Goal: Task Accomplishment & Management: Manage account settings

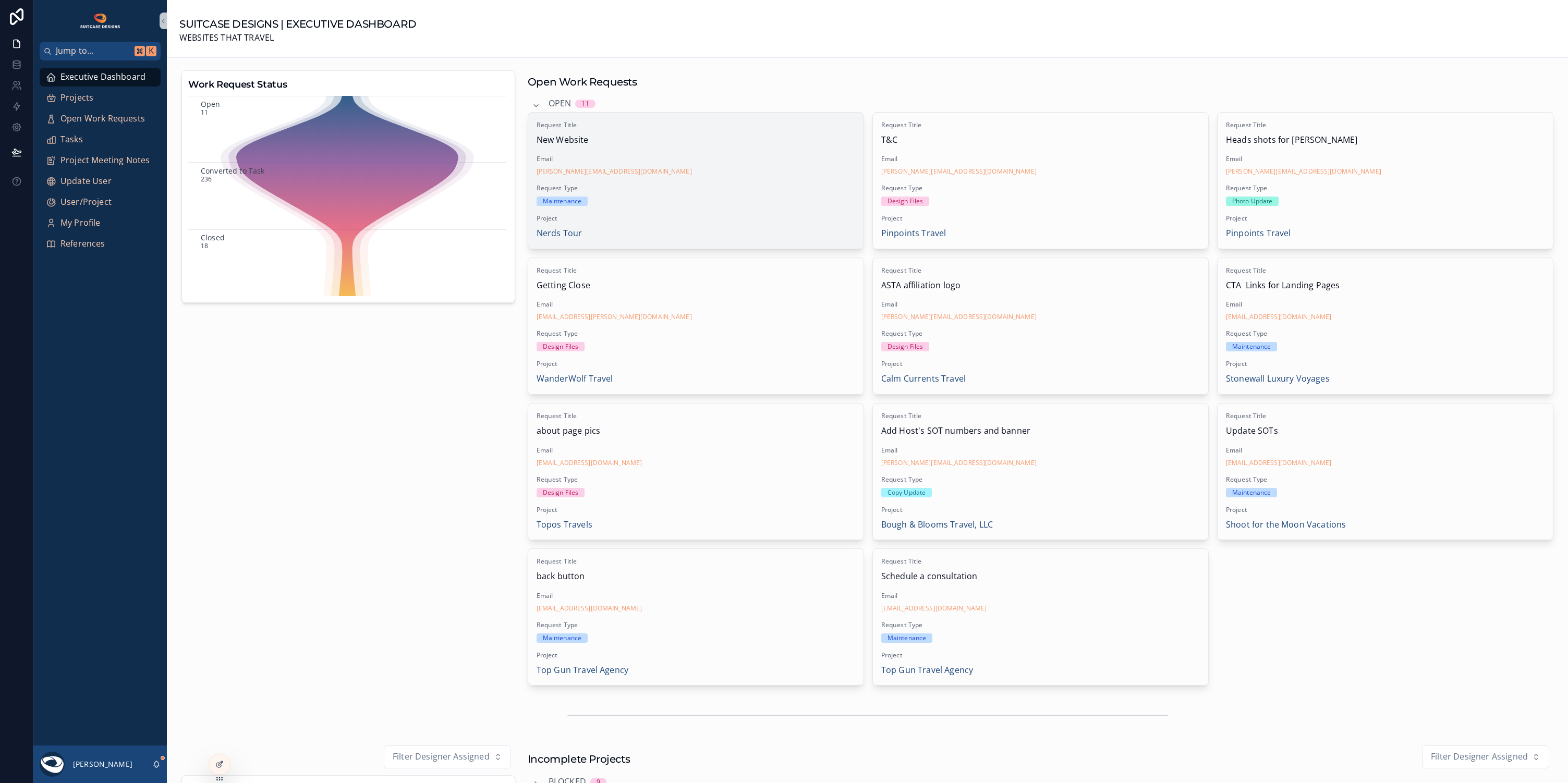
click at [750, 184] on span "Request Type" at bounding box center [696, 189] width 318 height 9
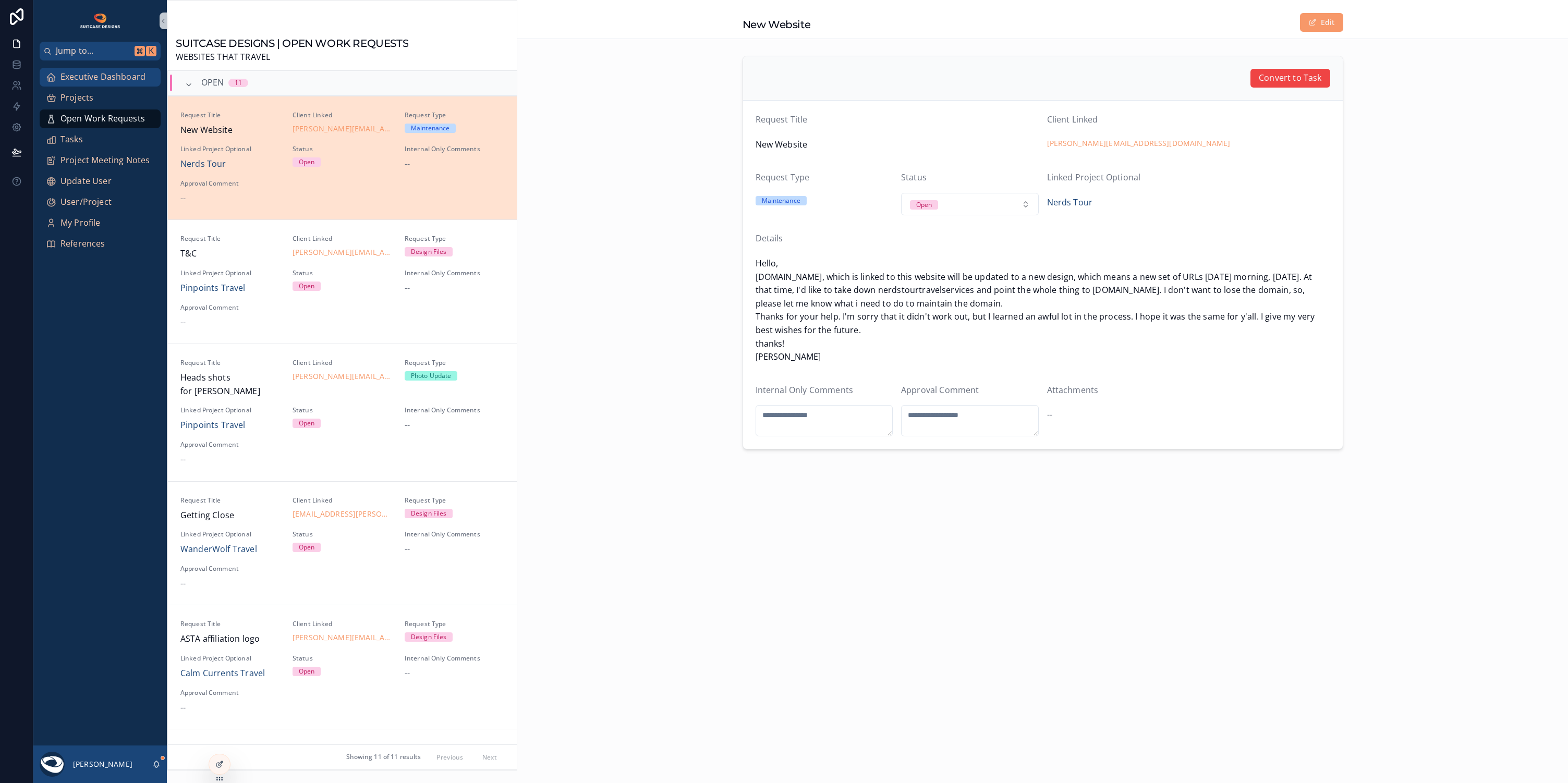
click at [133, 83] on span "Executive Dashboard" at bounding box center [103, 77] width 85 height 14
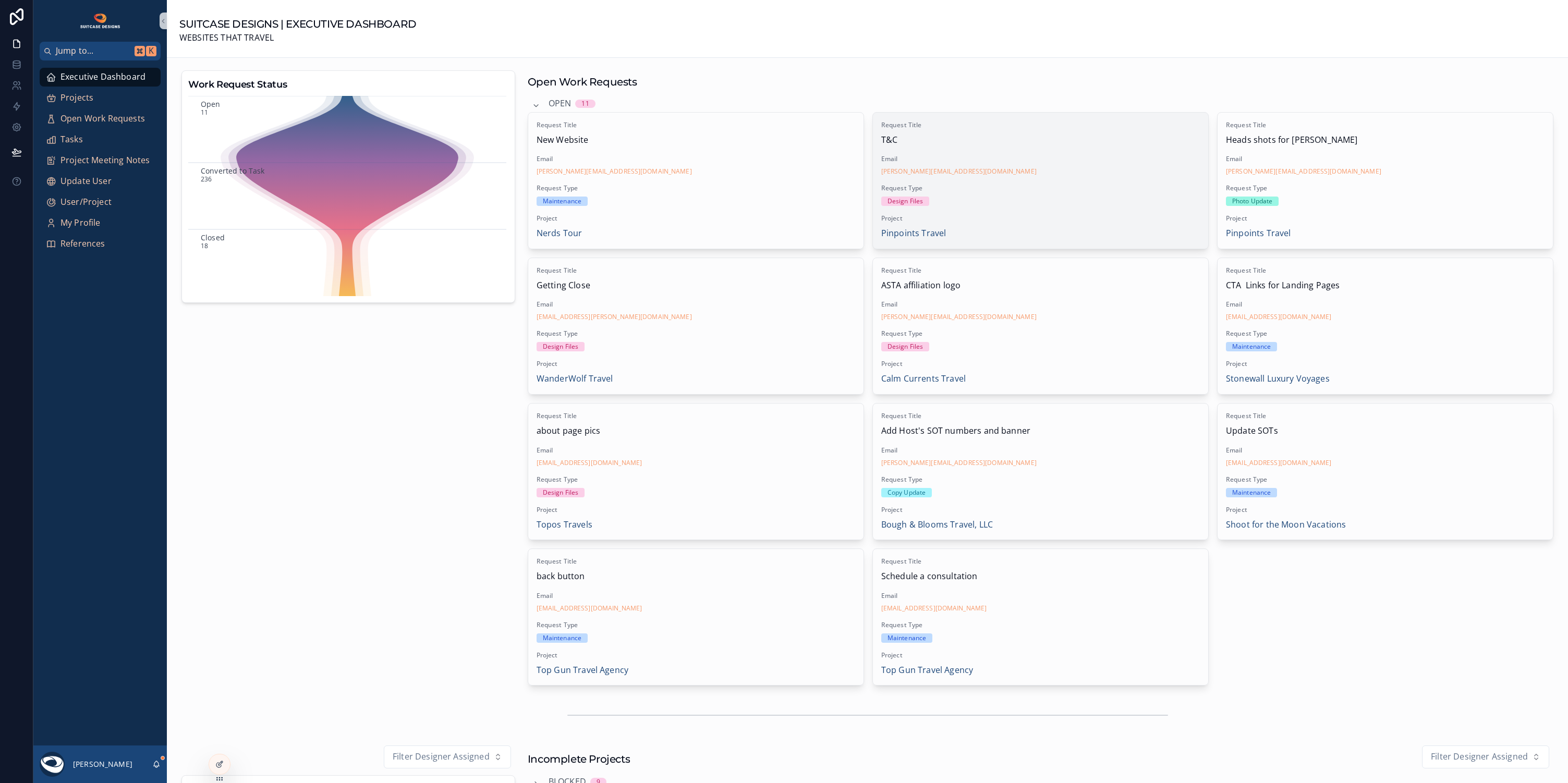
click at [1095, 184] on span "Request Type" at bounding box center [1041, 189] width 318 height 9
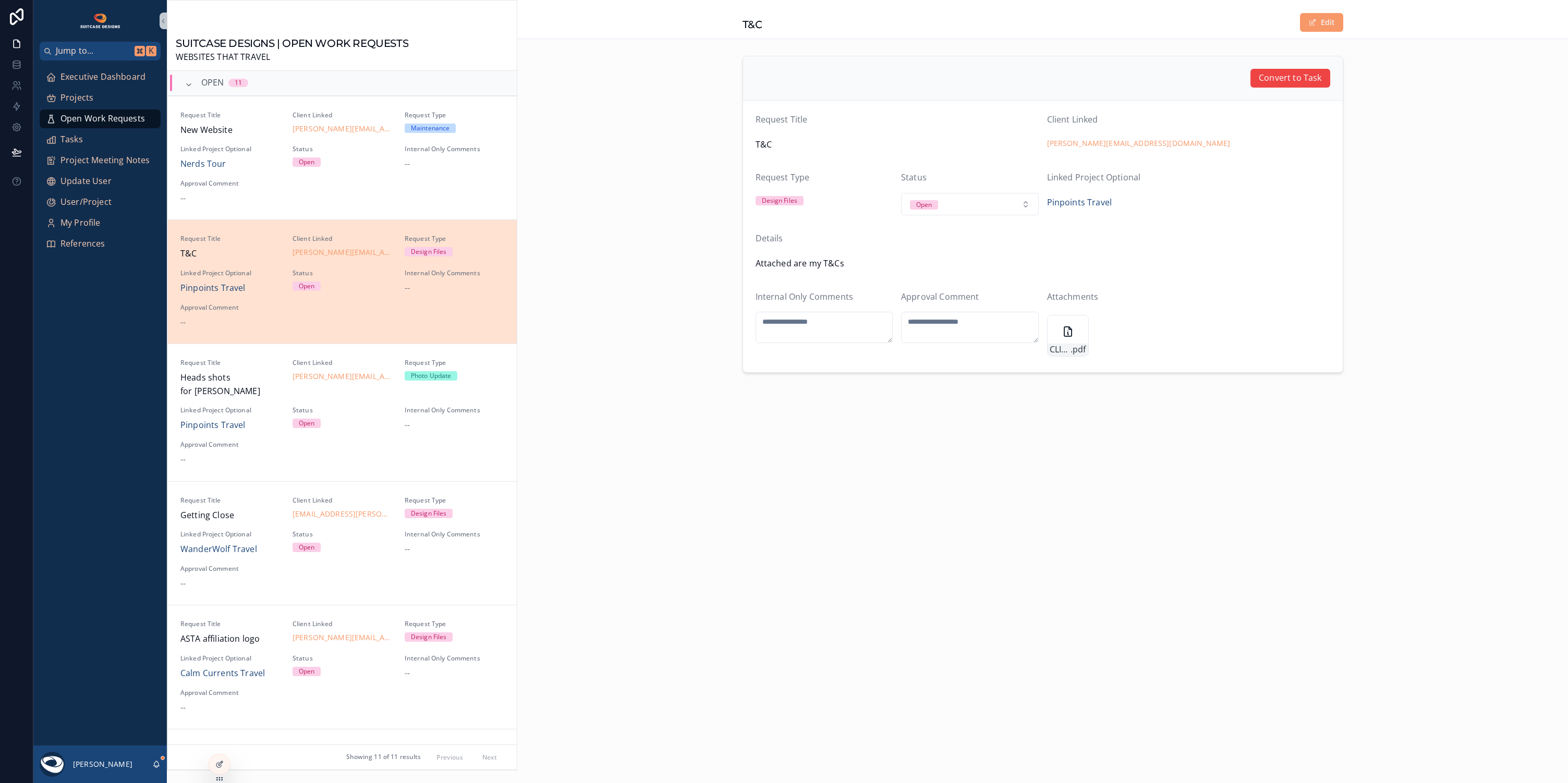
scroll to position [148, 0]
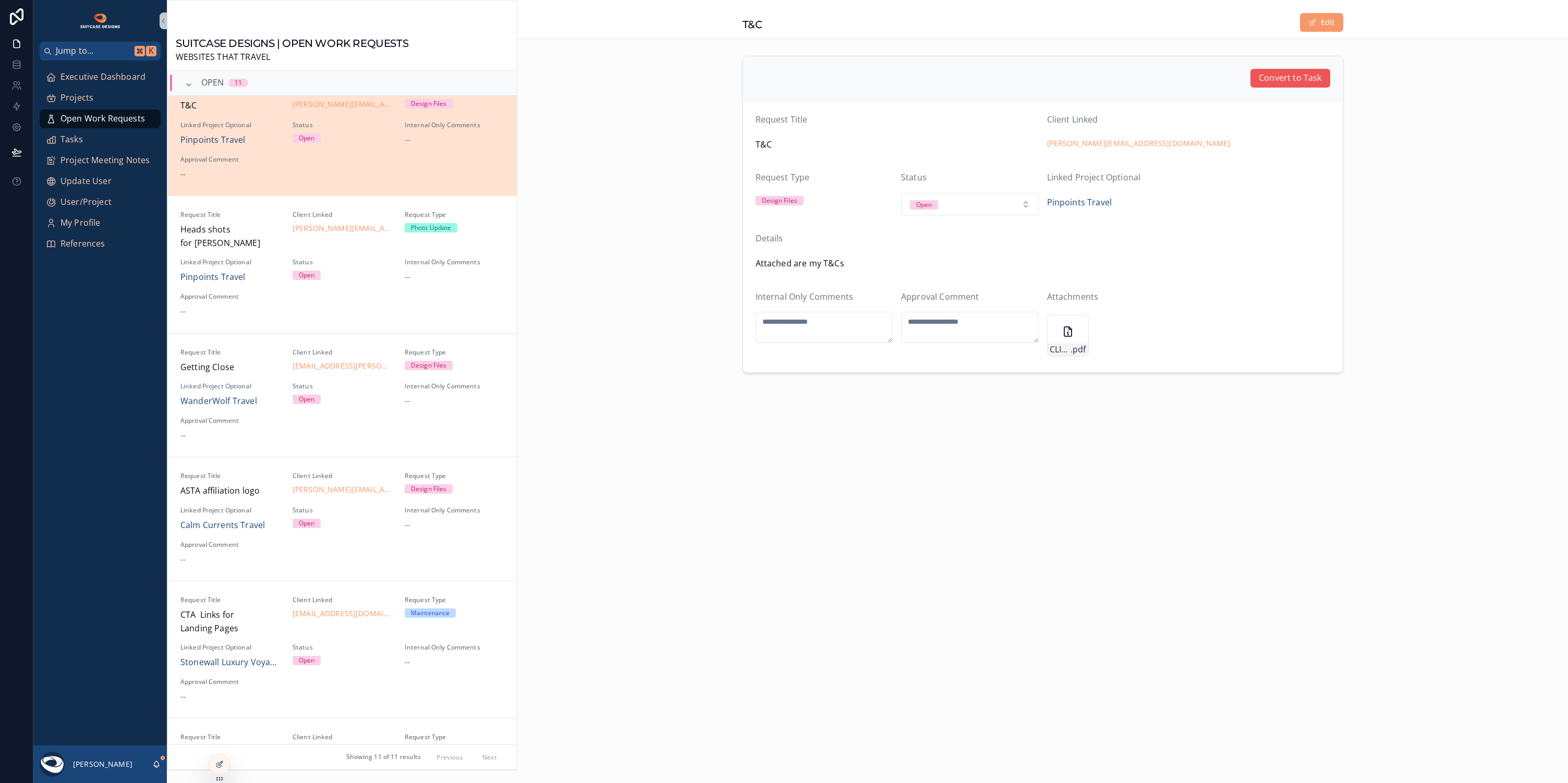
click at [1294, 72] on span "Convert to Task" at bounding box center [1290, 78] width 62 height 14
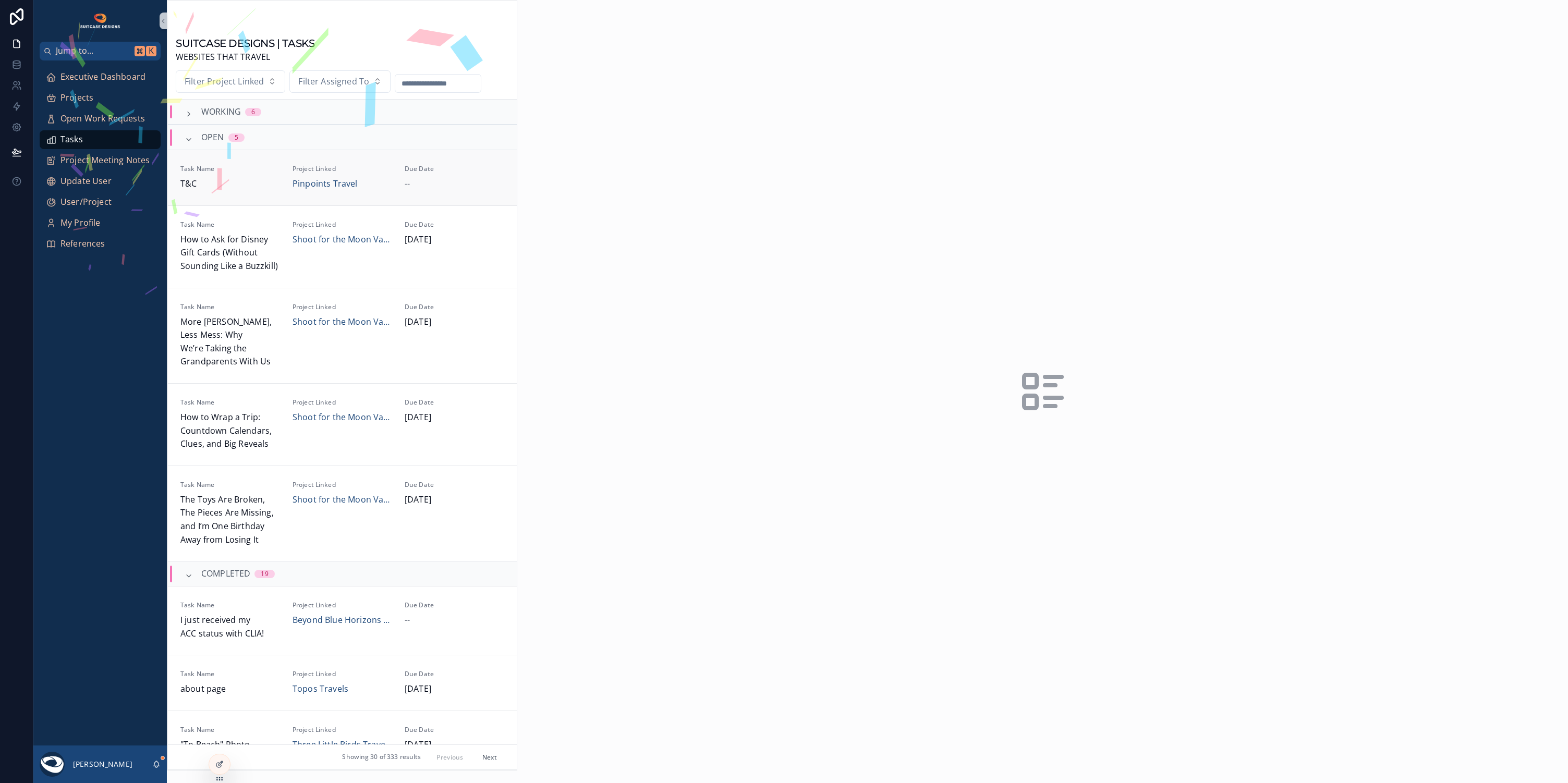
click at [470, 176] on div "Due Date --" at bounding box center [454, 178] width 100 height 26
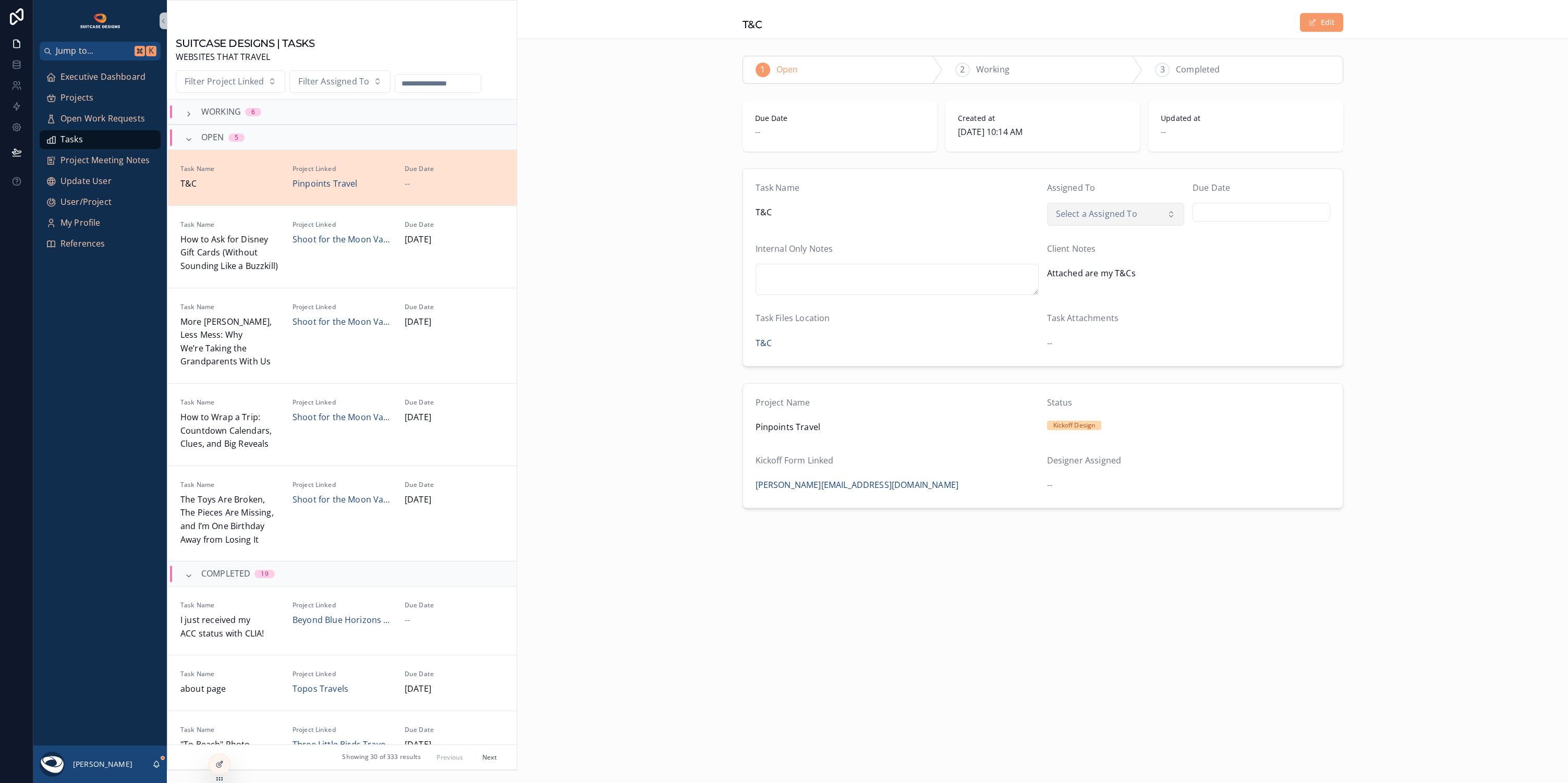
click at [1131, 211] on span "Select a Assigned To" at bounding box center [1096, 214] width 81 height 14
click at [1090, 300] on div "Rio De [PERSON_NAME]" at bounding box center [1095, 303] width 70 height 9
click at [1247, 209] on input "scrollable content" at bounding box center [1261, 212] width 136 height 14
click at [1262, 323] on button "10" at bounding box center [1262, 321] width 19 height 19
type input "*********"
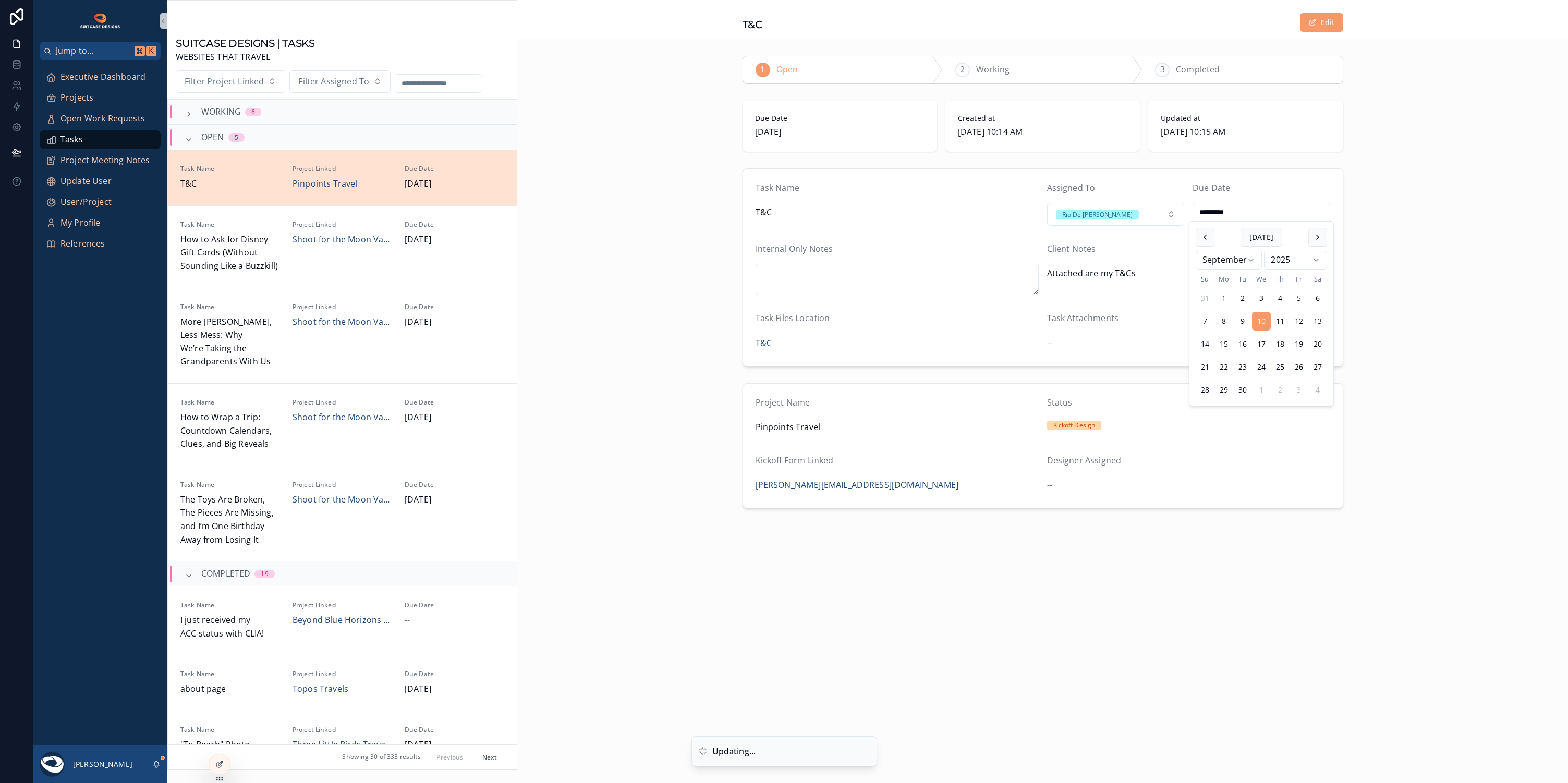
drag, startPoint x: 1427, startPoint y: 472, endPoint x: 1329, endPoint y: 660, distance: 212.0
click at [1427, 472] on div "Project Name Pinpoints Travel Status Kickoff Design Kickoff Form Linked [PERSON…" at bounding box center [1042, 446] width 1051 height 133
click at [83, 97] on span "Projects" at bounding box center [77, 98] width 33 height 14
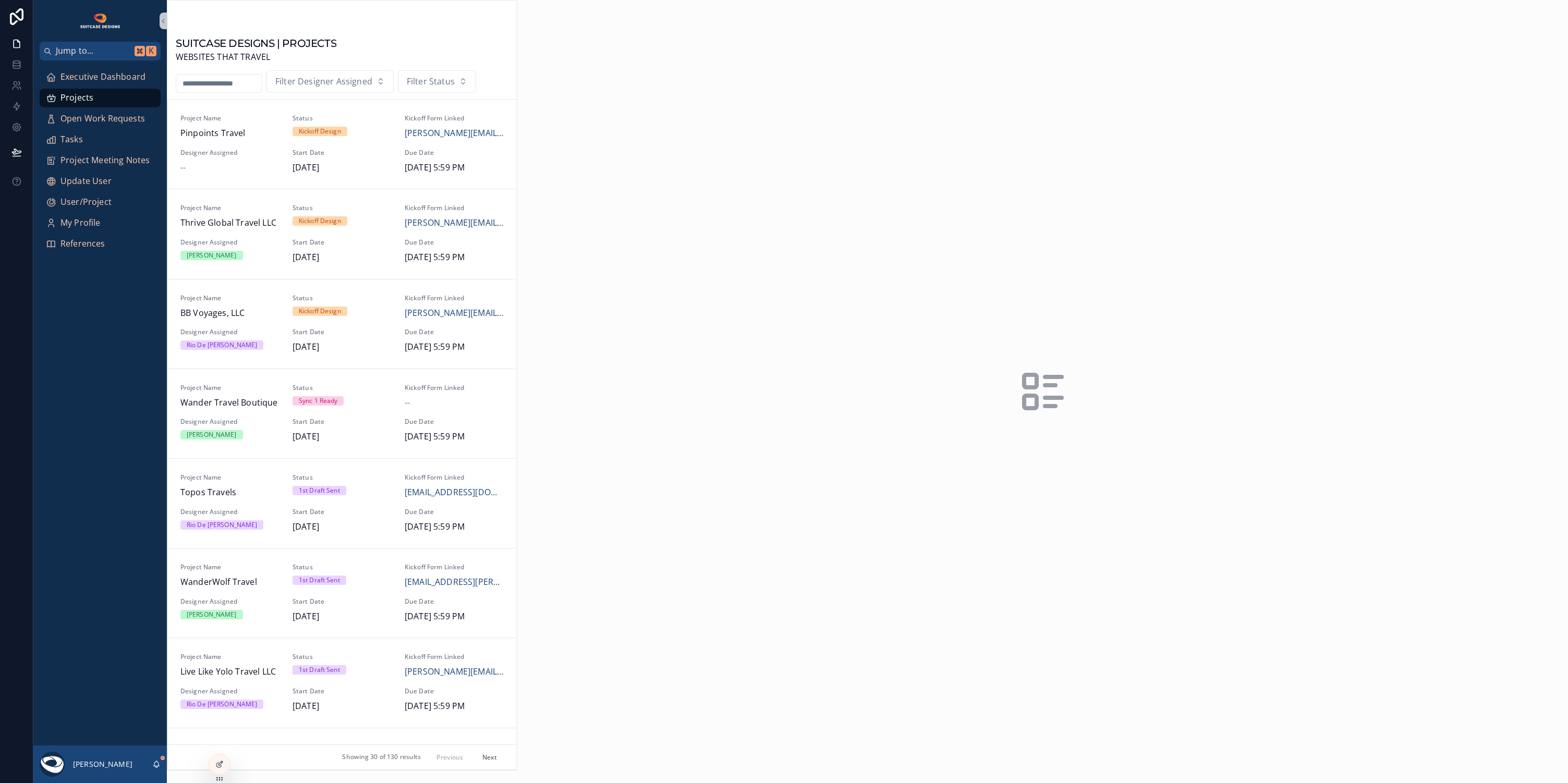
click at [240, 84] on input "scrollable content" at bounding box center [219, 83] width 85 height 14
click at [253, 153] on span "Designer Assigned" at bounding box center [230, 153] width 100 height 9
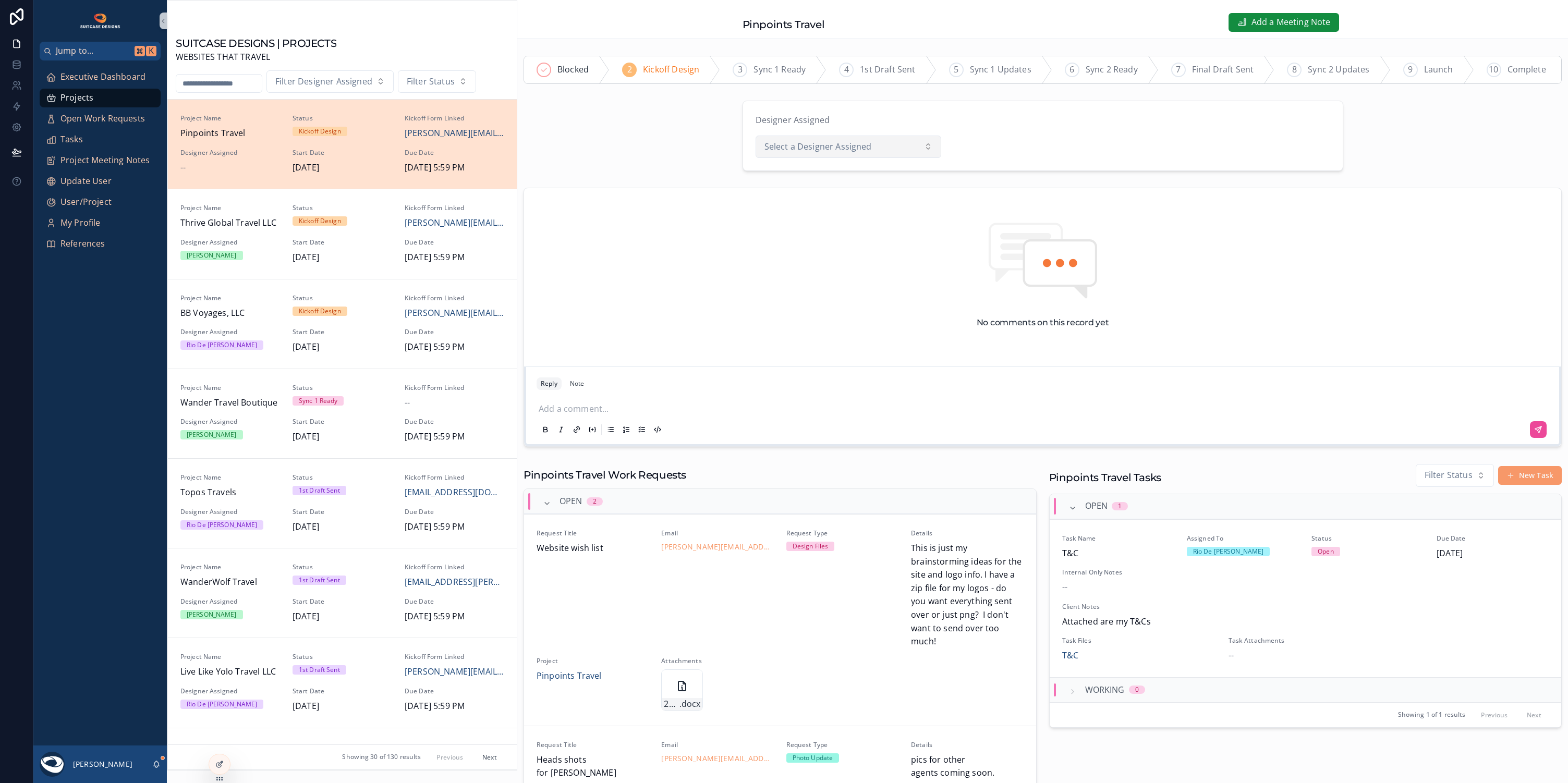
click at [864, 144] on span "Select a Designer Assigned" at bounding box center [818, 147] width 108 height 14
click at [783, 203] on div "Rio De [PERSON_NAME]" at bounding box center [800, 204] width 70 height 9
click at [104, 77] on span "Executive Dashboard" at bounding box center [103, 77] width 85 height 14
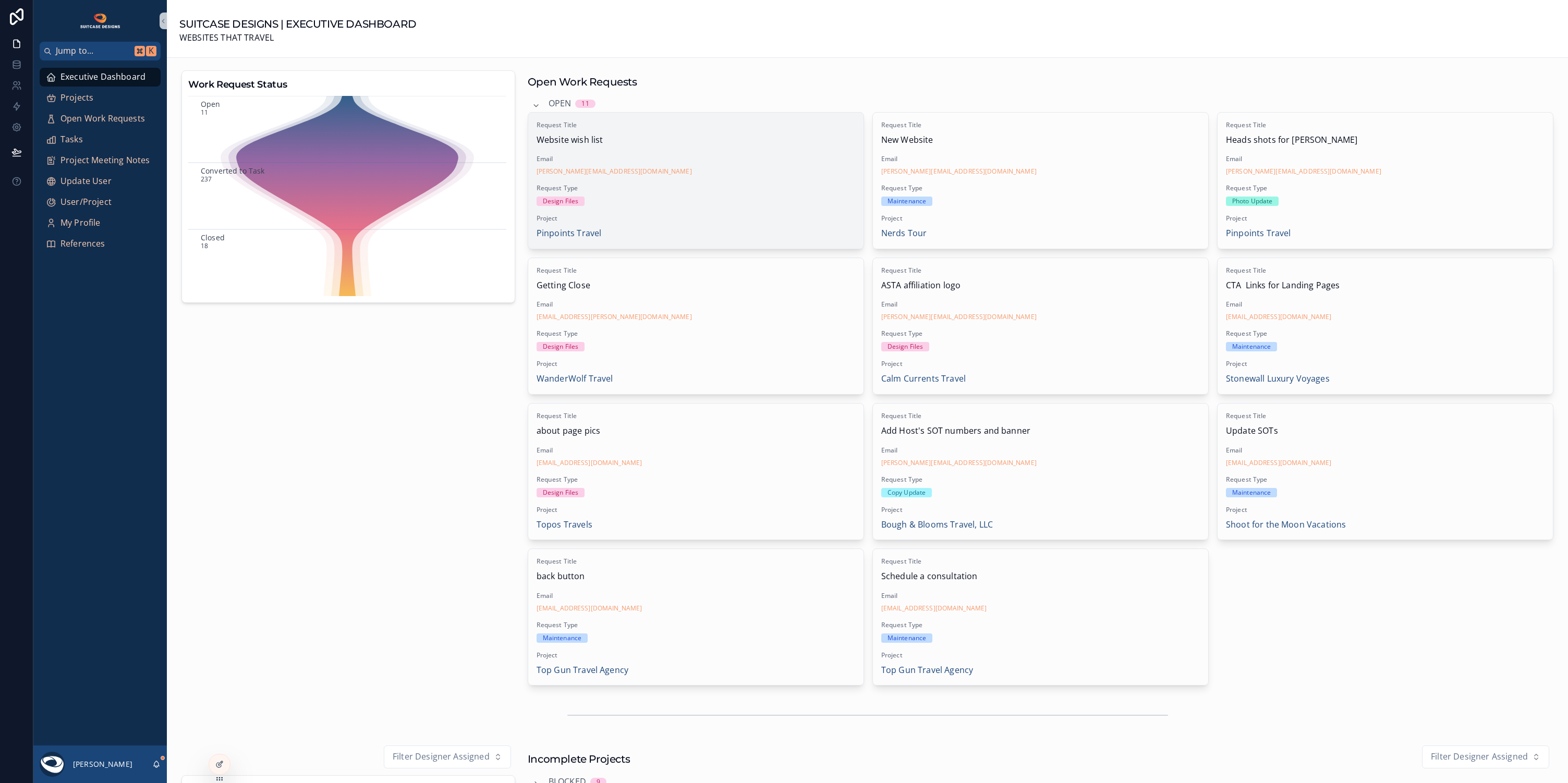
click at [676, 184] on span "Request Type" at bounding box center [696, 189] width 318 height 9
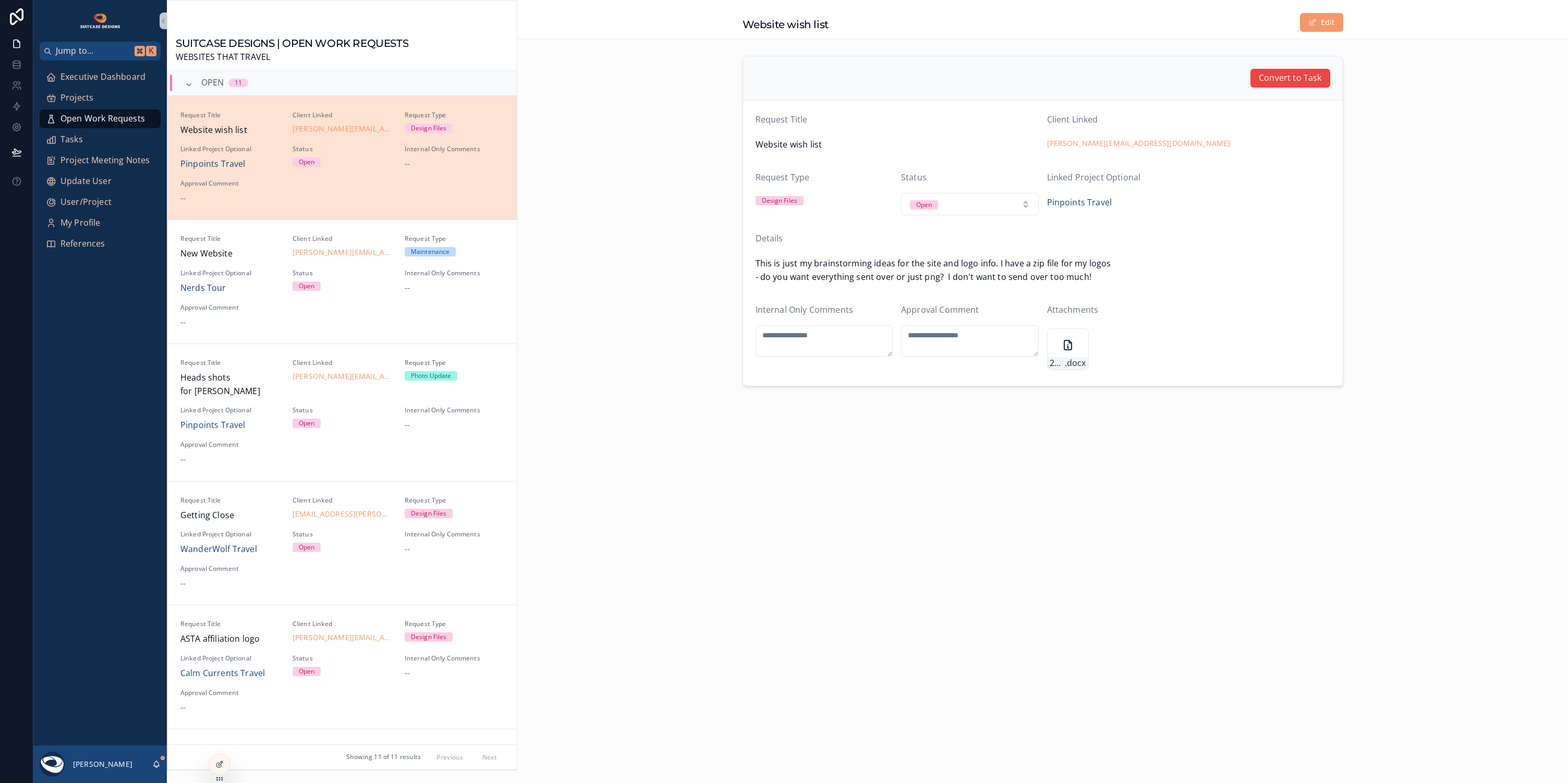
scroll to position [25, 0]
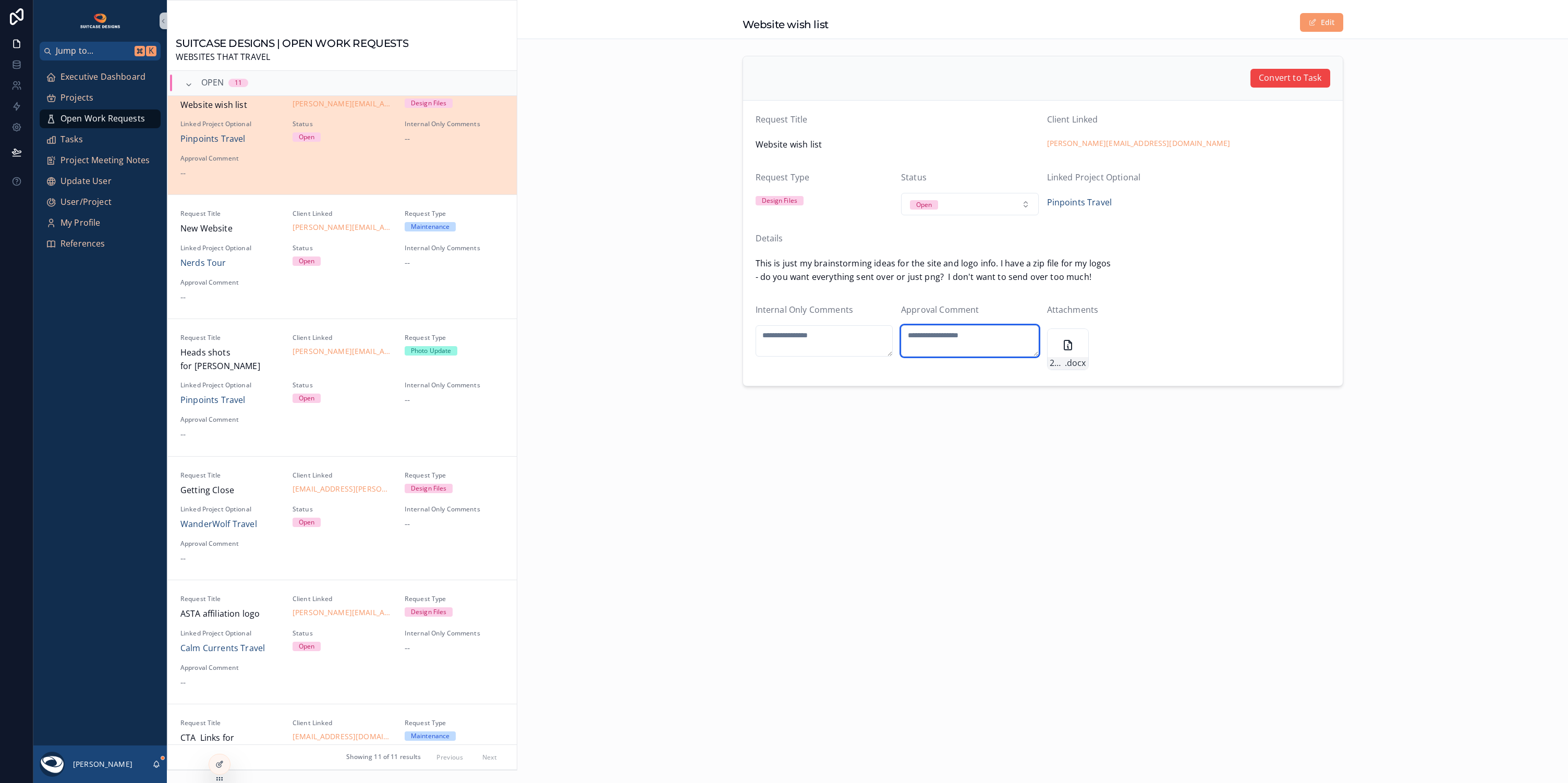
click at [938, 332] on textarea "scrollable content" at bounding box center [970, 341] width 138 height 32
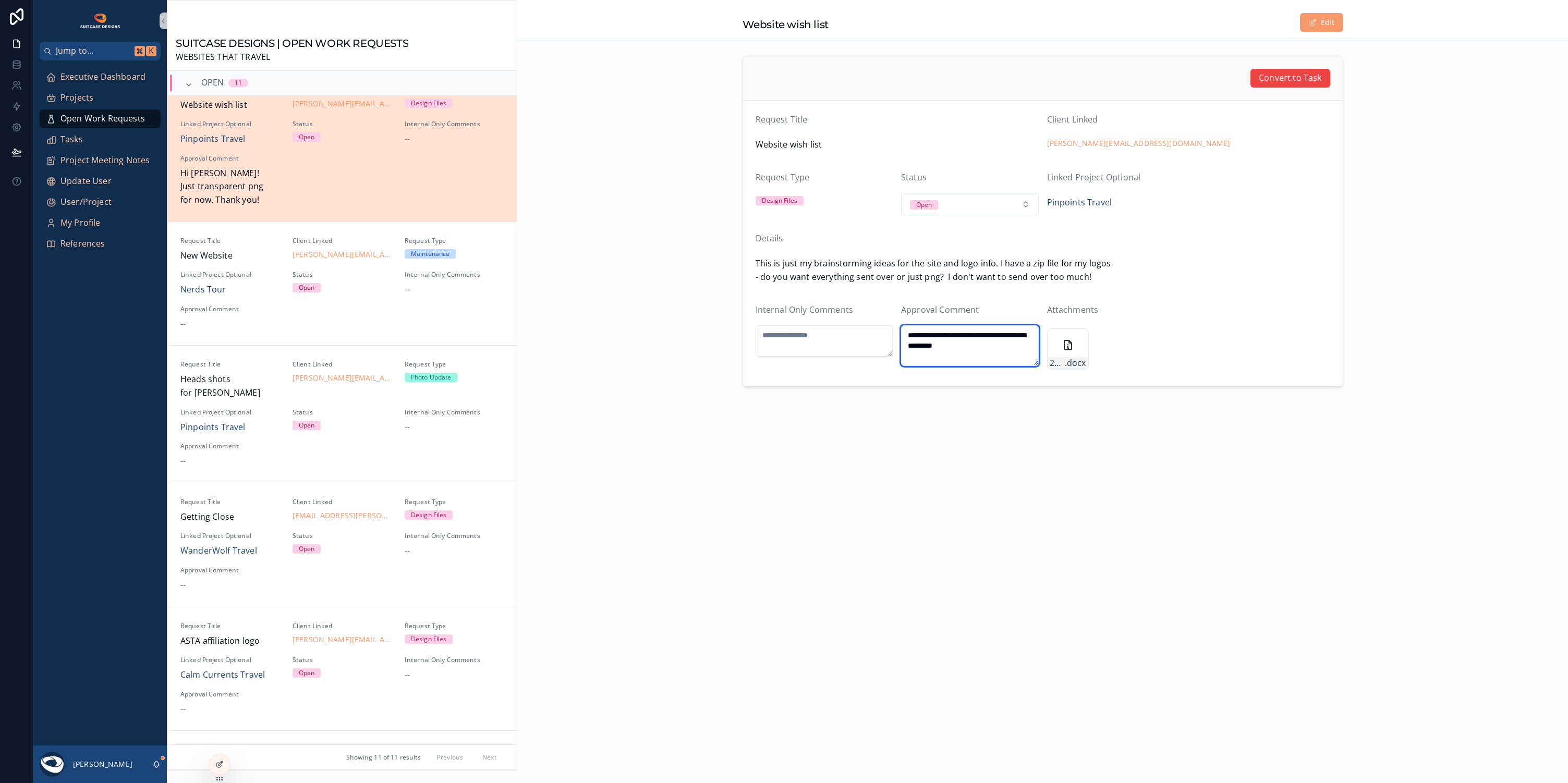
type textarea "**********"
click at [1159, 284] on div "This is just my brainstorming ideas for the site and logo info. I have a zip fi…" at bounding box center [1042, 270] width 575 height 33
click at [1300, 82] on span "Convert to Task" at bounding box center [1290, 78] width 62 height 14
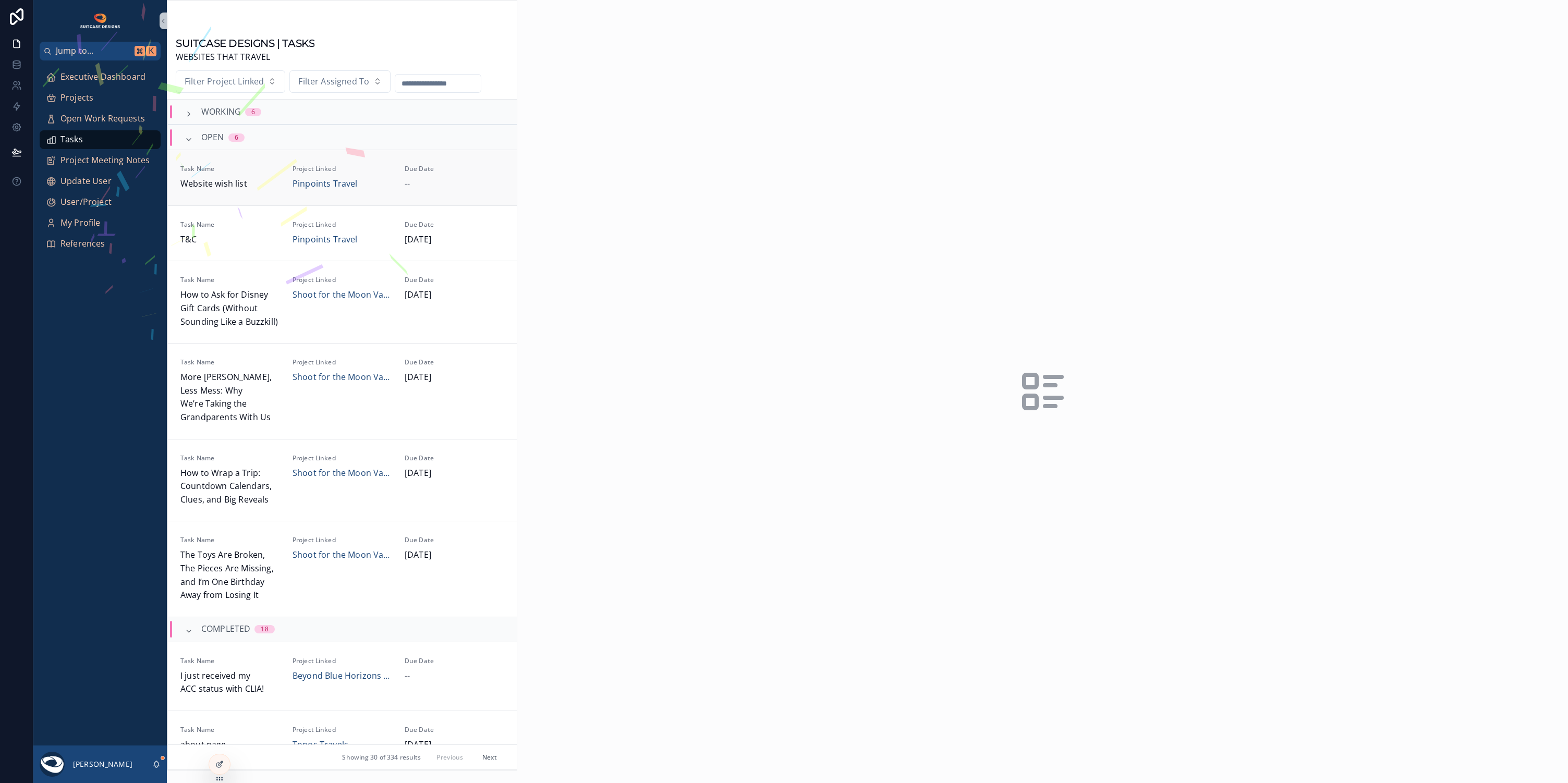
click at [477, 174] on div "Due Date --" at bounding box center [454, 178] width 100 height 26
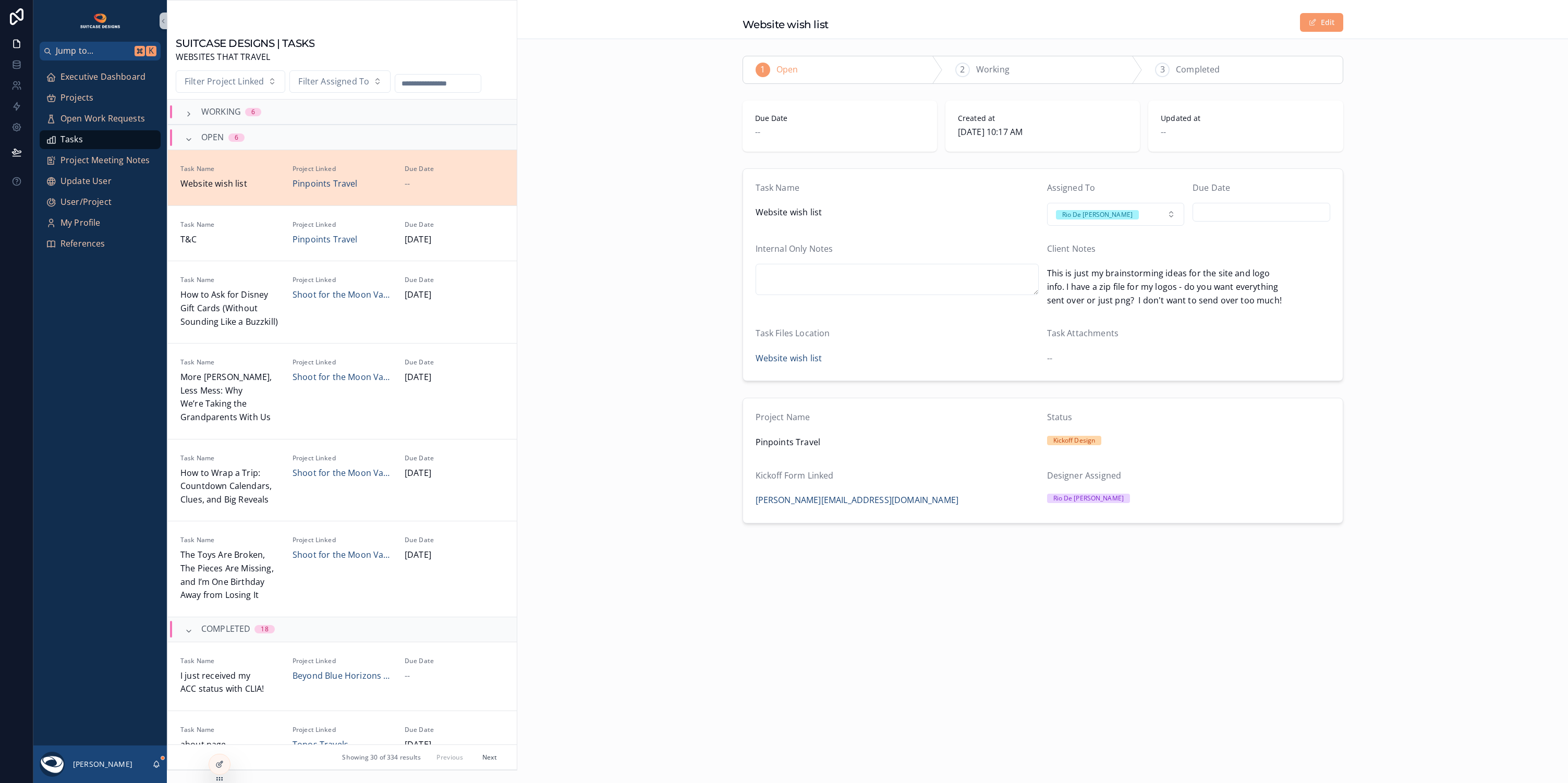
click at [1233, 211] on input "scrollable content" at bounding box center [1261, 212] width 136 height 14
click at [1260, 321] on button "10" at bounding box center [1262, 321] width 19 height 19
type input "*********"
drag, startPoint x: 702, startPoint y: 329, endPoint x: 709, endPoint y: 394, distance: 65.4
click at [702, 332] on div "Task Name Website wish list Assigned To Rio De [PERSON_NAME] Due Date *********…" at bounding box center [1042, 275] width 1051 height 222
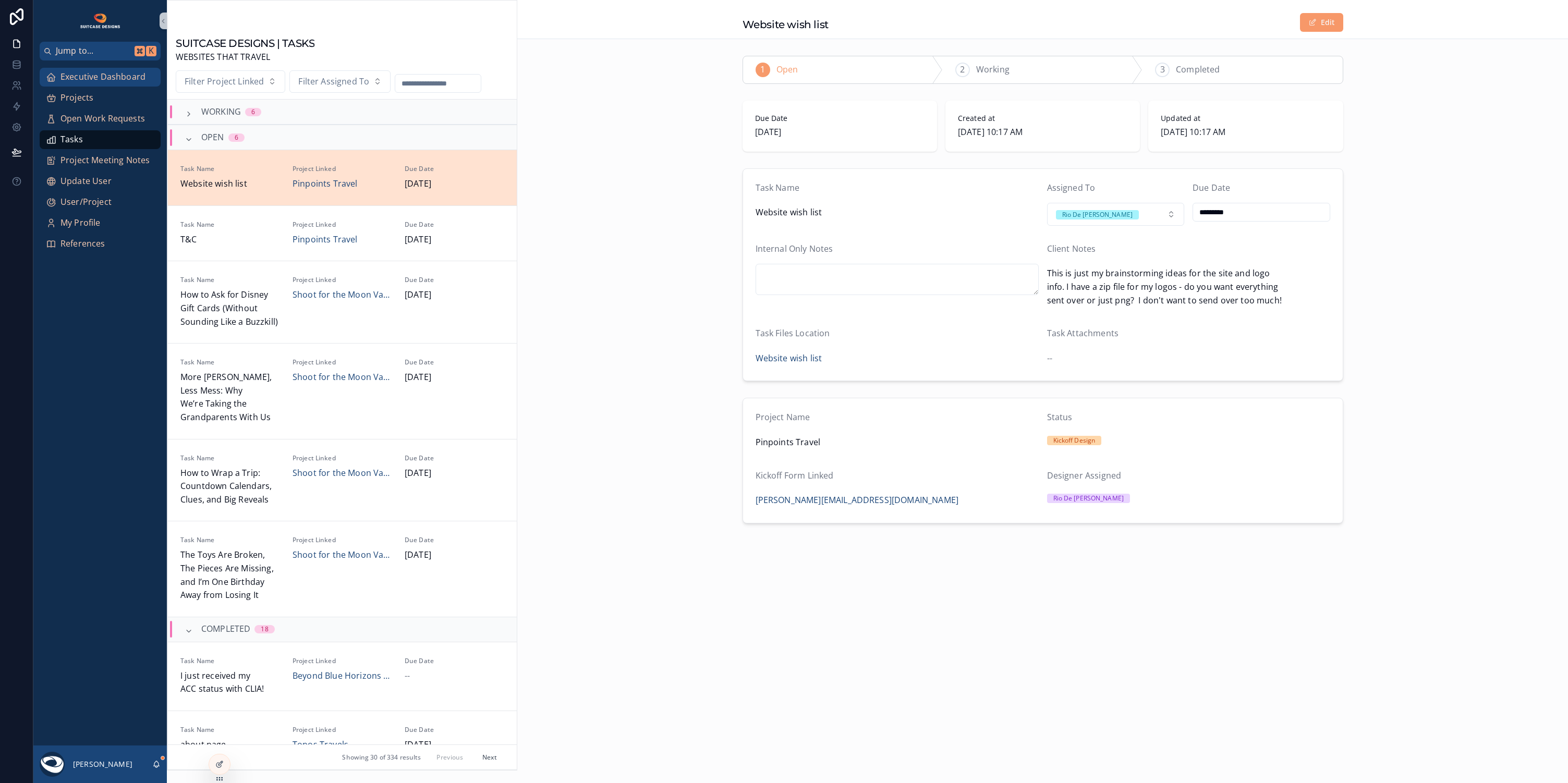
click at [97, 72] on span "Executive Dashboard" at bounding box center [103, 77] width 85 height 14
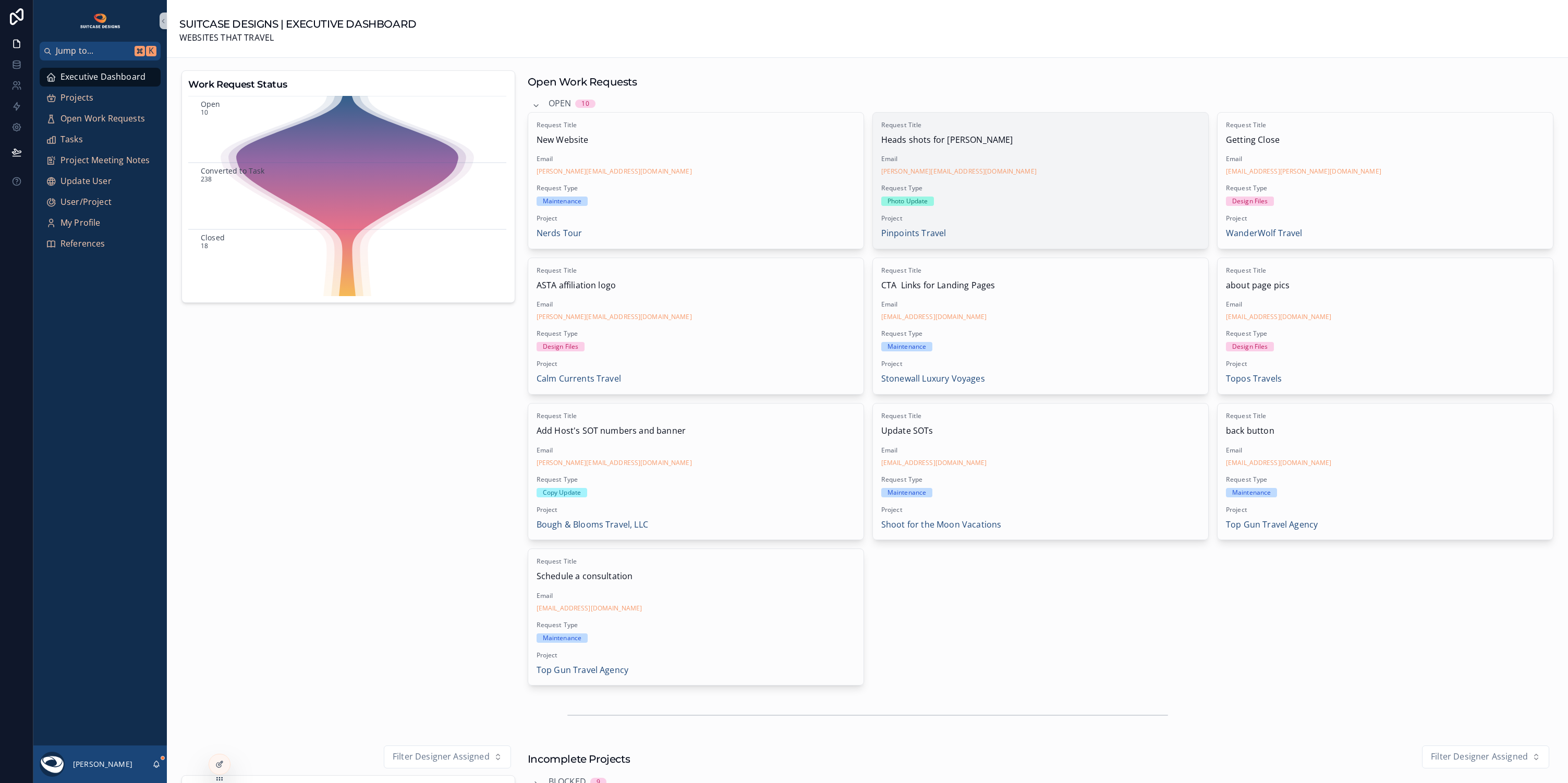
click at [1016, 179] on div "Request Title Heads shots for [PERSON_NAME] Email [PERSON_NAME][EMAIL_ADDRESS][…" at bounding box center [1040, 181] width 335 height 136
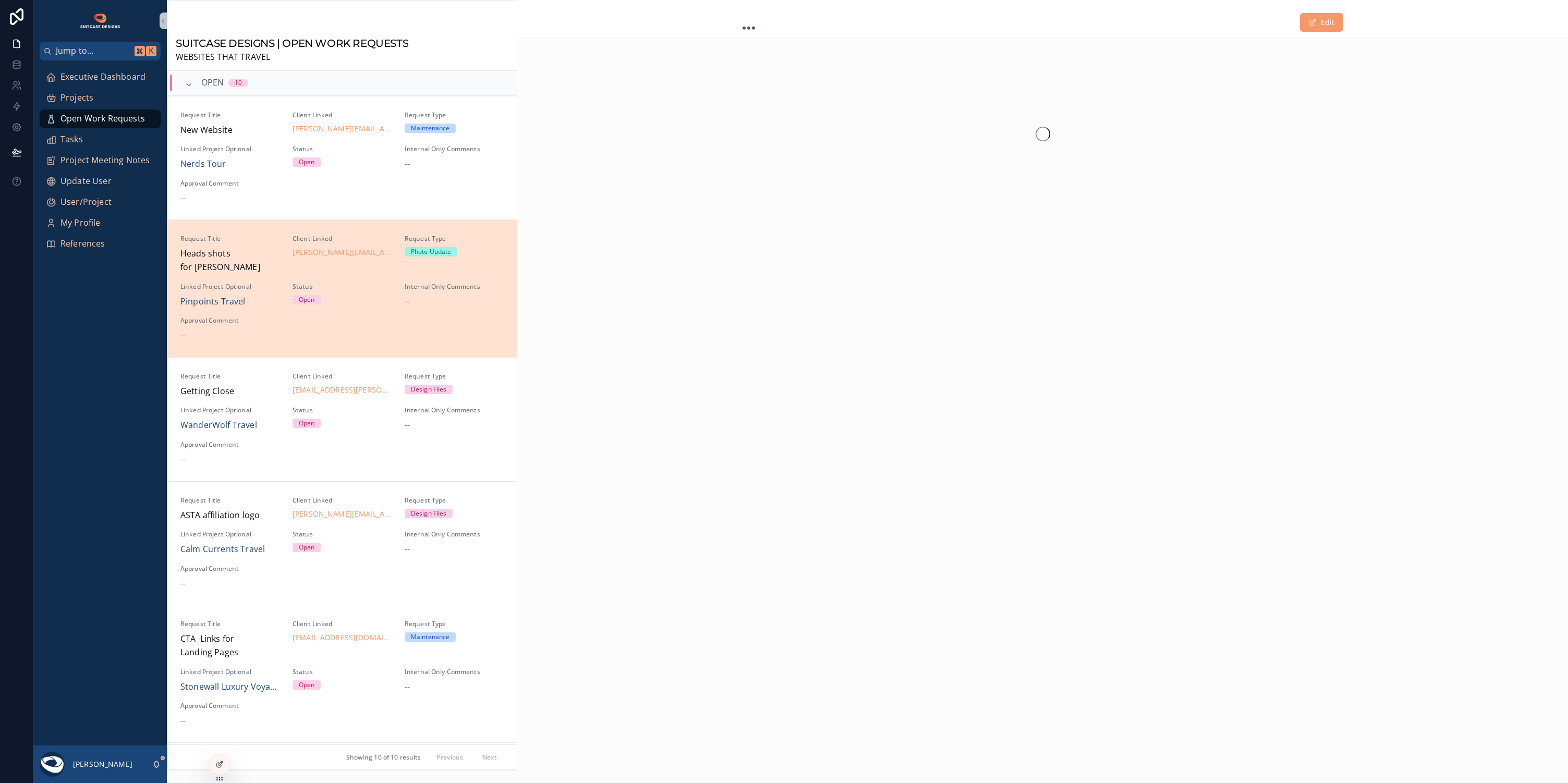
scroll to position [148, 0]
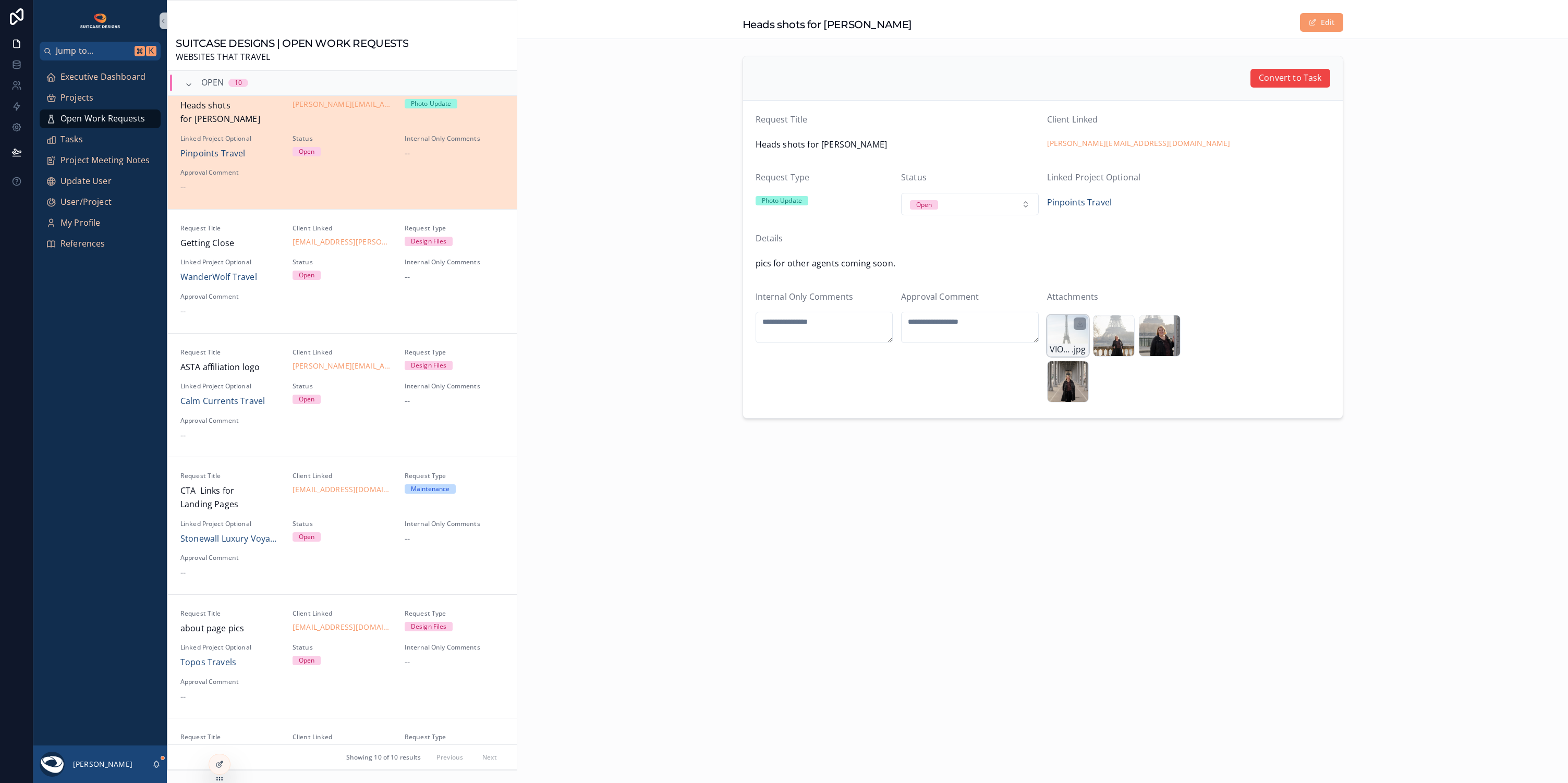
click at [1057, 323] on div "VIO08003 .jpg" at bounding box center [1068, 336] width 42 height 42
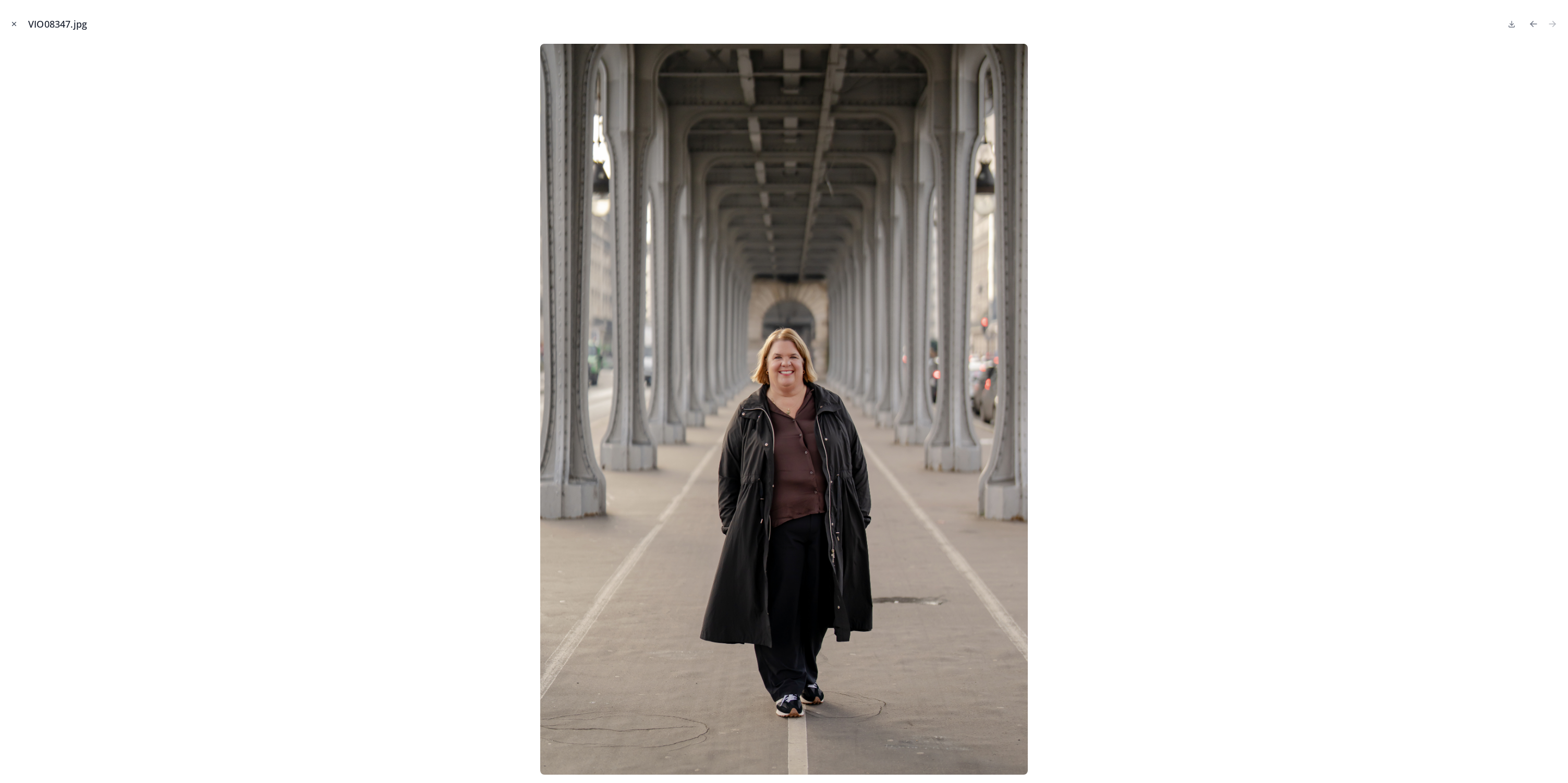
click at [16, 25] on icon "Close modal" at bounding box center [14, 24] width 7 height 7
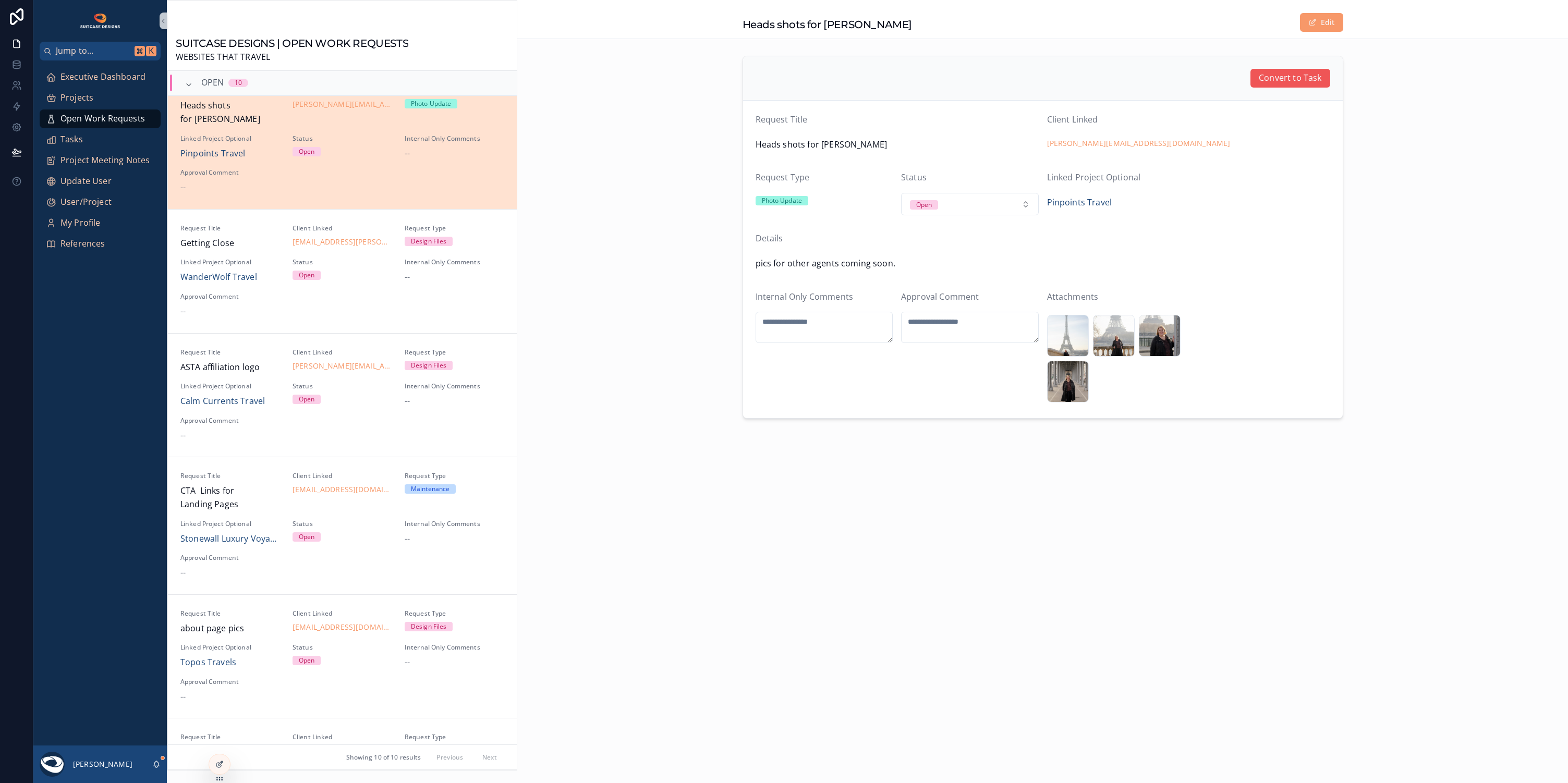
click at [1290, 82] on span "Convert to Task" at bounding box center [1290, 78] width 62 height 14
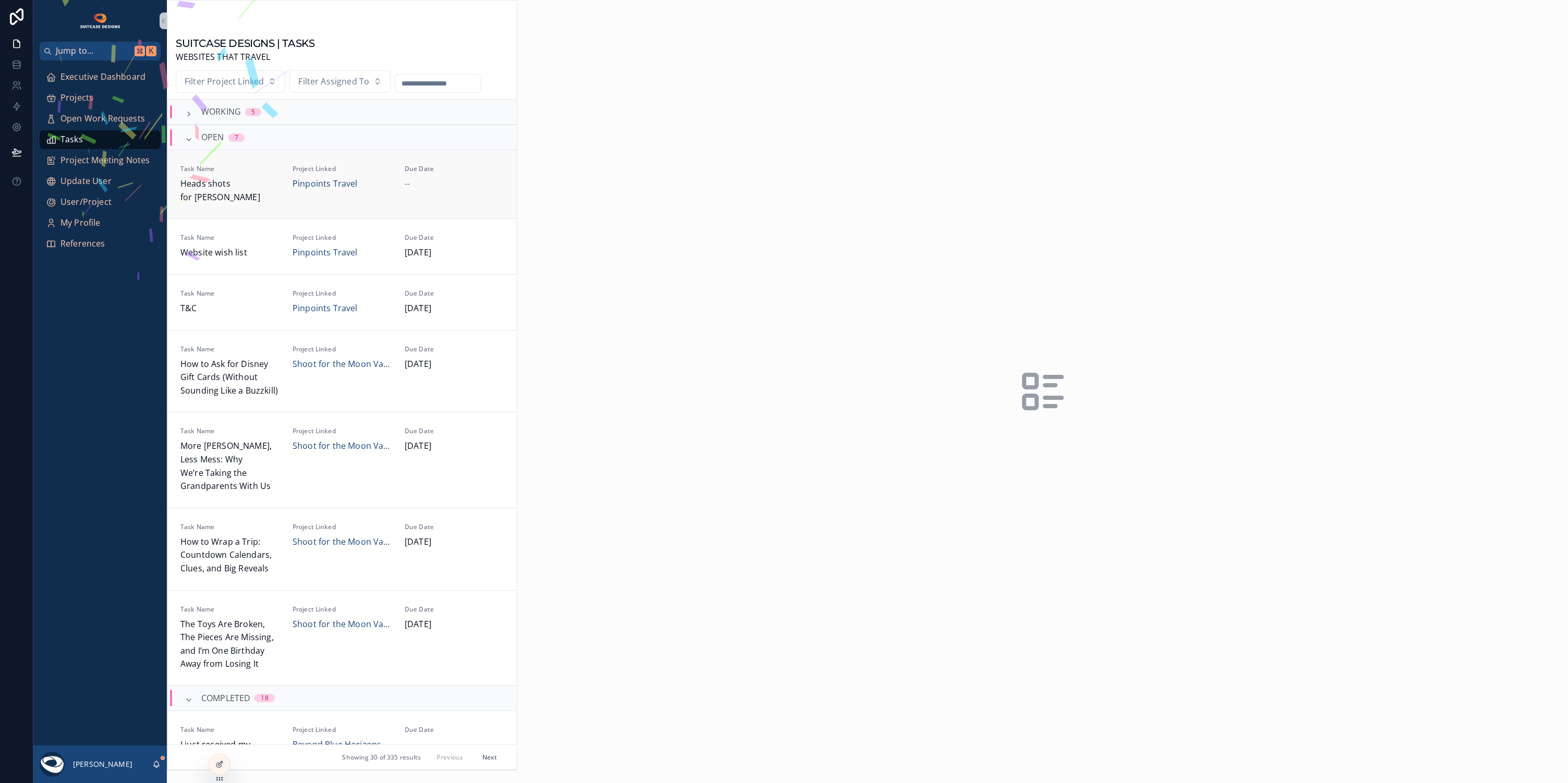
click at [461, 196] on div "Due Date --" at bounding box center [454, 184] width 100 height 39
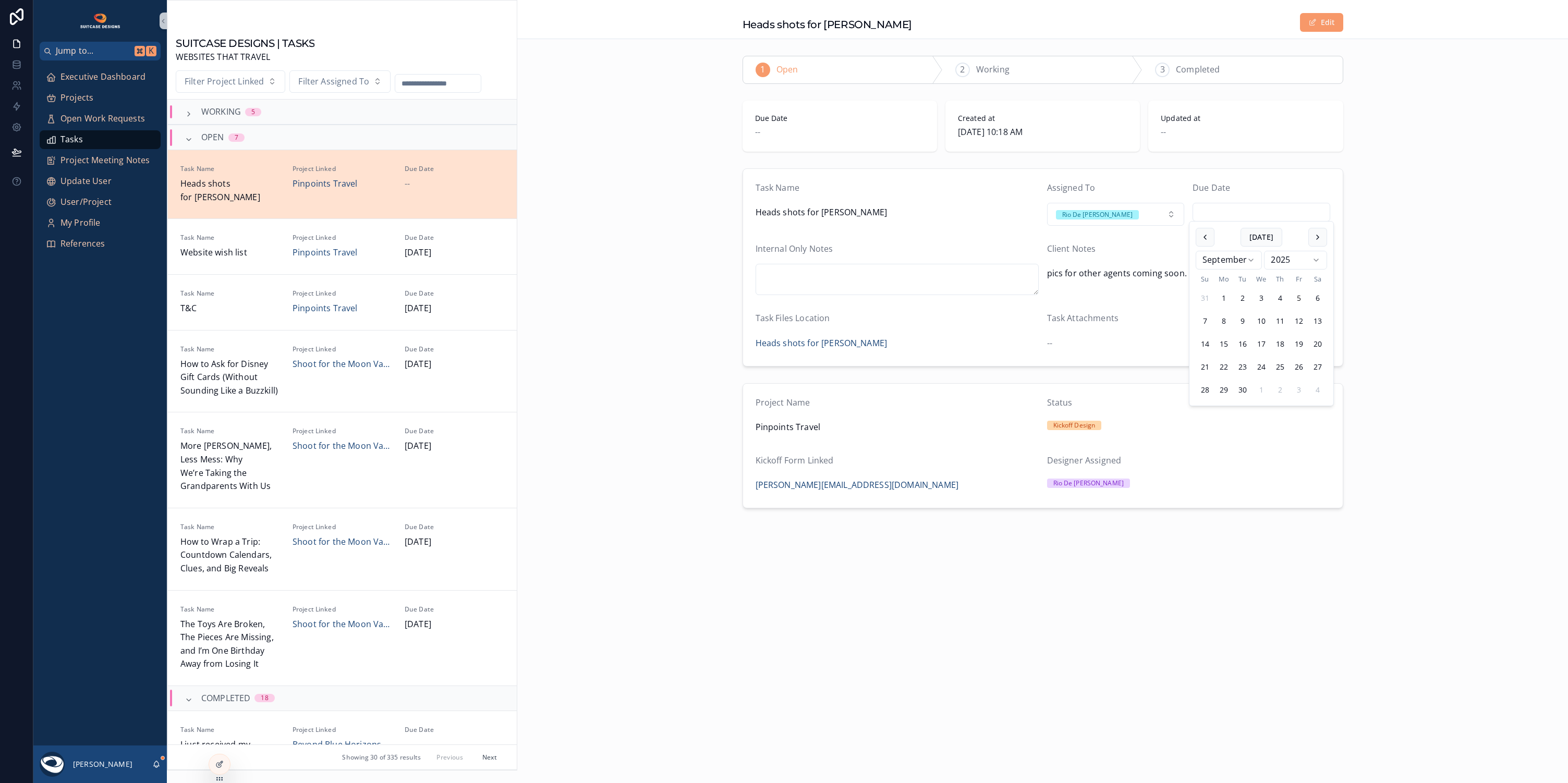
click at [1257, 214] on input "scrollable content" at bounding box center [1261, 212] width 136 height 14
click at [1264, 321] on button "10" at bounding box center [1262, 321] width 19 height 19
type input "*********"
drag, startPoint x: 610, startPoint y: 457, endPoint x: 596, endPoint y: 457, distance: 14.0
click at [610, 457] on div "Project Name Pinpoints Travel Status Kickoff Design Kickoff Form Linked [PERSON…" at bounding box center [1042, 446] width 1051 height 133
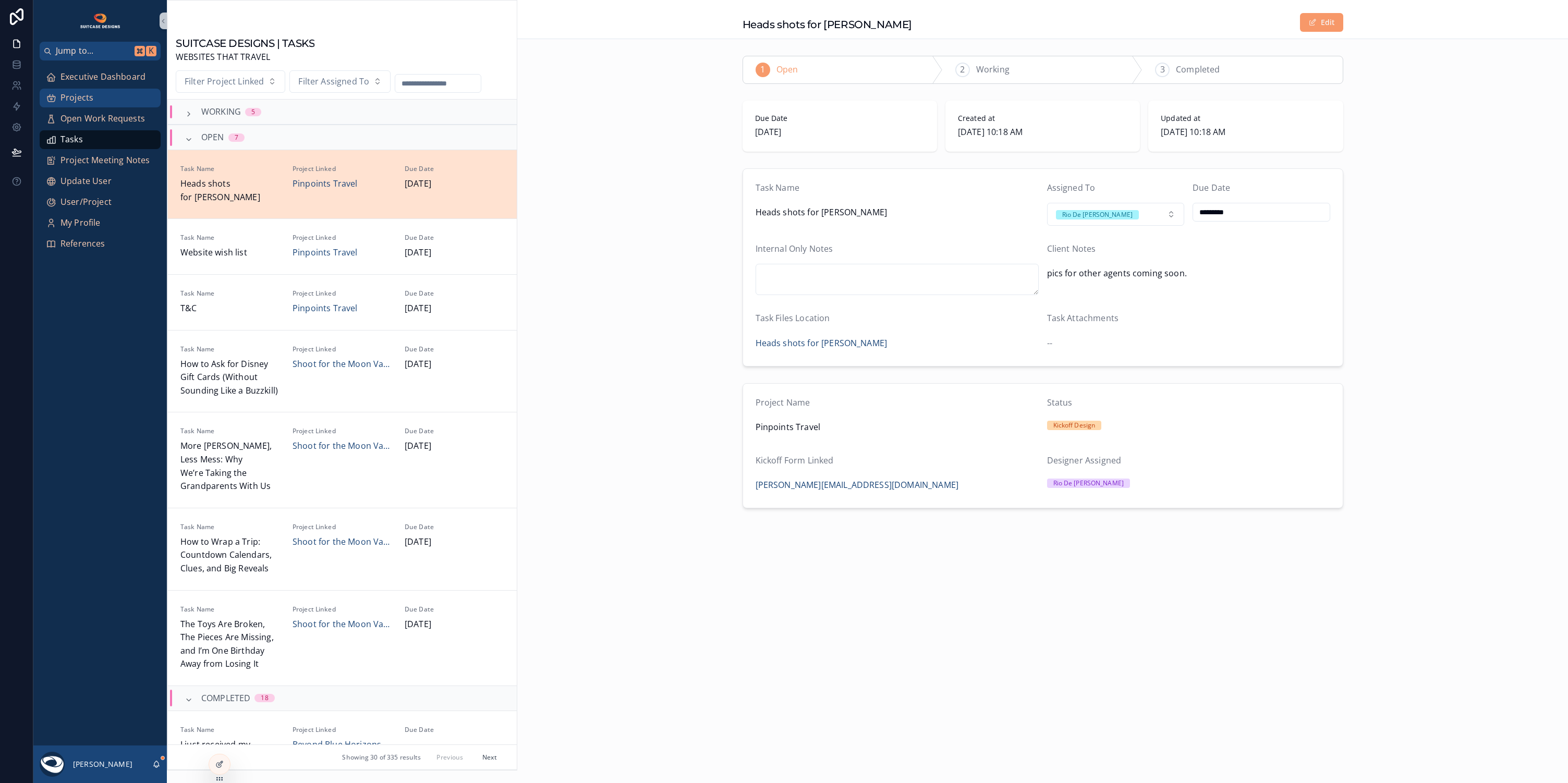
click at [75, 104] on span "Projects" at bounding box center [77, 98] width 33 height 14
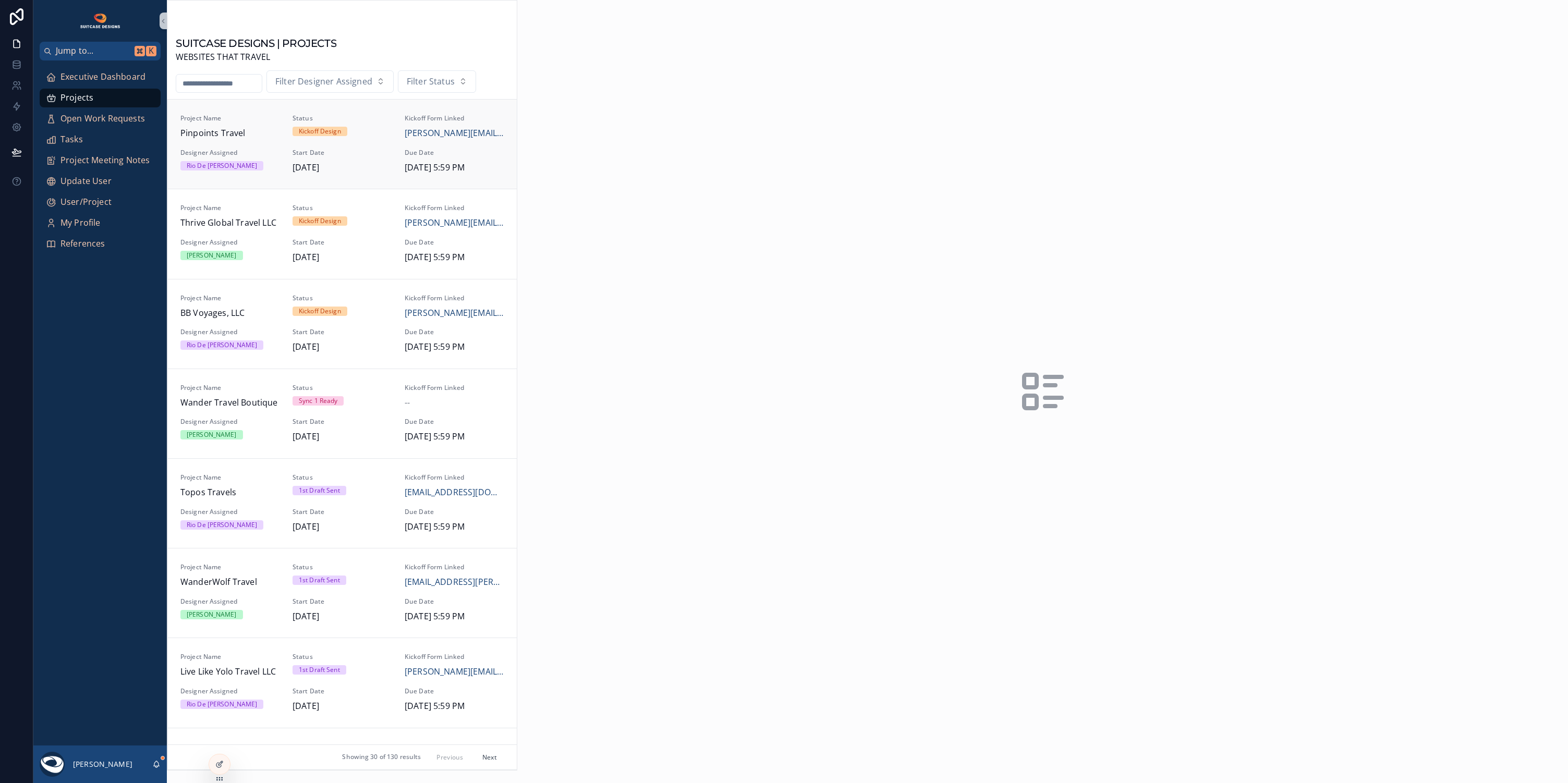
click at [273, 145] on div "Project Name Pinpoints Travel Status Kickoff Design Kickoff Form Linked [PERSON…" at bounding box center [342, 144] width 323 height 60
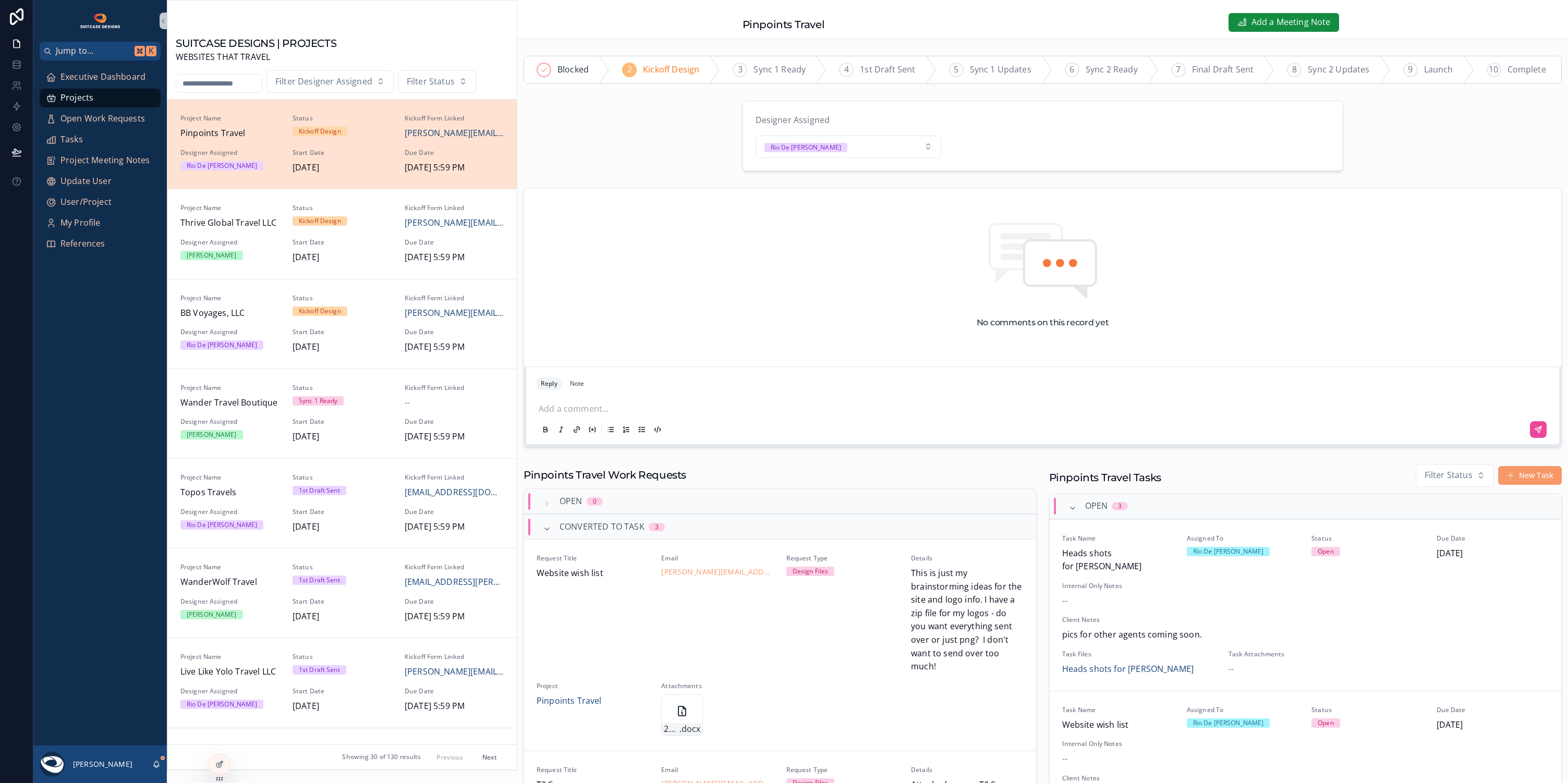
click at [620, 404] on p "scrollable content" at bounding box center [1044, 407] width 1012 height 11
click at [585, 408] on span "**********" at bounding box center [623, 409] width 170 height 8
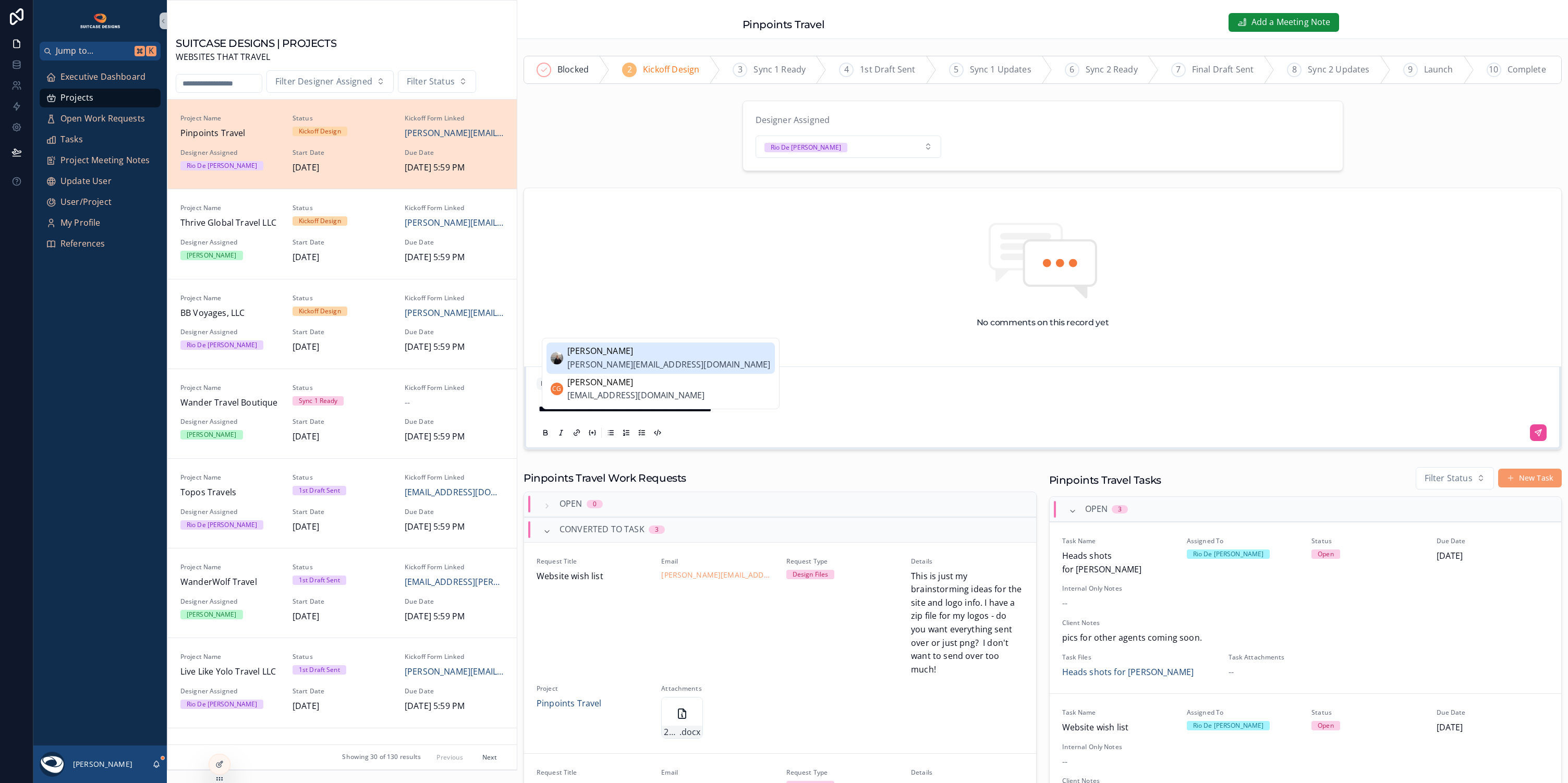
click at [721, 366] on li "[PERSON_NAME] Stella [EMAIL_ADDRESS][DOMAIN_NAME]" at bounding box center [661, 358] width 228 height 31
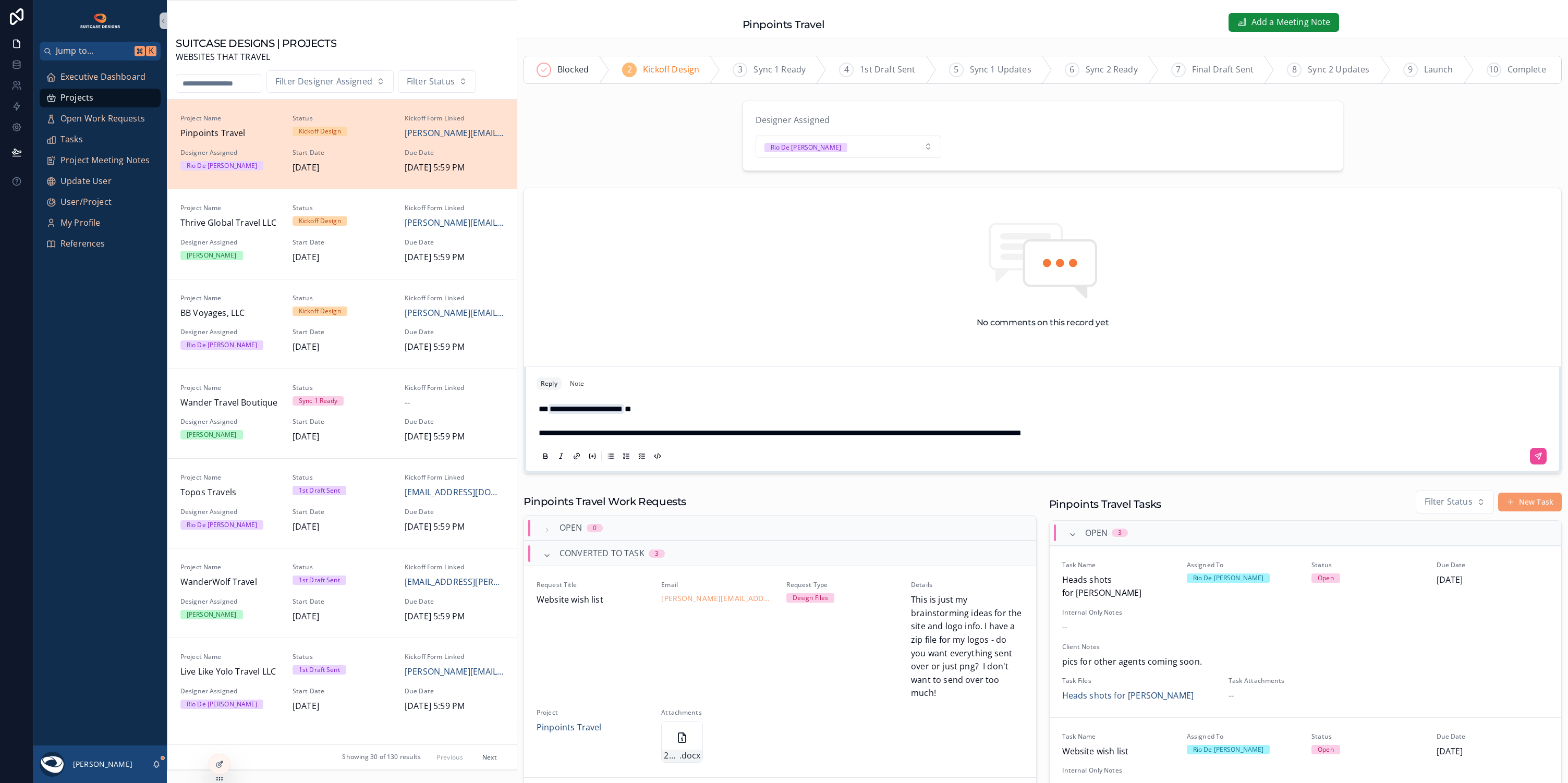
click at [1151, 440] on p "**********" at bounding box center [1044, 433] width 1012 height 14
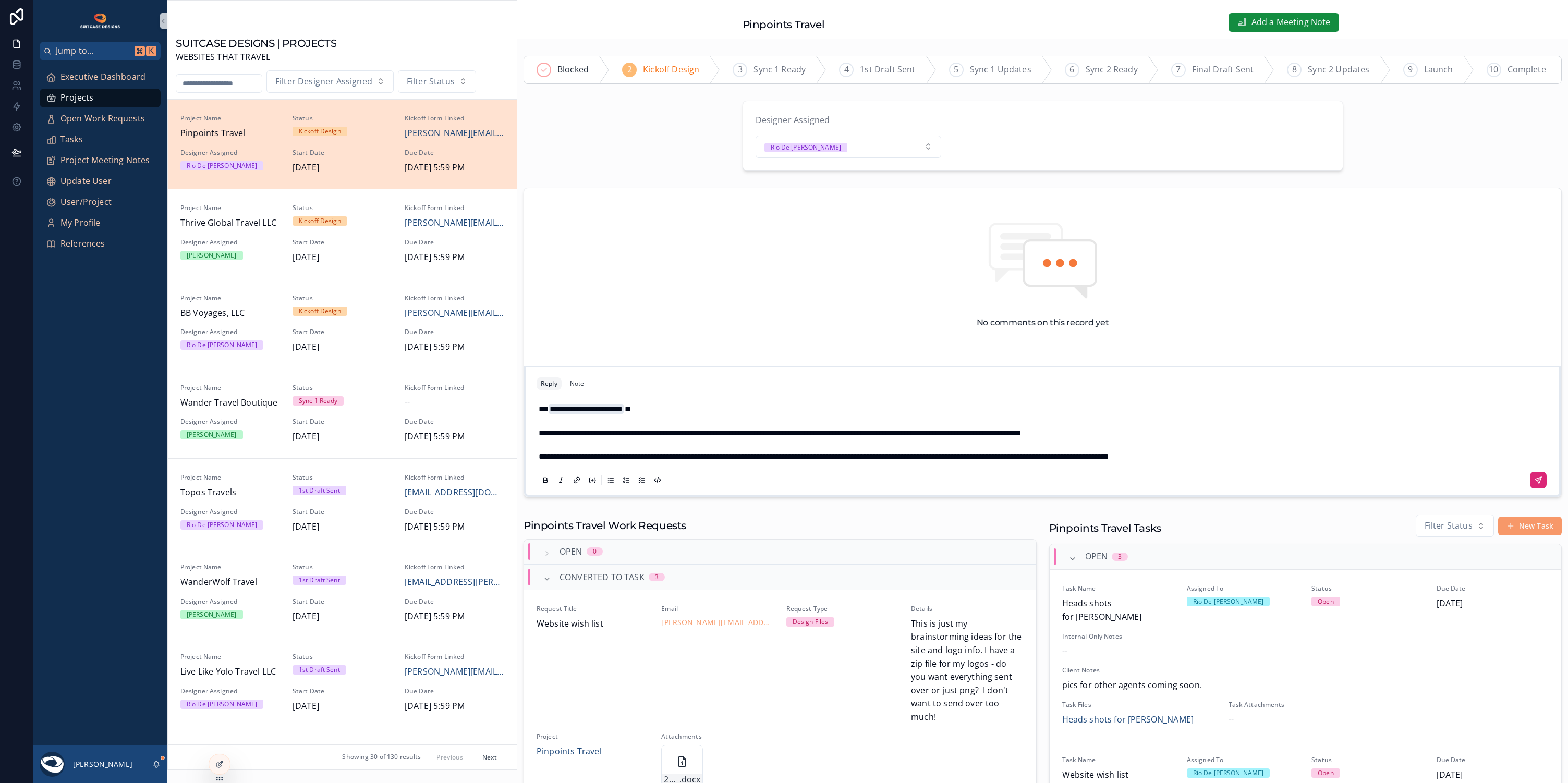
click at [1534, 483] on icon "scrollable content" at bounding box center [1539, 480] width 9 height 9
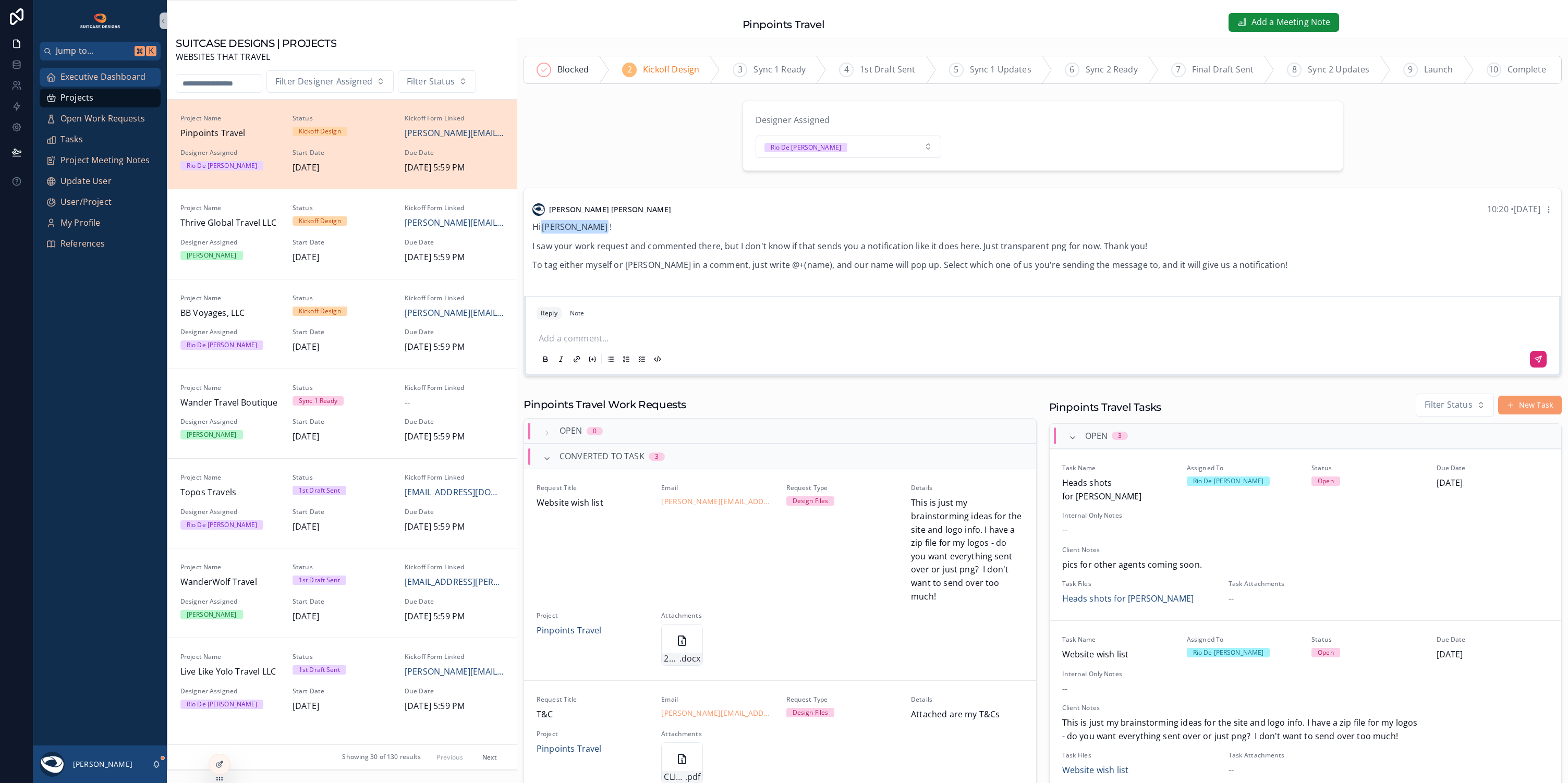
click at [95, 74] on span "Executive Dashboard" at bounding box center [103, 77] width 85 height 14
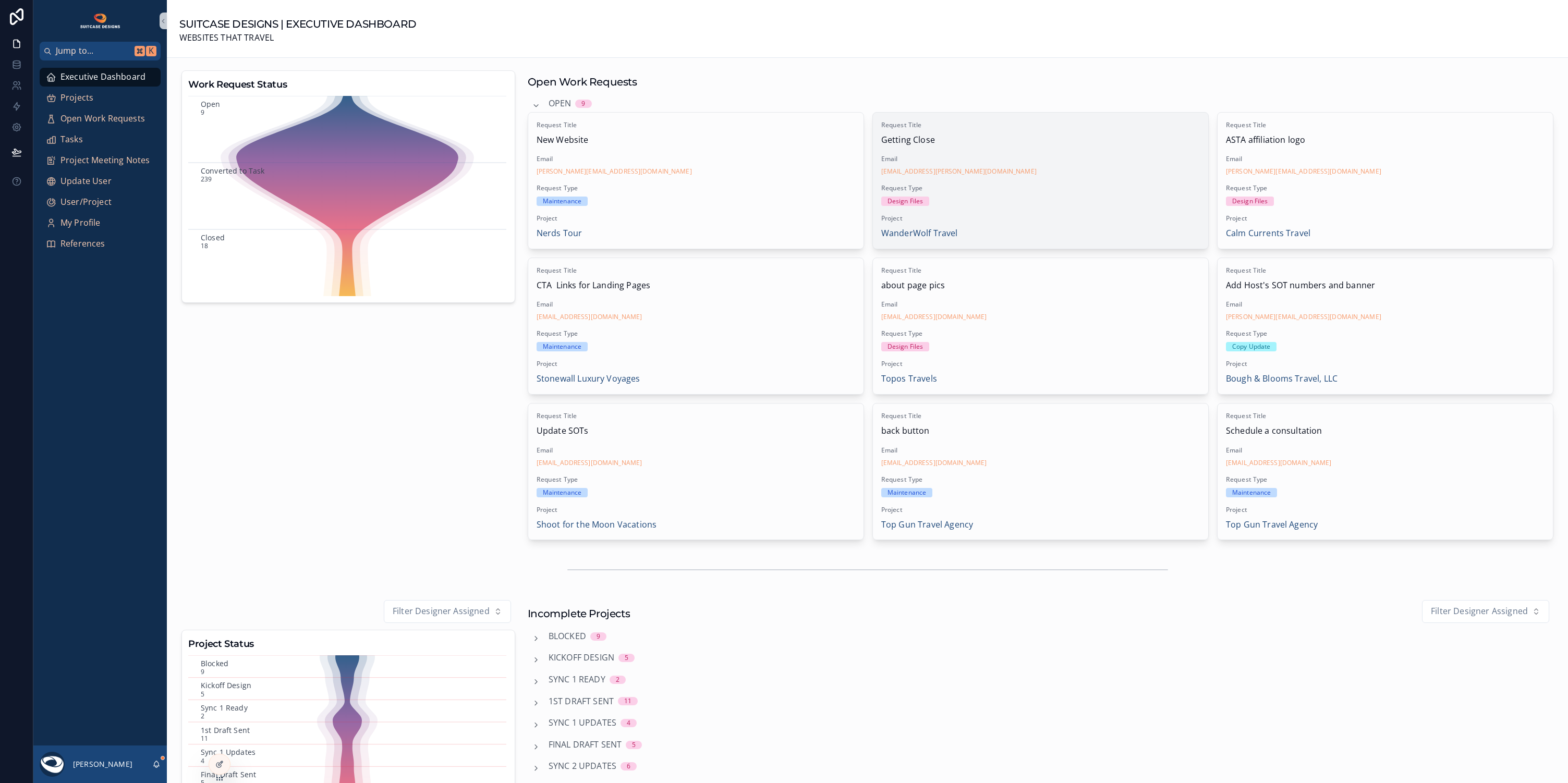
click at [1044, 196] on div "Design Files" at bounding box center [1041, 201] width 318 height 9
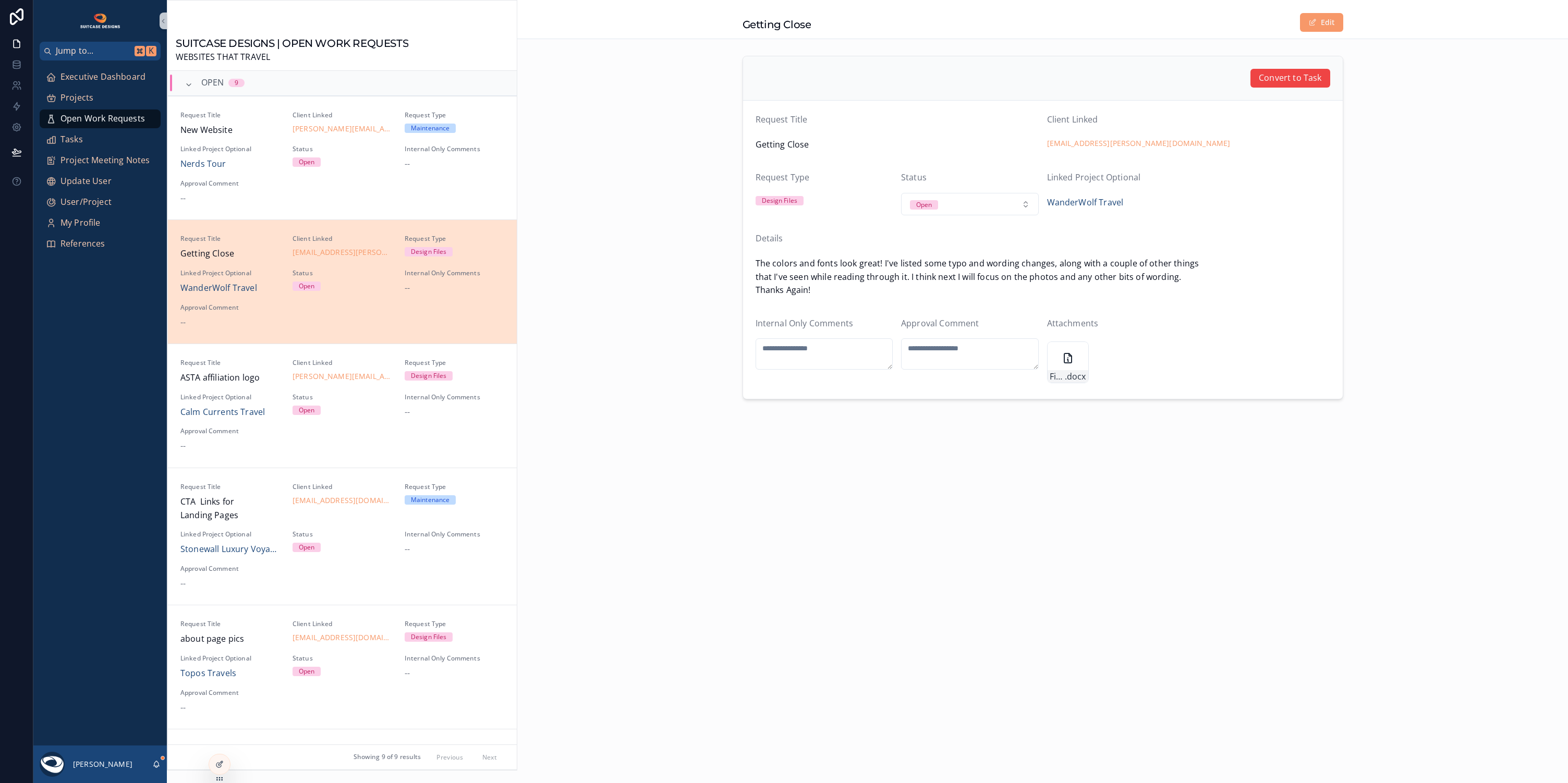
scroll to position [148, 0]
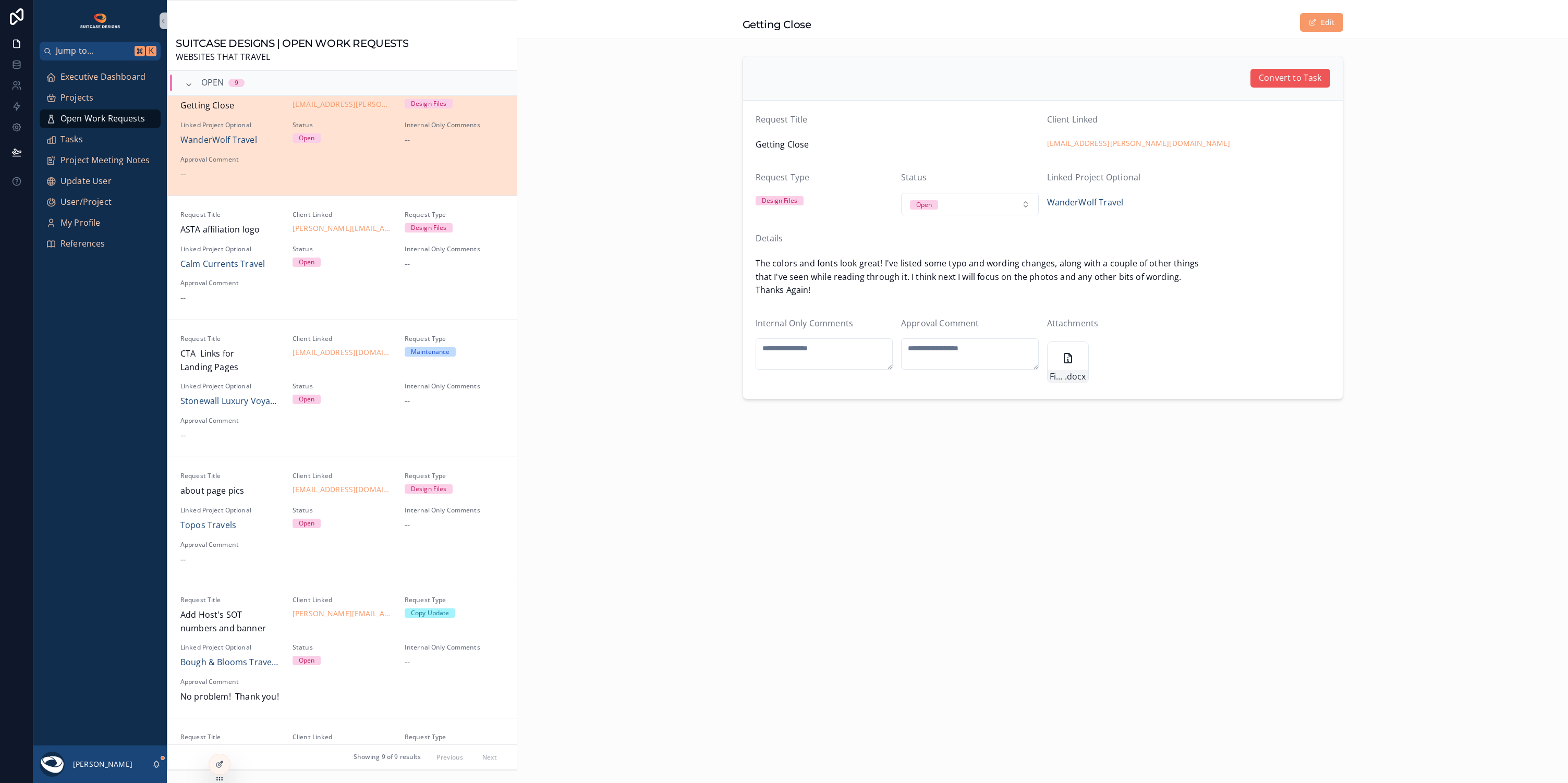
click at [1272, 75] on span "Convert to Task" at bounding box center [1290, 78] width 62 height 14
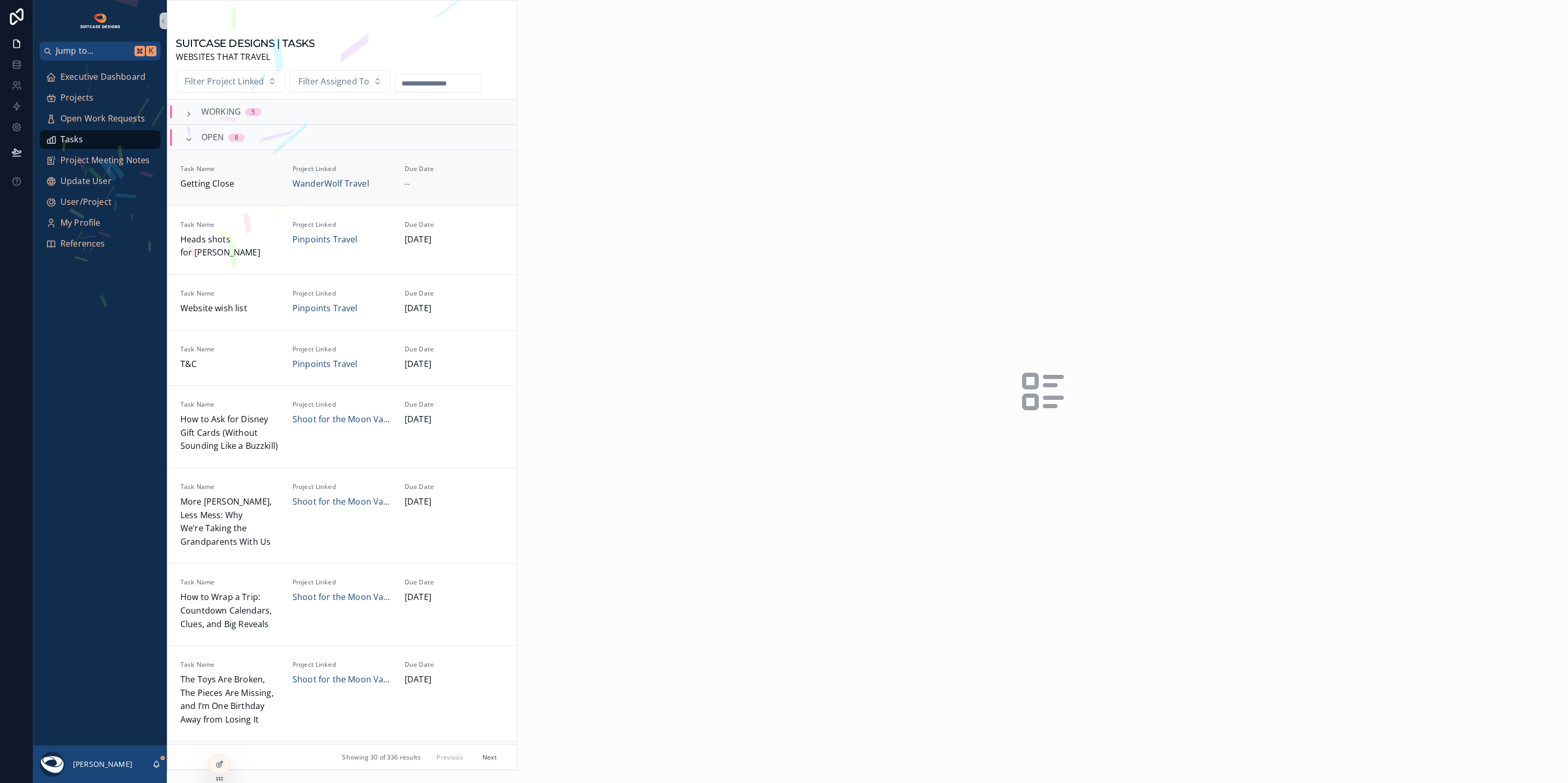
click at [452, 182] on div "--" at bounding box center [454, 184] width 100 height 14
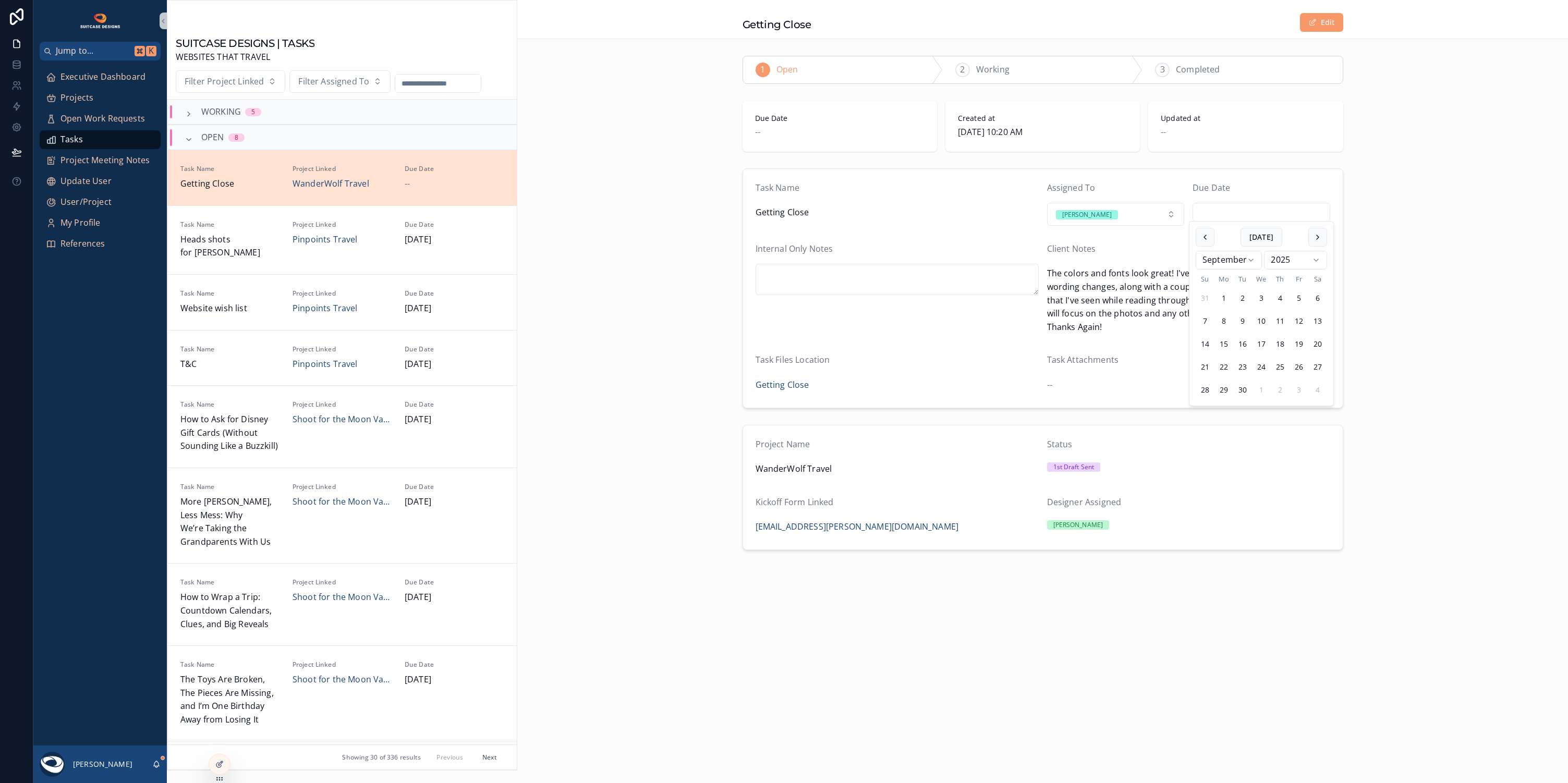
click at [1206, 211] on input "scrollable content" at bounding box center [1261, 212] width 136 height 14
click at [1280, 319] on button "11" at bounding box center [1280, 321] width 19 height 19
type input "*********"
click at [599, 414] on div "1 Open 2 Working 3 Completed Due Date [DATE] Created at [DATE] 10:20 AM Updated…" at bounding box center [1042, 303] width 1051 height 503
click at [88, 76] on span "Executive Dashboard" at bounding box center [103, 77] width 85 height 14
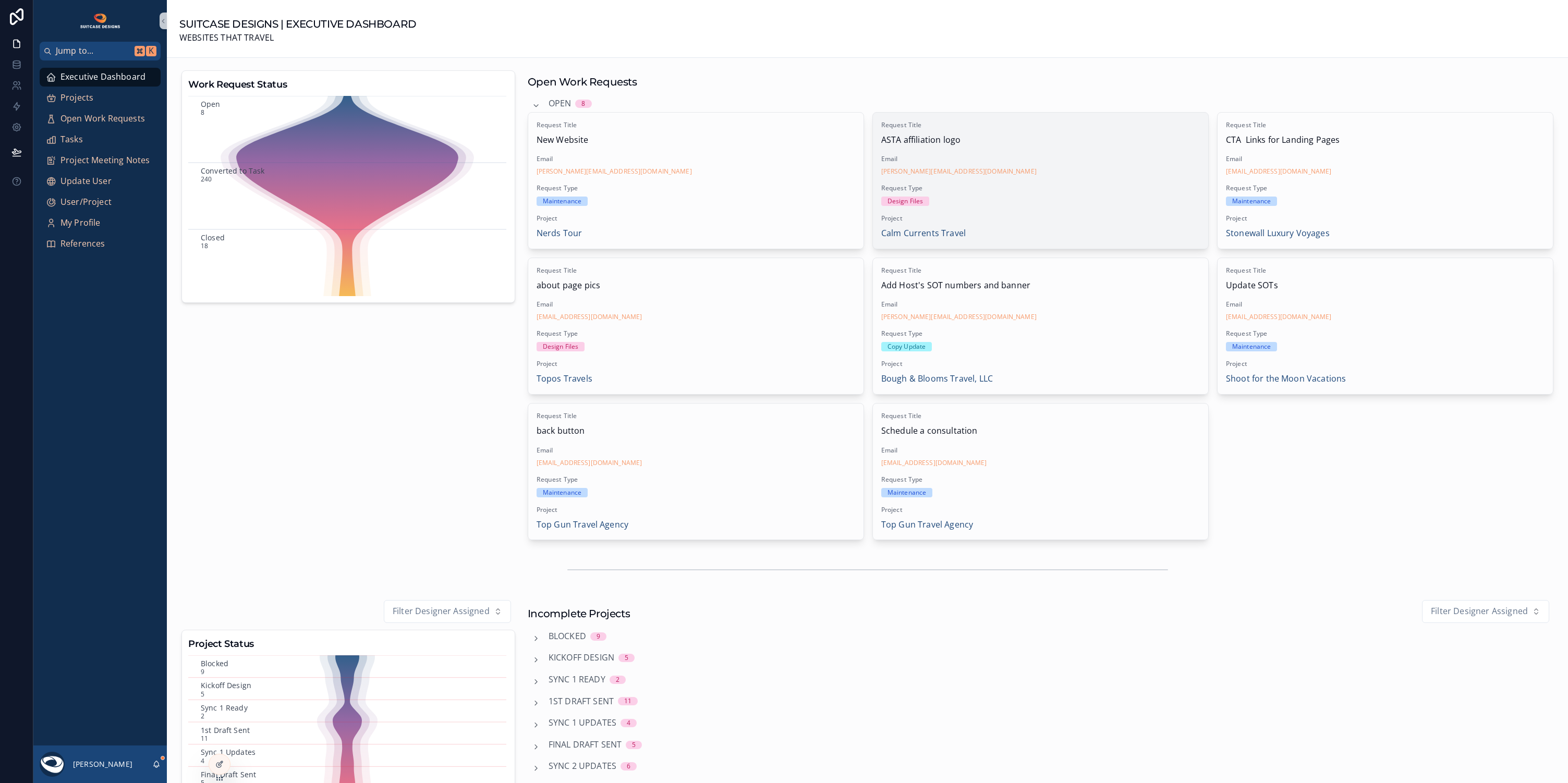
click at [990, 191] on span "Request Type" at bounding box center [1041, 189] width 318 height 9
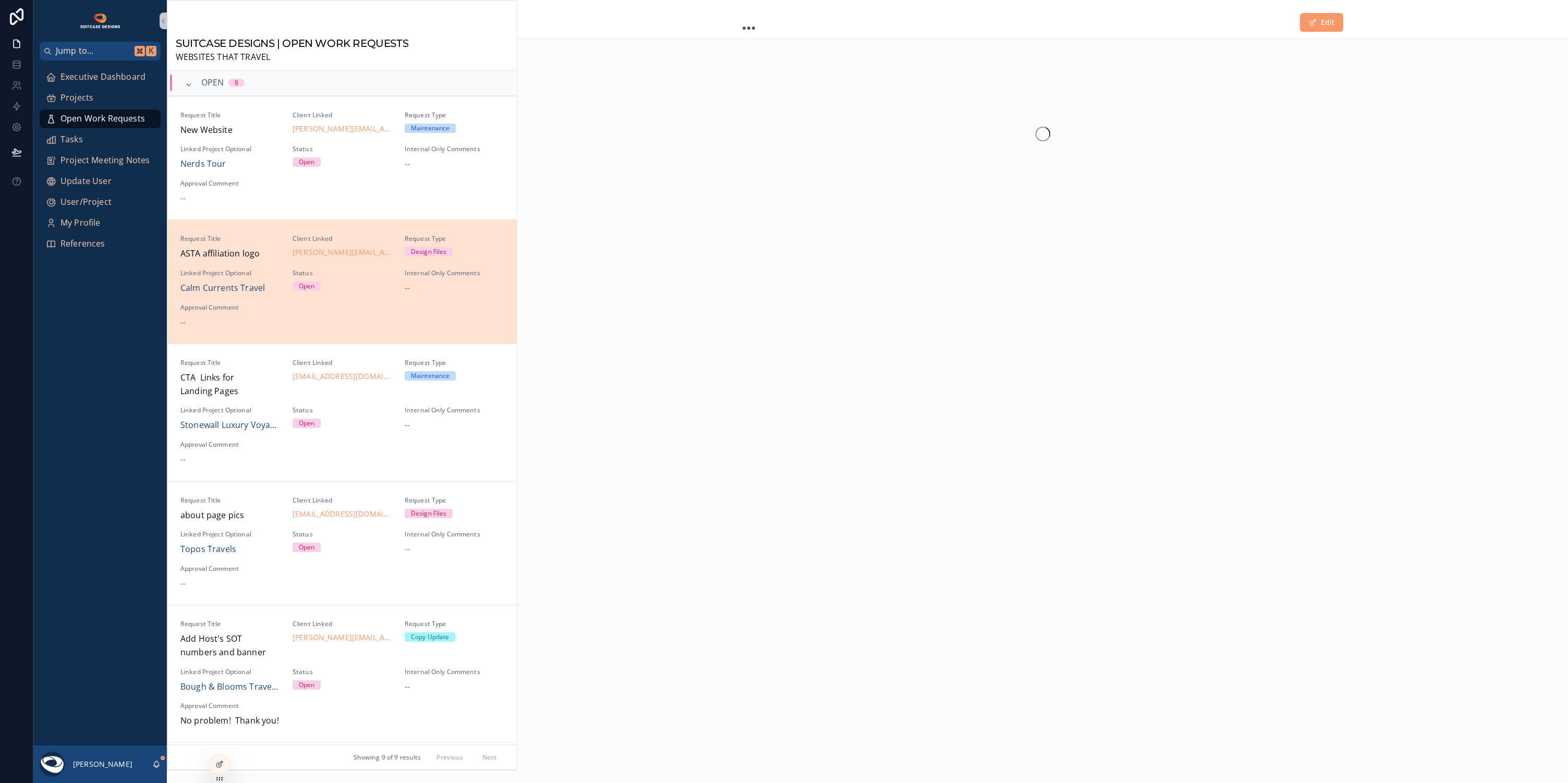
scroll to position [148, 0]
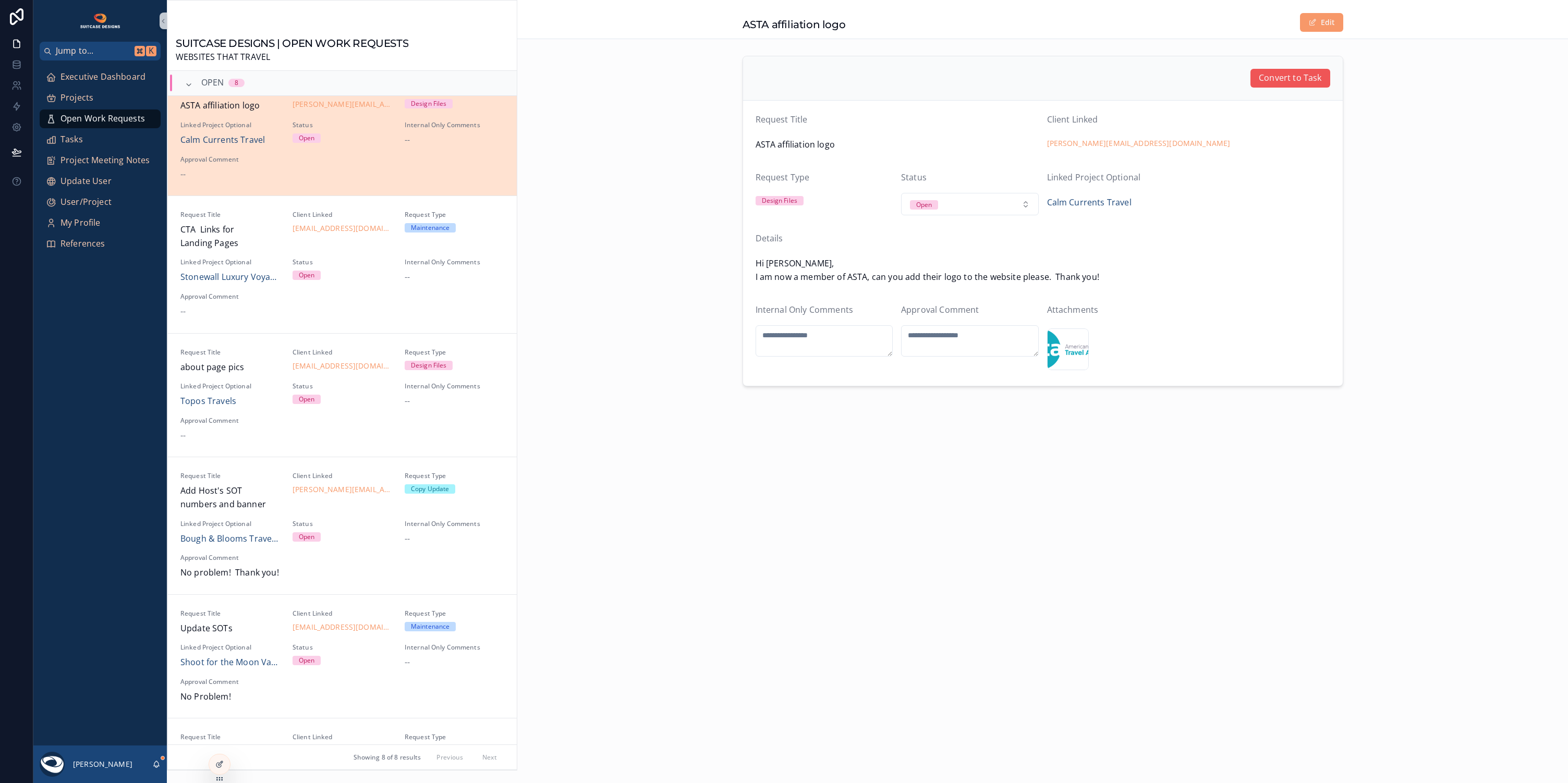
click at [1305, 80] on span "Convert to Task" at bounding box center [1290, 78] width 62 height 14
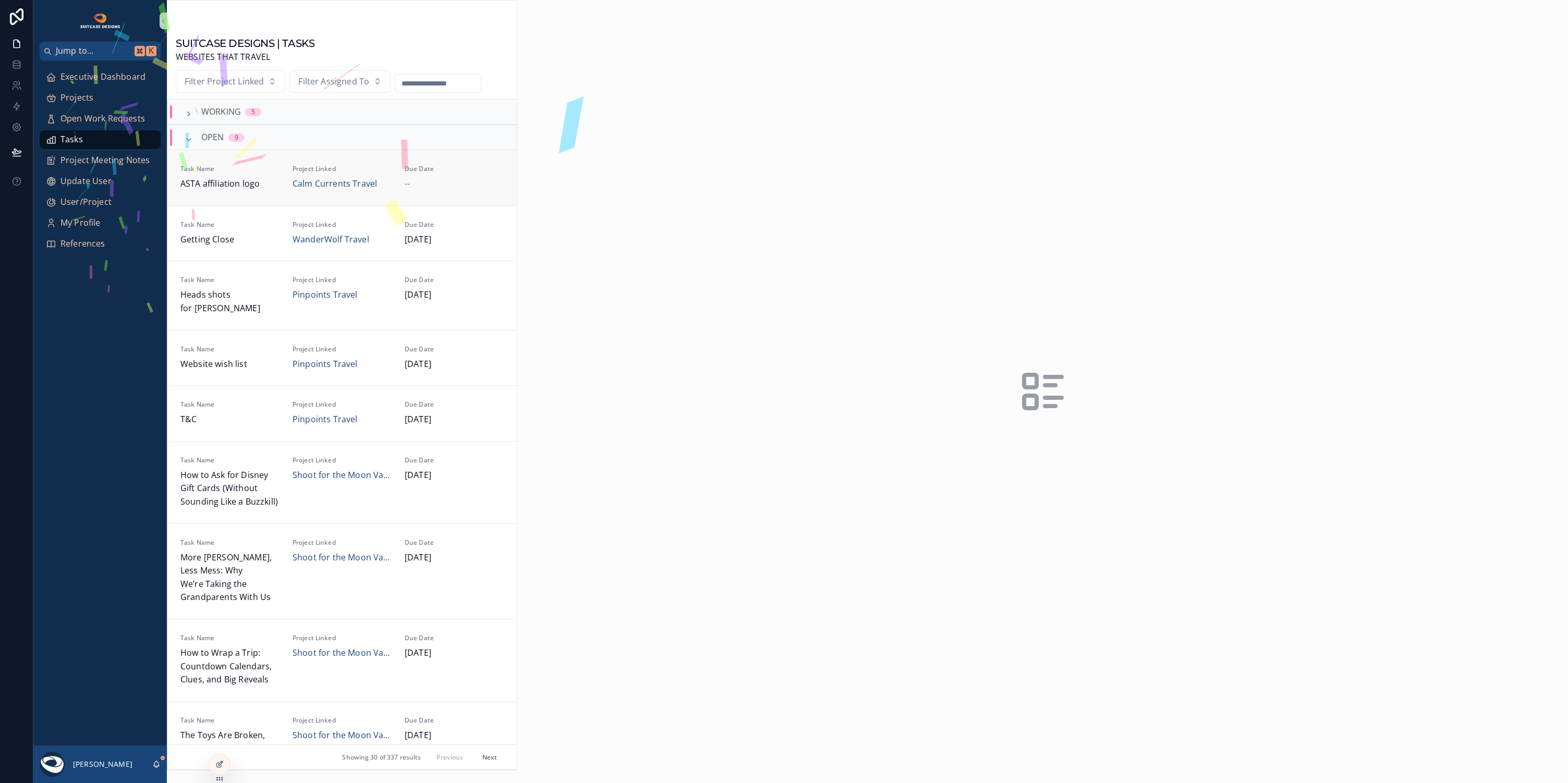
click at [470, 188] on div "--" at bounding box center [454, 184] width 100 height 14
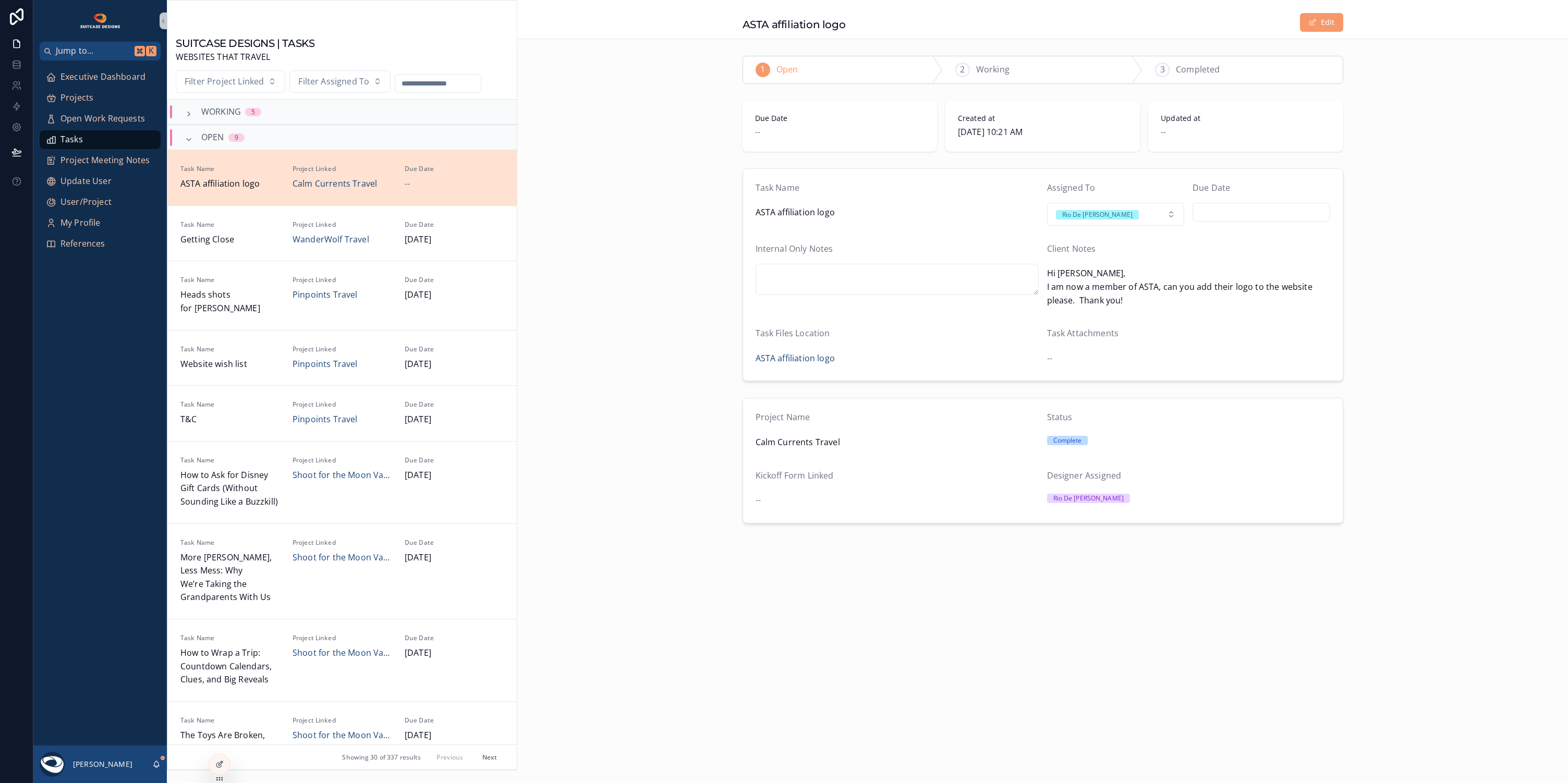
click at [1235, 205] on input "scrollable content" at bounding box center [1261, 212] width 136 height 14
click at [1318, 299] on button "6" at bounding box center [1318, 298] width 19 height 19
type input "********"
click at [671, 353] on div "Task Name ASTA affiliation logo Assigned To Rio De [PERSON_NAME] Due Date *****…" at bounding box center [1042, 275] width 1051 height 222
click at [118, 76] on span "Executive Dashboard" at bounding box center [103, 77] width 85 height 14
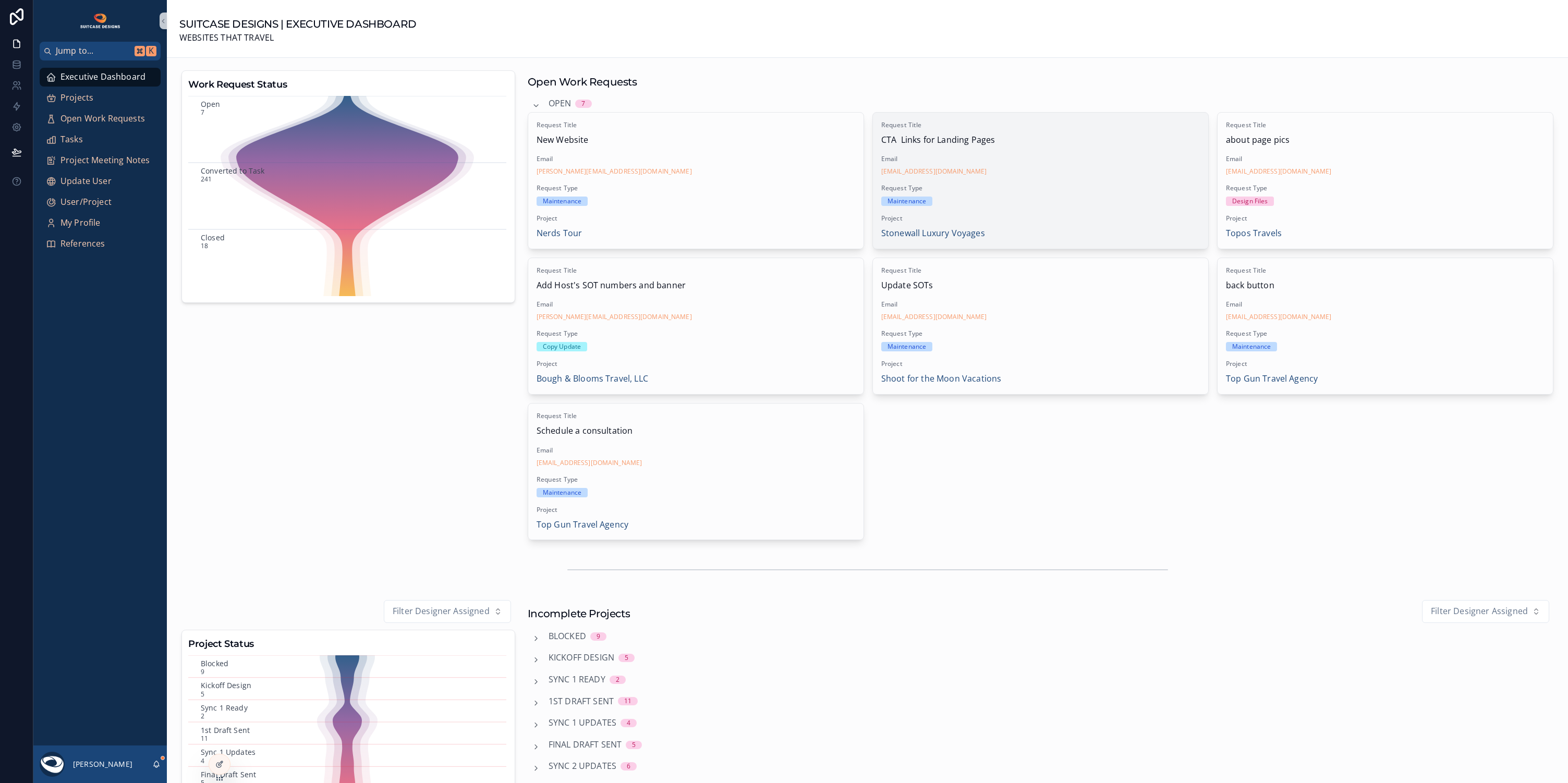
click at [1064, 166] on div "Email [EMAIL_ADDRESS][DOMAIN_NAME]" at bounding box center [1041, 165] width 318 height 21
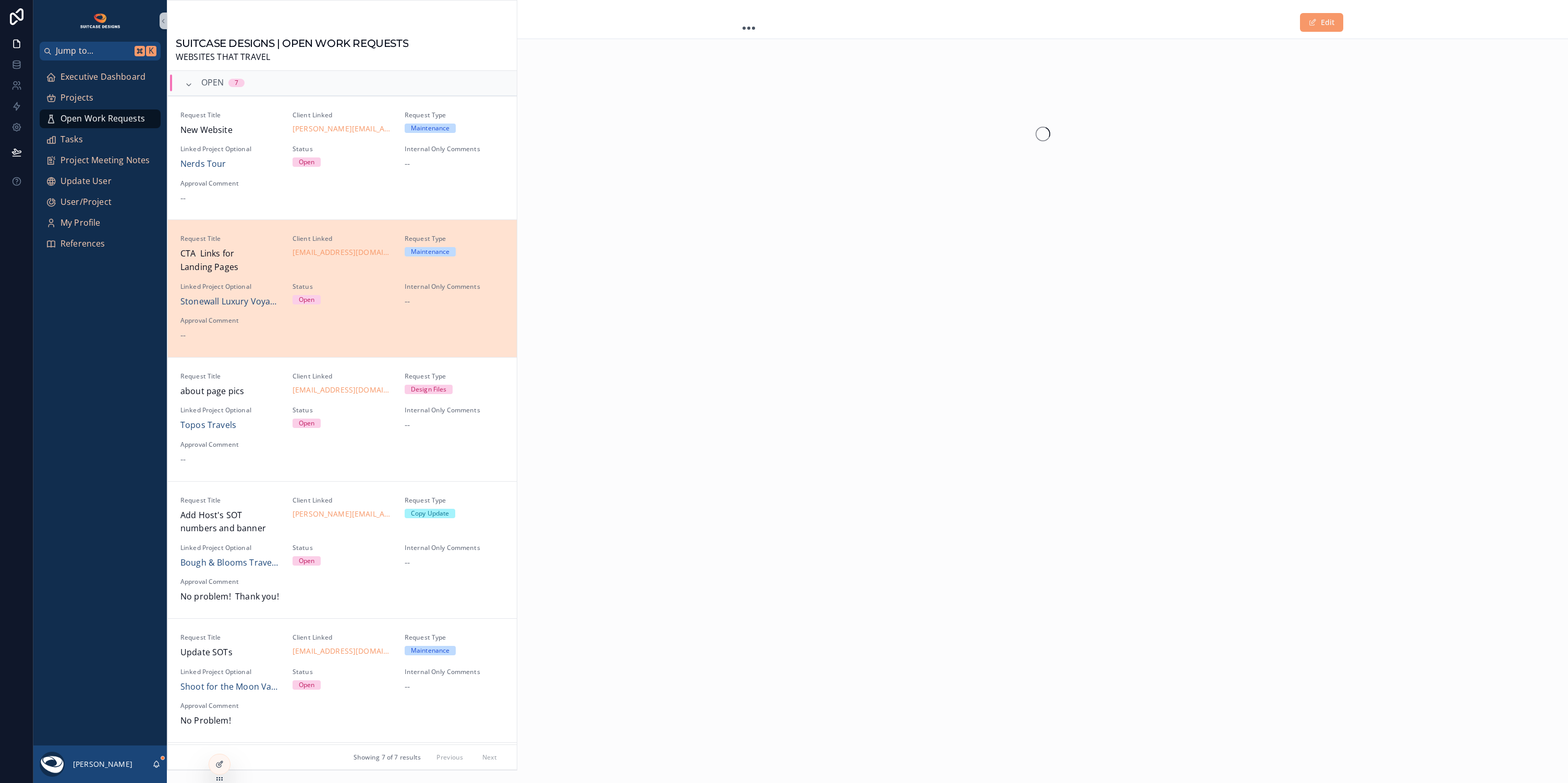
scroll to position [148, 0]
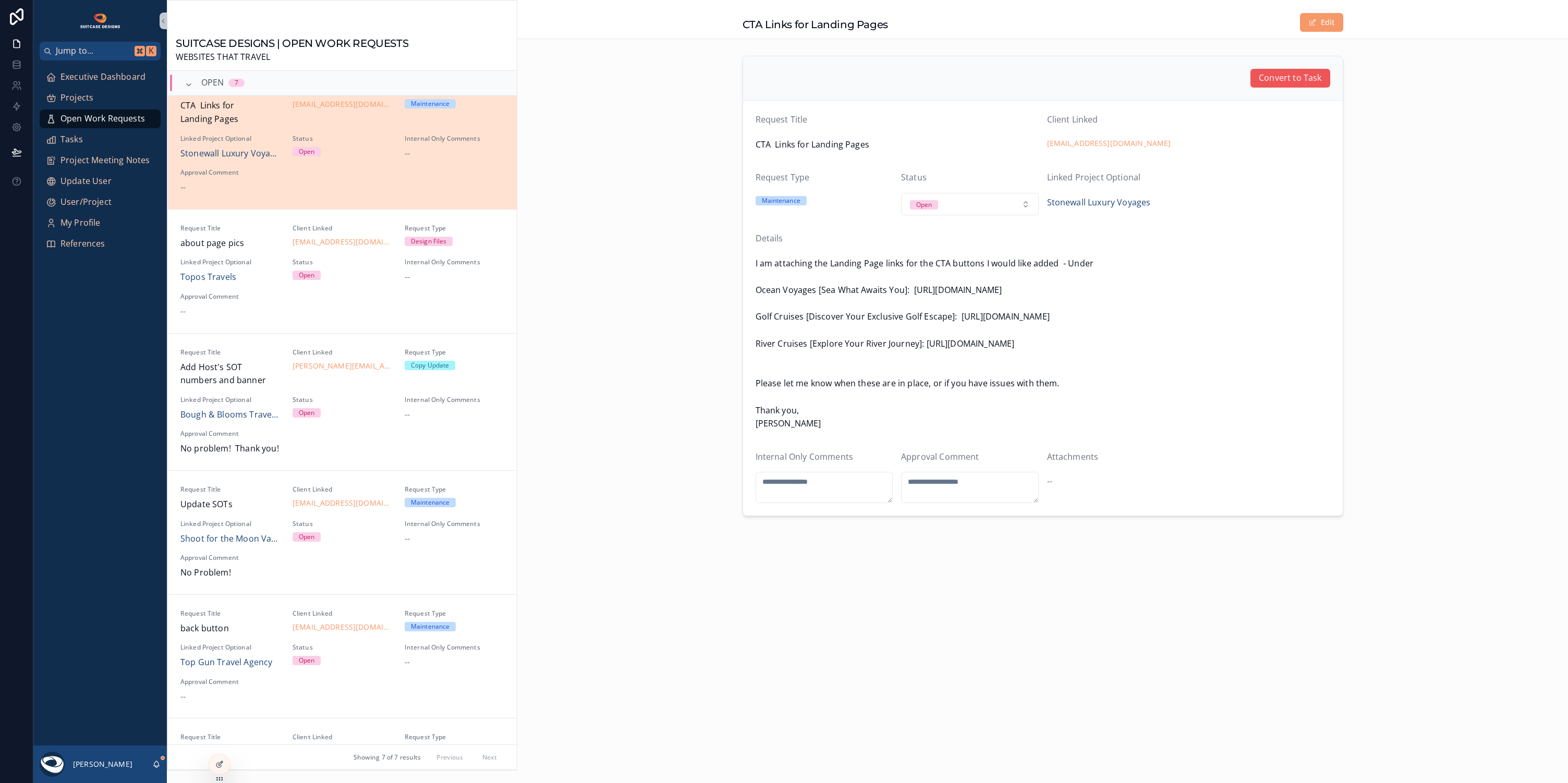
click at [1278, 80] on span "Convert to Task" at bounding box center [1290, 78] width 62 height 14
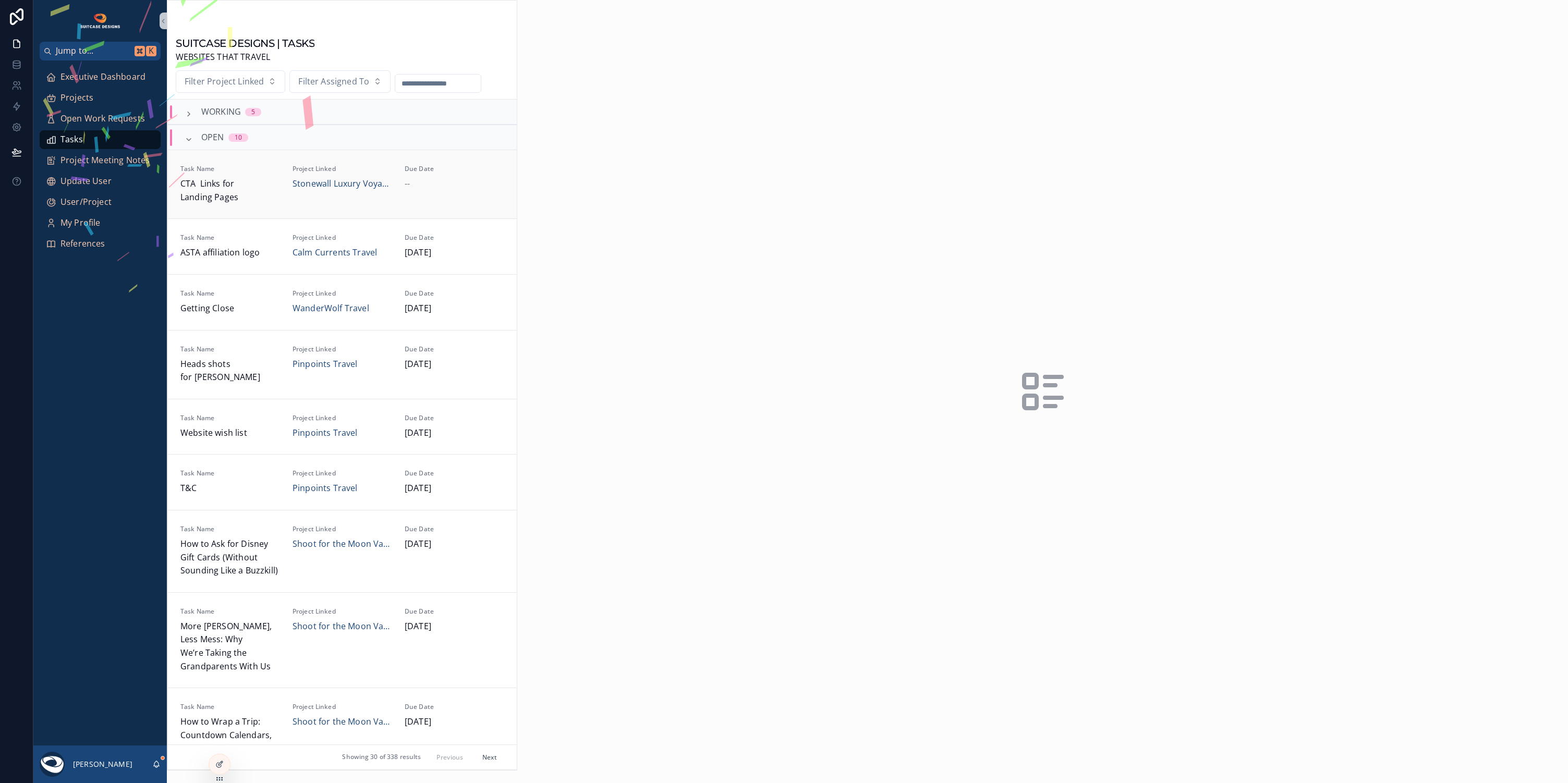
click at [483, 176] on div "Due Date --" at bounding box center [454, 178] width 100 height 26
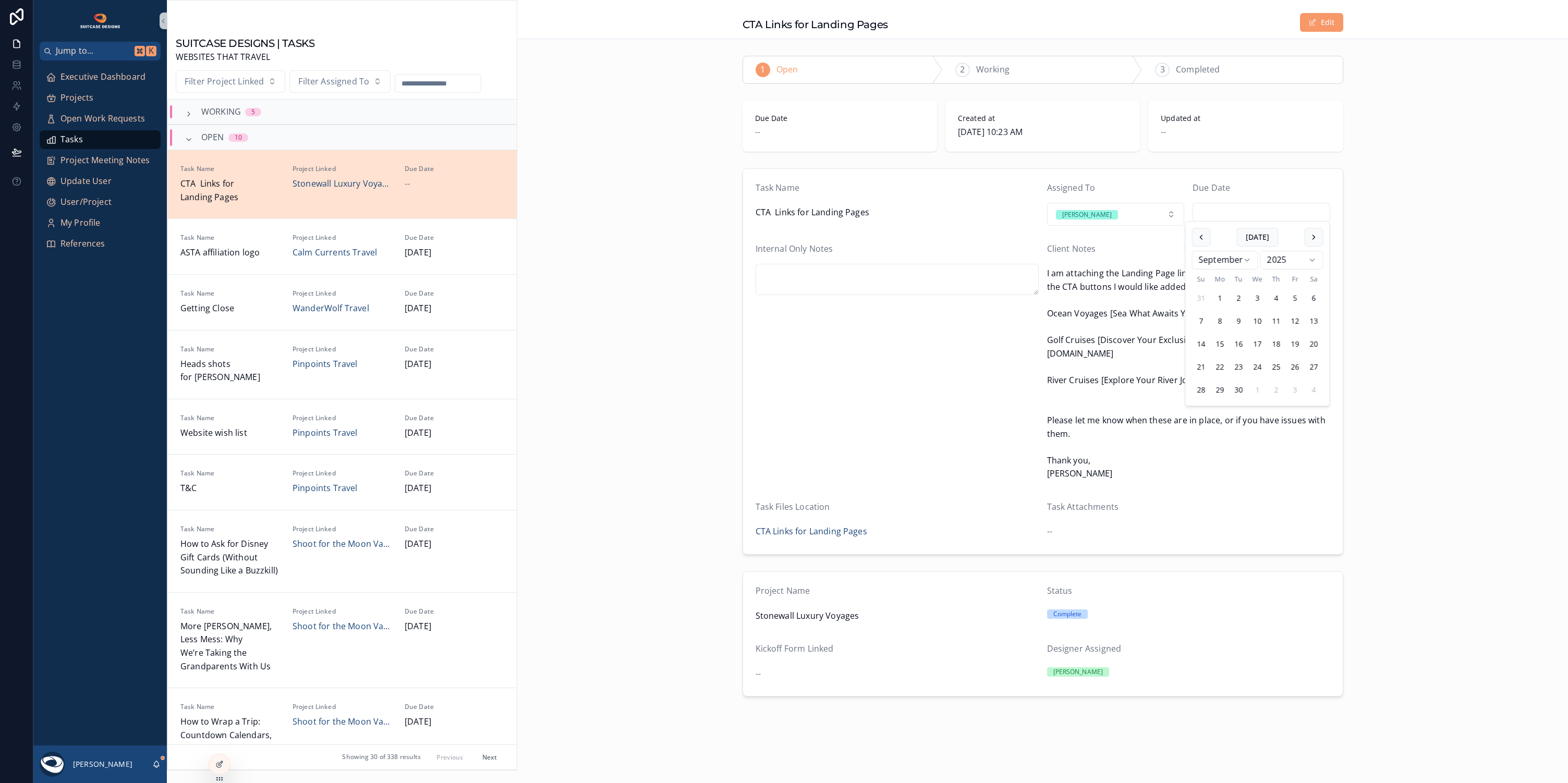
click at [1243, 207] on input "scrollable content" at bounding box center [1261, 212] width 136 height 14
click at [1257, 320] on button "10" at bounding box center [1258, 321] width 19 height 19
click at [1237, 321] on button "9" at bounding box center [1239, 321] width 19 height 19
type input "********"
drag, startPoint x: 1340, startPoint y: 379, endPoint x: 1343, endPoint y: 386, distance: 7.6
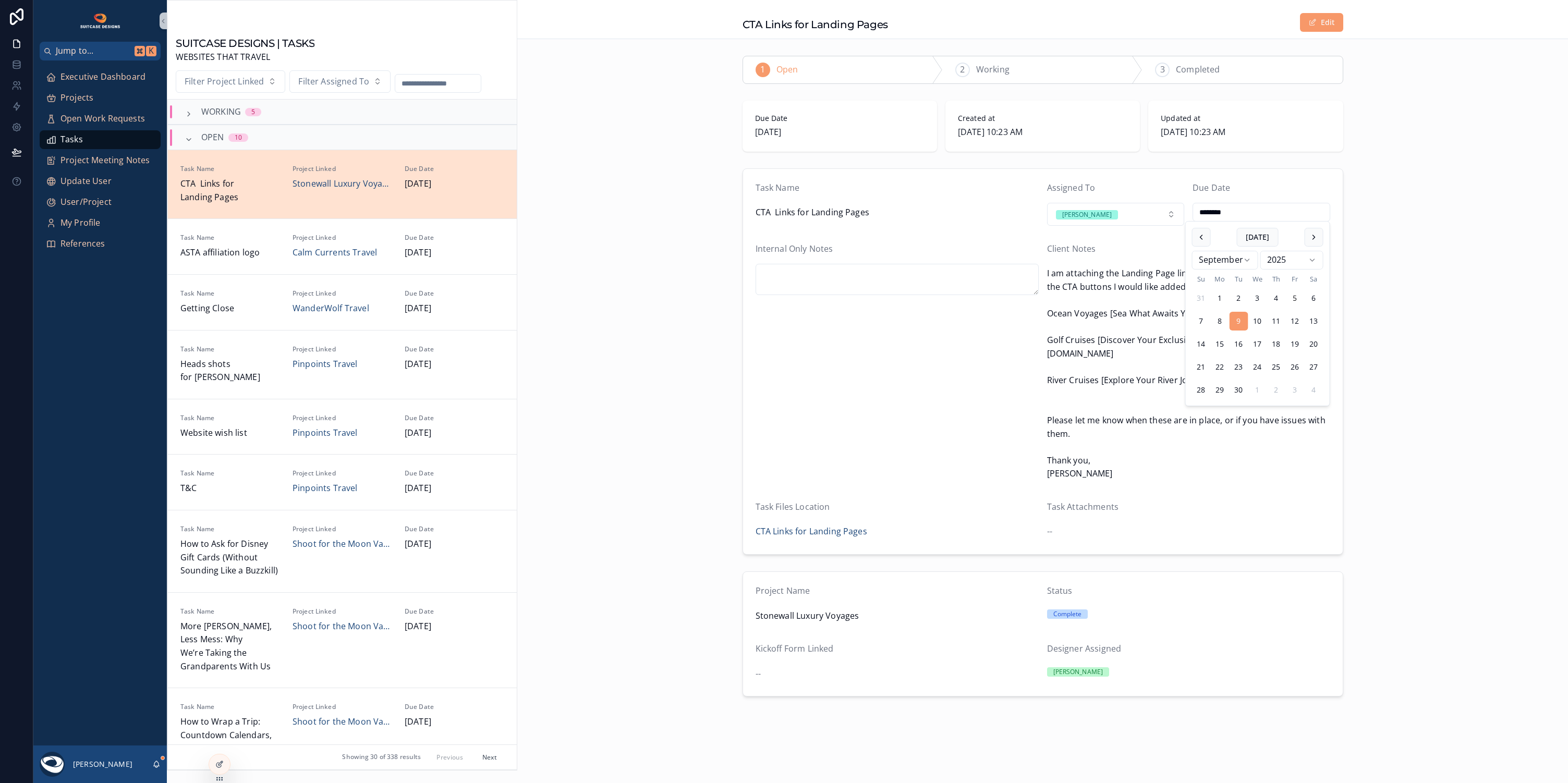
click at [1340, 379] on div "Task Name CTA Links for Landing Pages Assigned To [PERSON_NAME] Due Date ******…" at bounding box center [1042, 361] width 1051 height 394
click at [85, 77] on span "Executive Dashboard" at bounding box center [103, 77] width 85 height 14
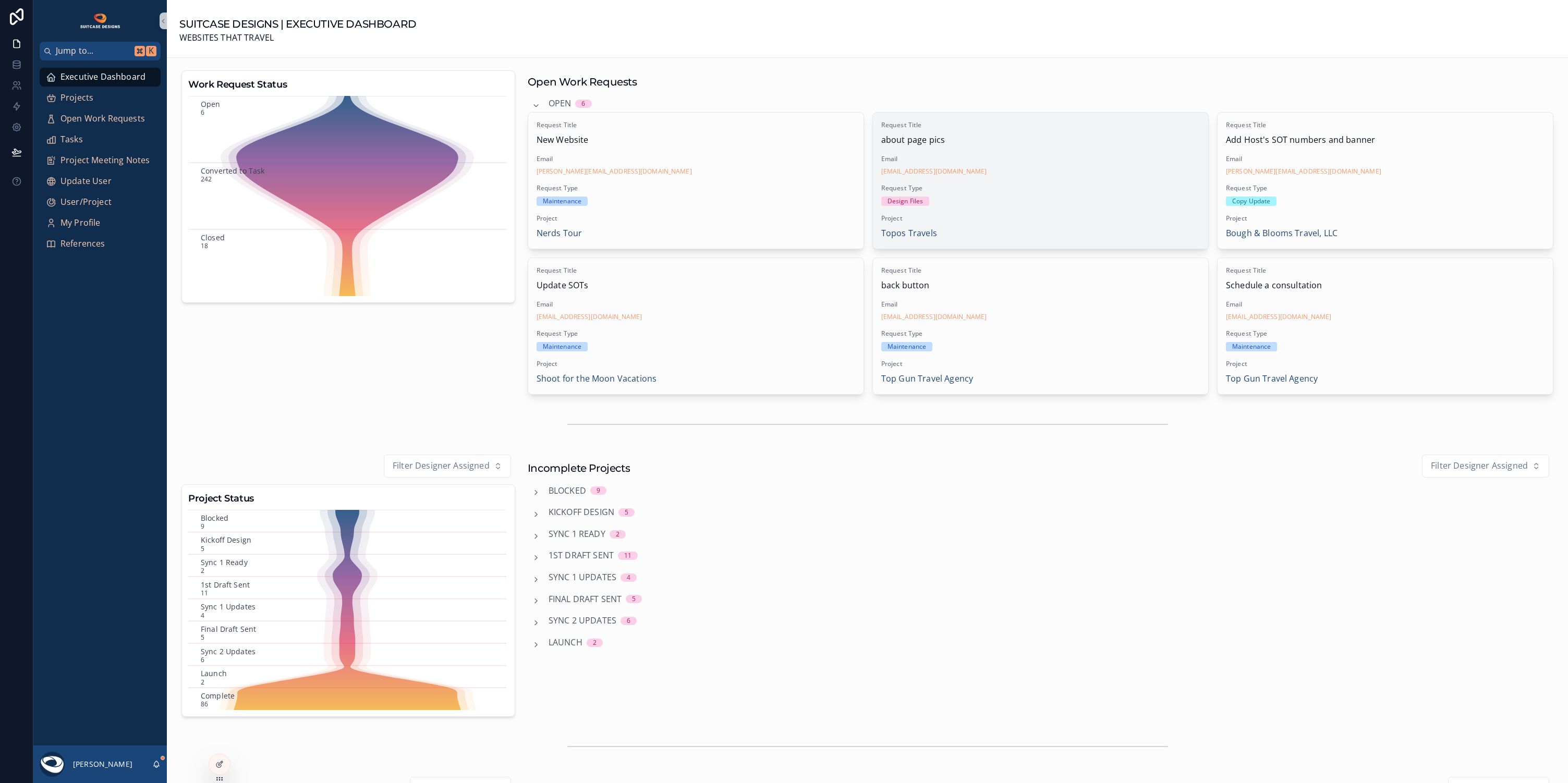
click at [1024, 184] on span "Request Type" at bounding box center [1041, 189] width 318 height 9
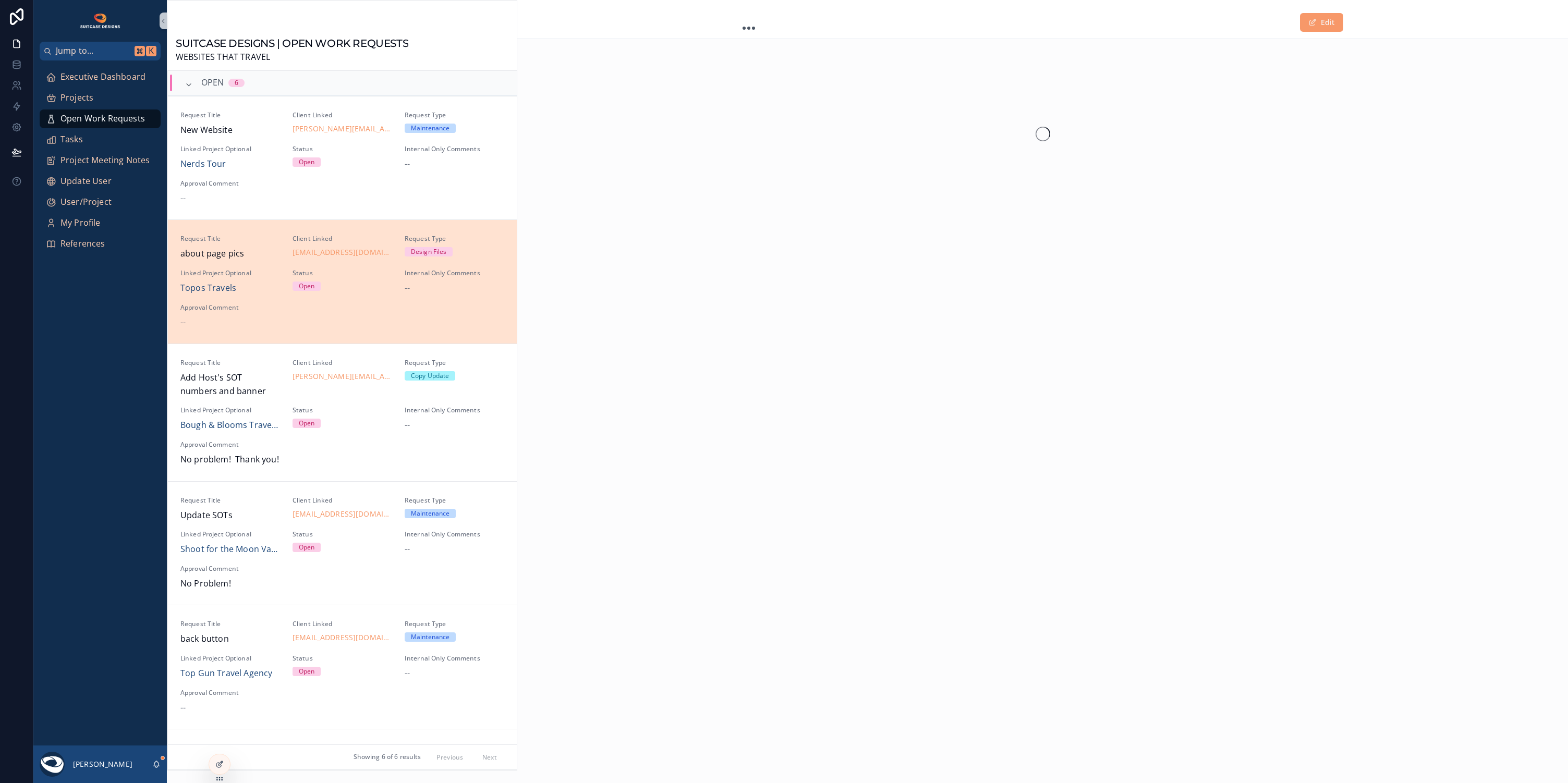
scroll to position [115, 0]
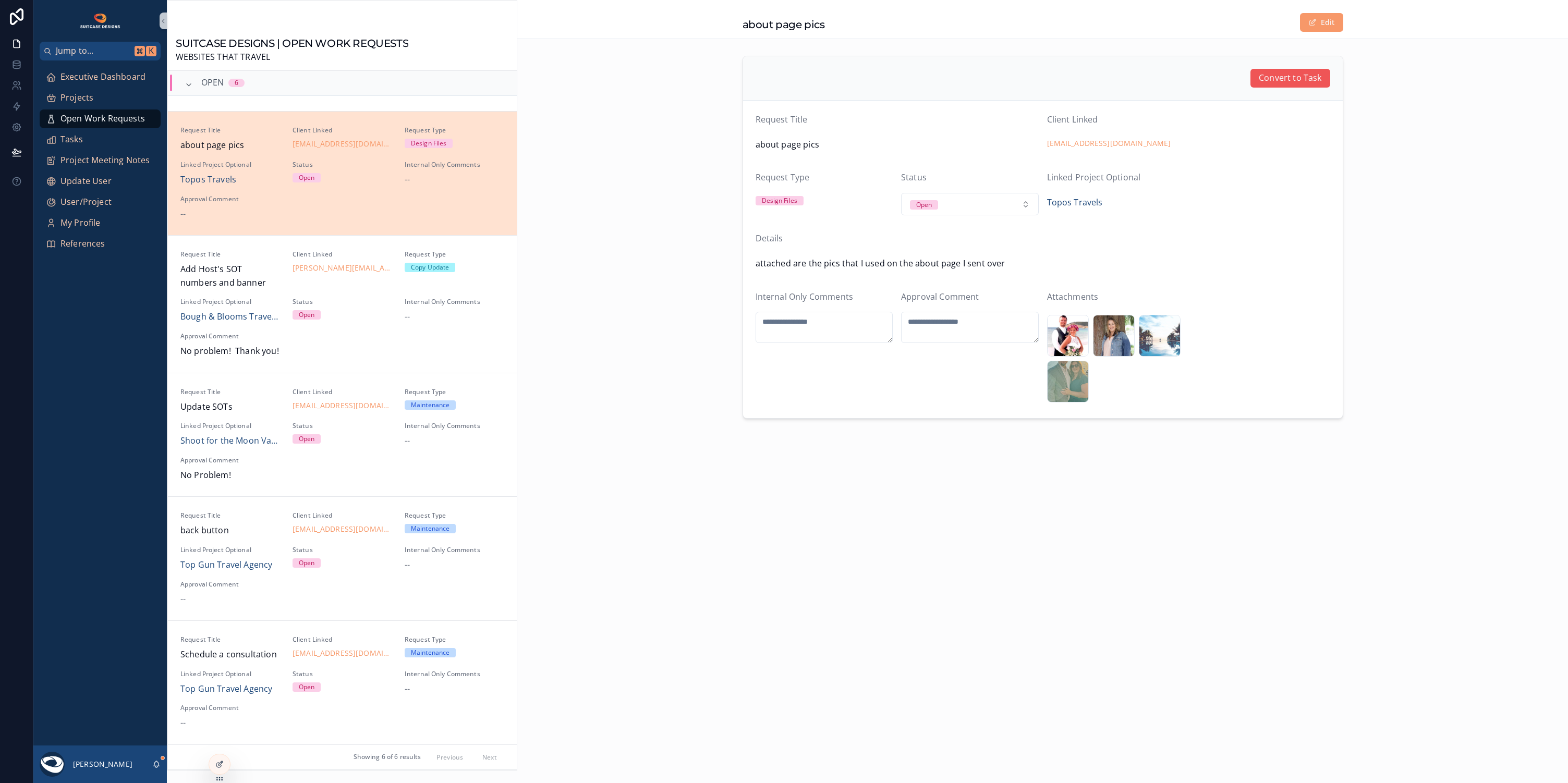
click at [1309, 85] on span "Convert to Task" at bounding box center [1290, 78] width 62 height 14
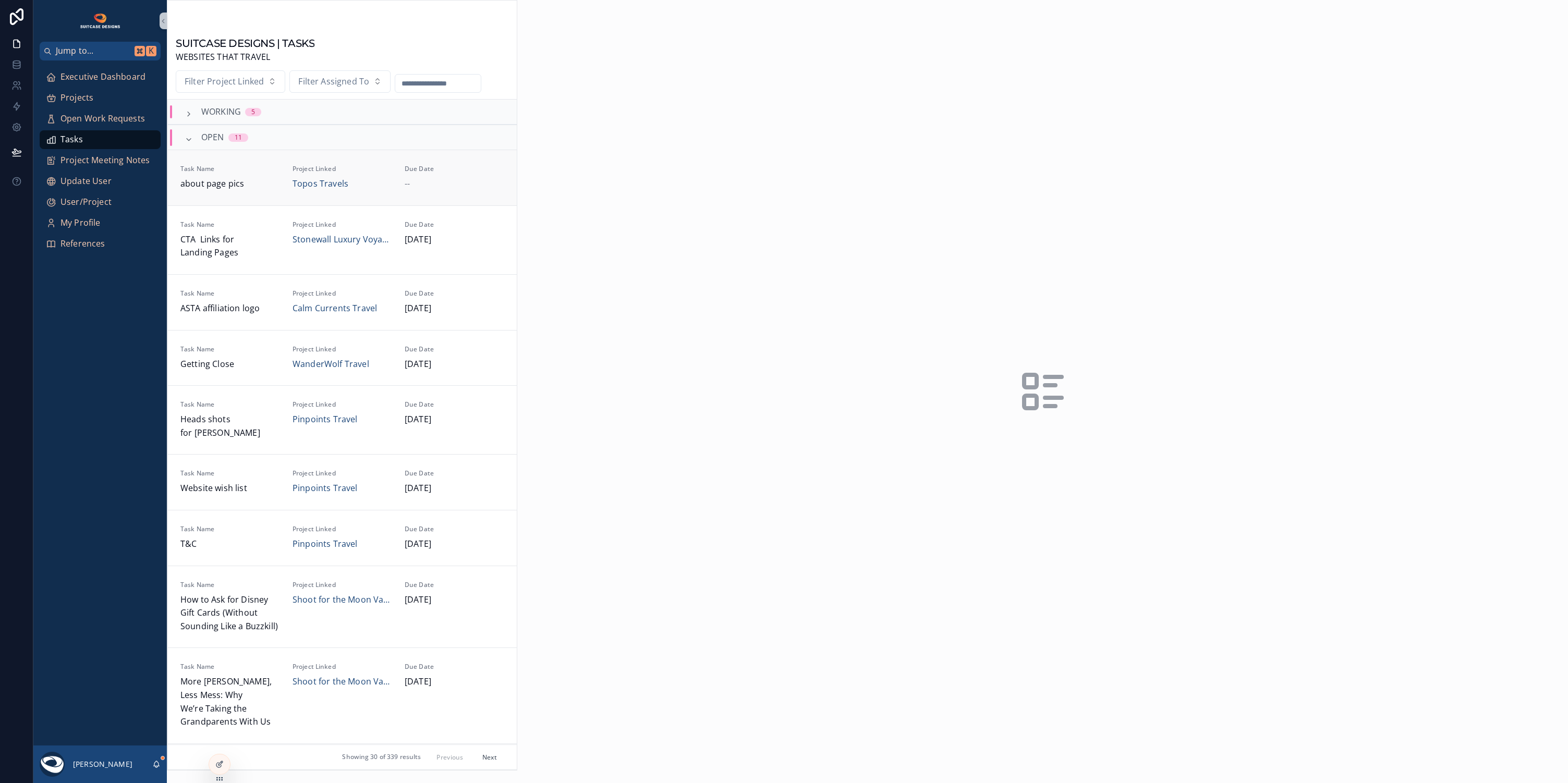
click at [463, 176] on div "Due Date --" at bounding box center [454, 178] width 100 height 26
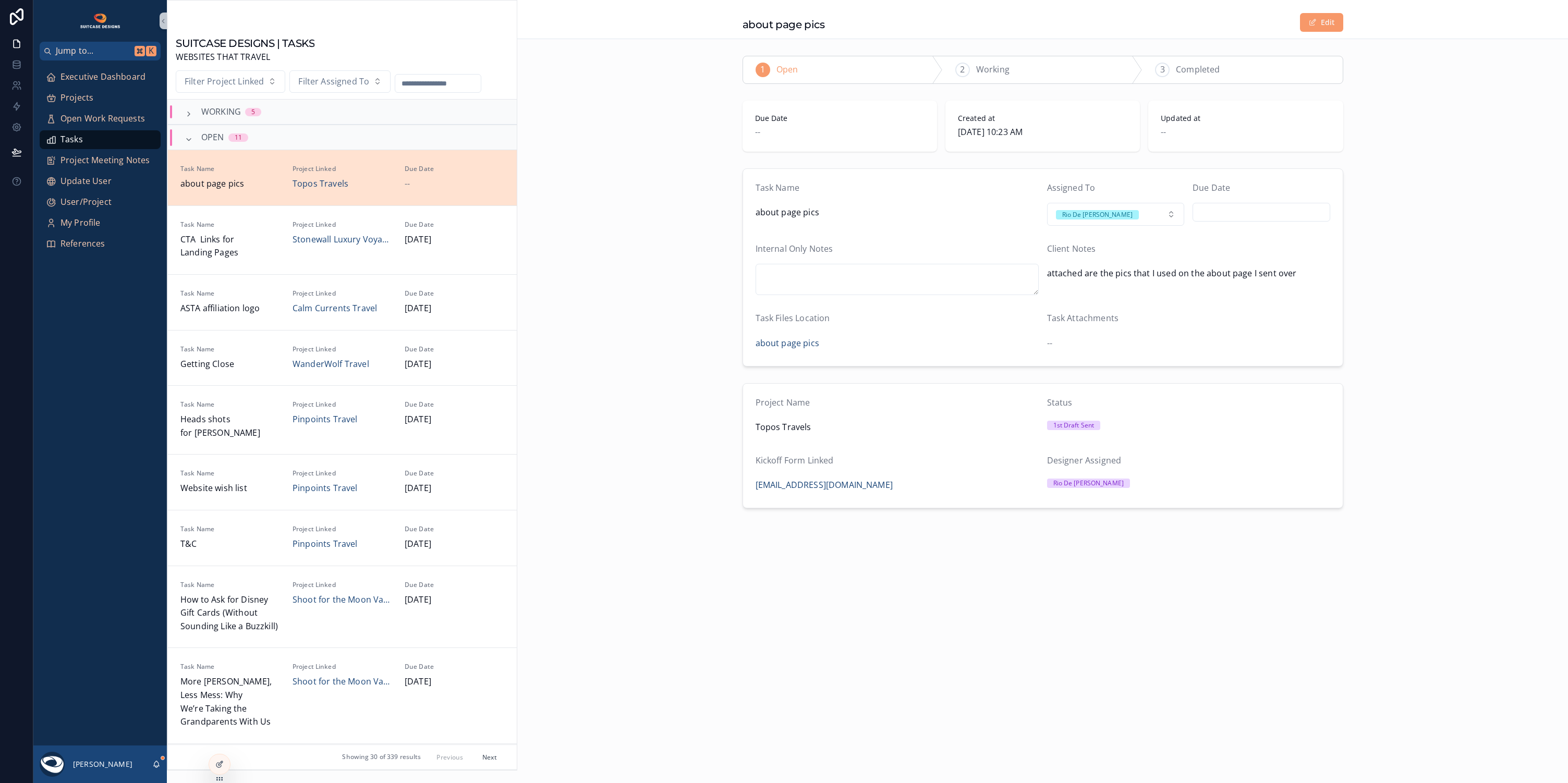
click at [1278, 213] on input "scrollable content" at bounding box center [1261, 212] width 136 height 14
click at [1245, 321] on button "9" at bounding box center [1242, 321] width 19 height 19
type input "********"
click at [1489, 472] on div "Project Name Topos Travels Status 1st Draft Sent Kickoff Form Linked [PERSON_NA…" at bounding box center [1042, 446] width 1051 height 133
click at [81, 80] on span "Executive Dashboard" at bounding box center [103, 77] width 85 height 14
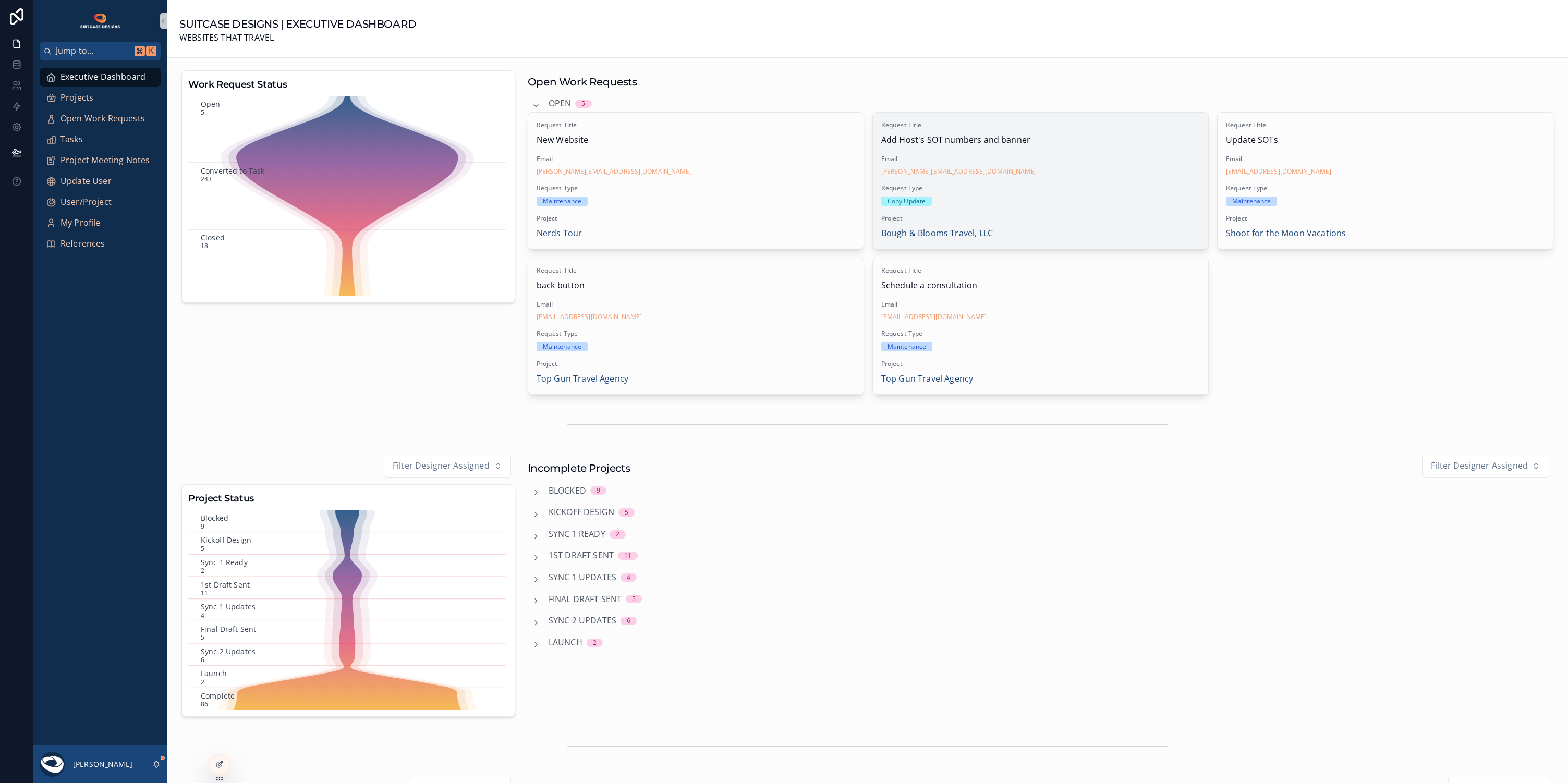
click at [1089, 186] on span "Request Type" at bounding box center [1041, 189] width 318 height 9
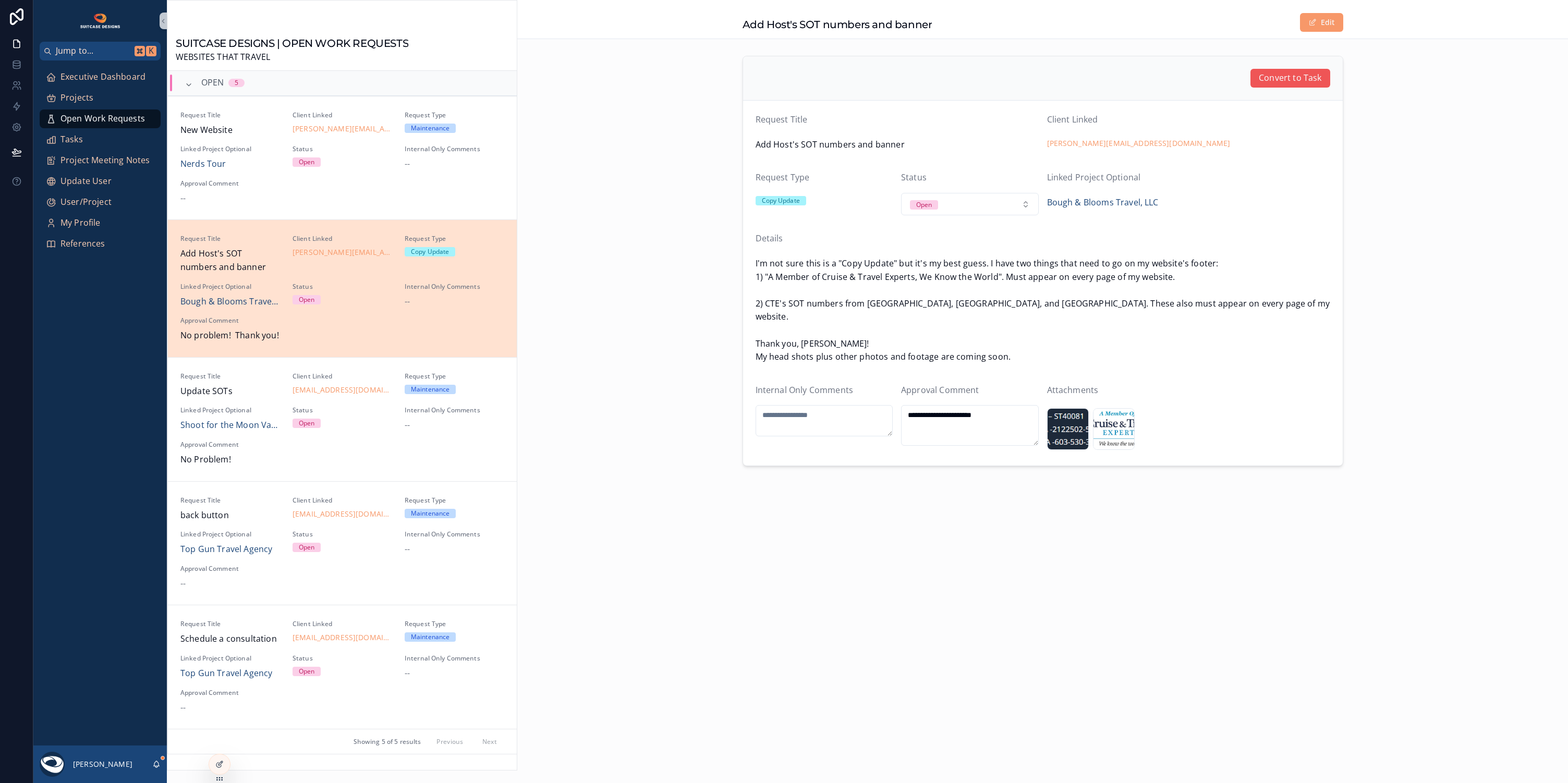
click at [1294, 75] on span "Convert to Task" at bounding box center [1290, 78] width 62 height 14
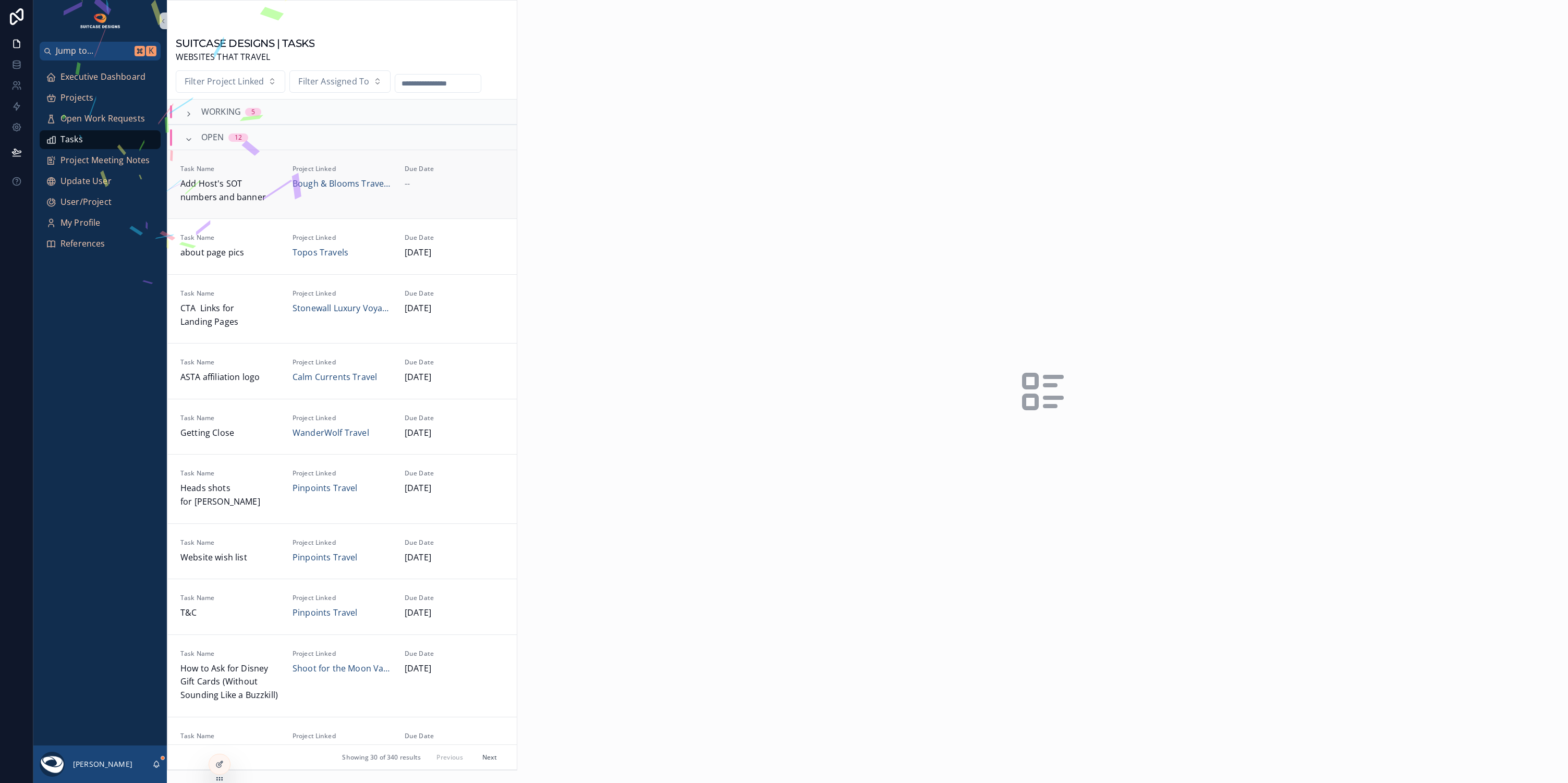
click at [461, 188] on div "--" at bounding box center [454, 184] width 100 height 14
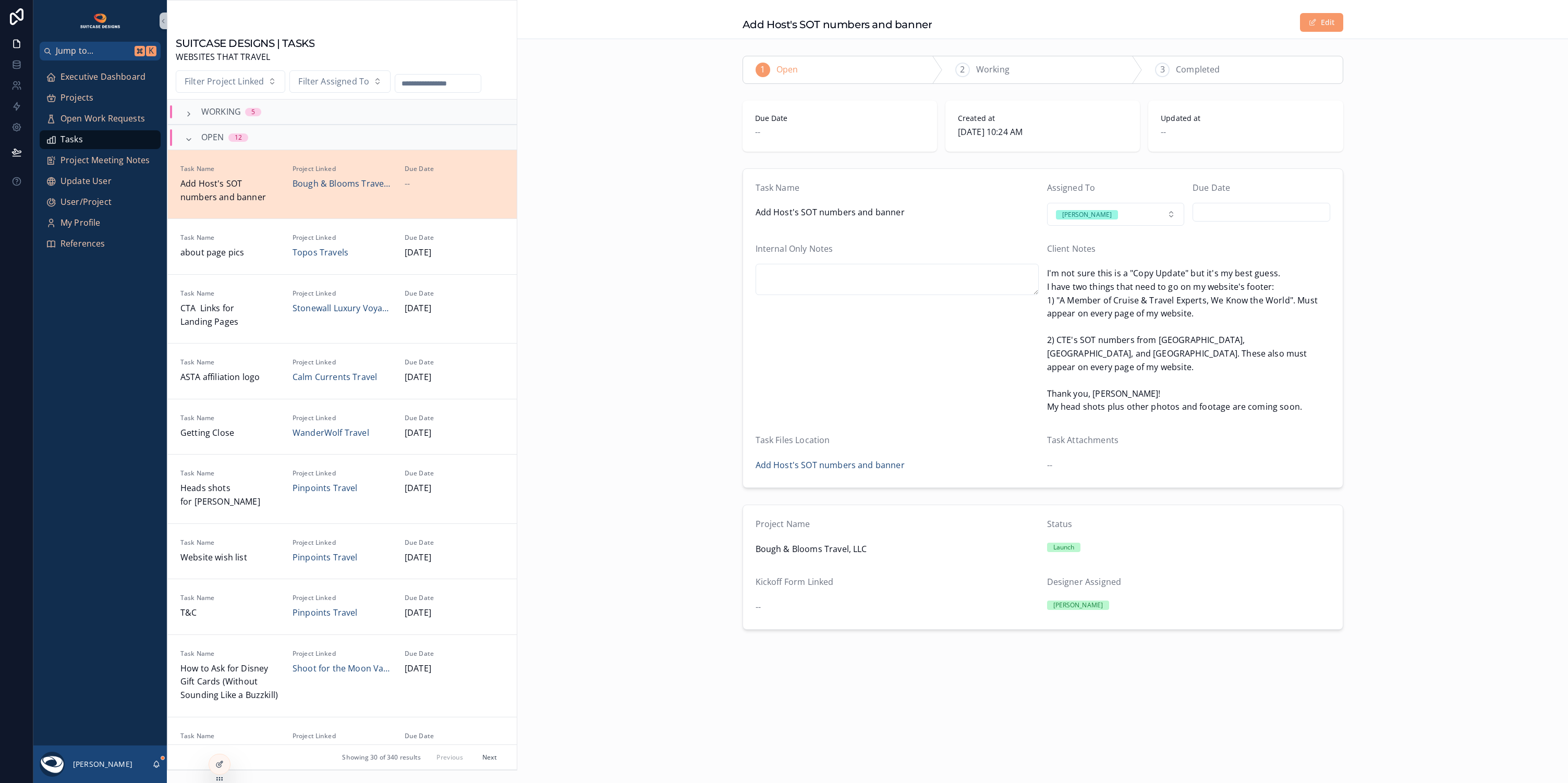
click at [1298, 211] on input "scrollable content" at bounding box center [1261, 212] width 136 height 14
click at [1321, 295] on button "6" at bounding box center [1318, 298] width 19 height 19
type input "********"
click at [752, 652] on div "Tasks Add Host's SOT numbers and banner Edit 1 Open 2 Working 3 Completed Due D…" at bounding box center [1042, 350] width 1051 height 701
click at [127, 77] on span "Executive Dashboard" at bounding box center [103, 77] width 85 height 14
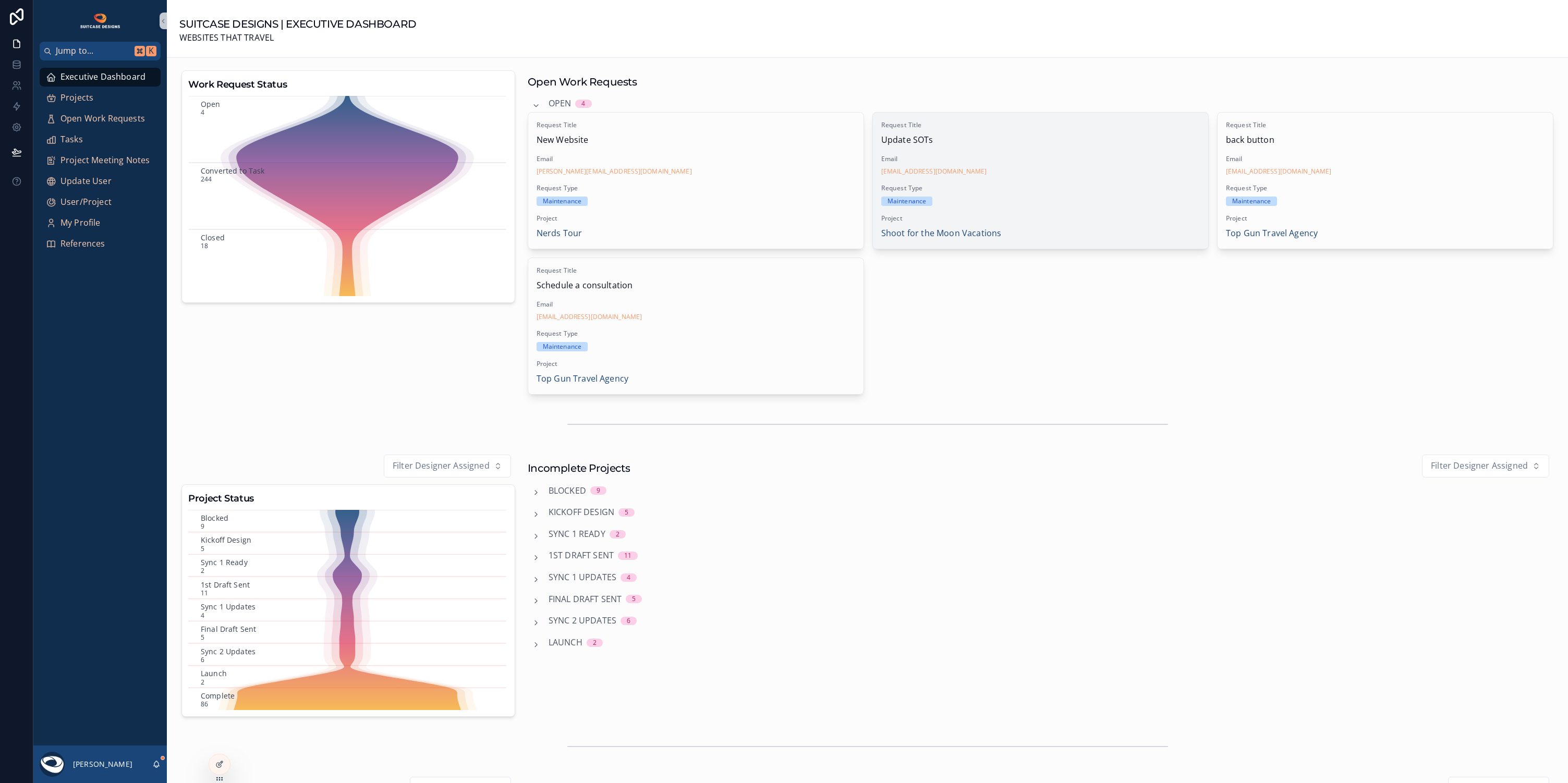
click at [1123, 192] on div "Request Type Maintenance" at bounding box center [1041, 195] width 318 height 22
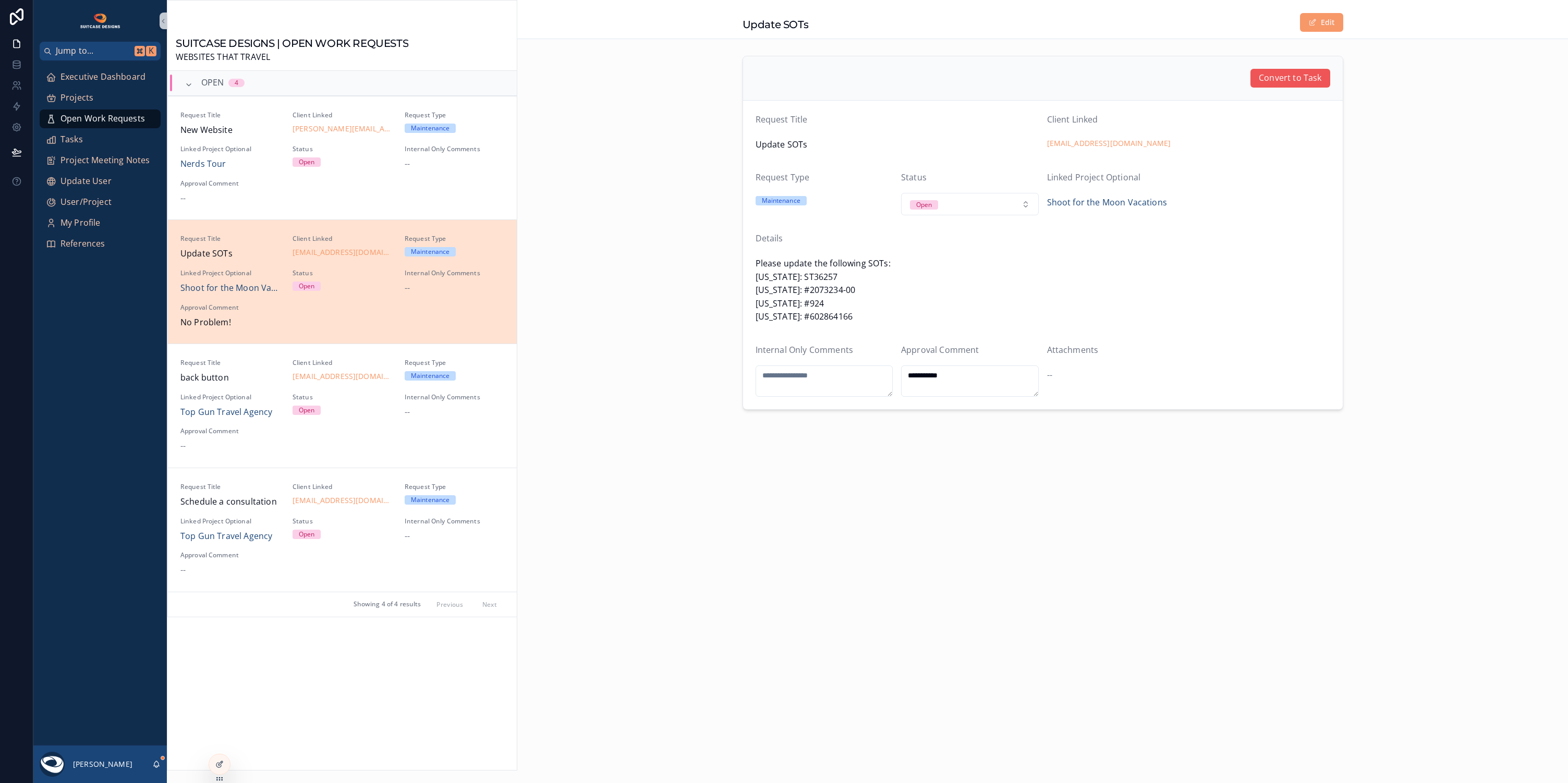
click at [1283, 81] on span "Convert to Task" at bounding box center [1290, 78] width 62 height 14
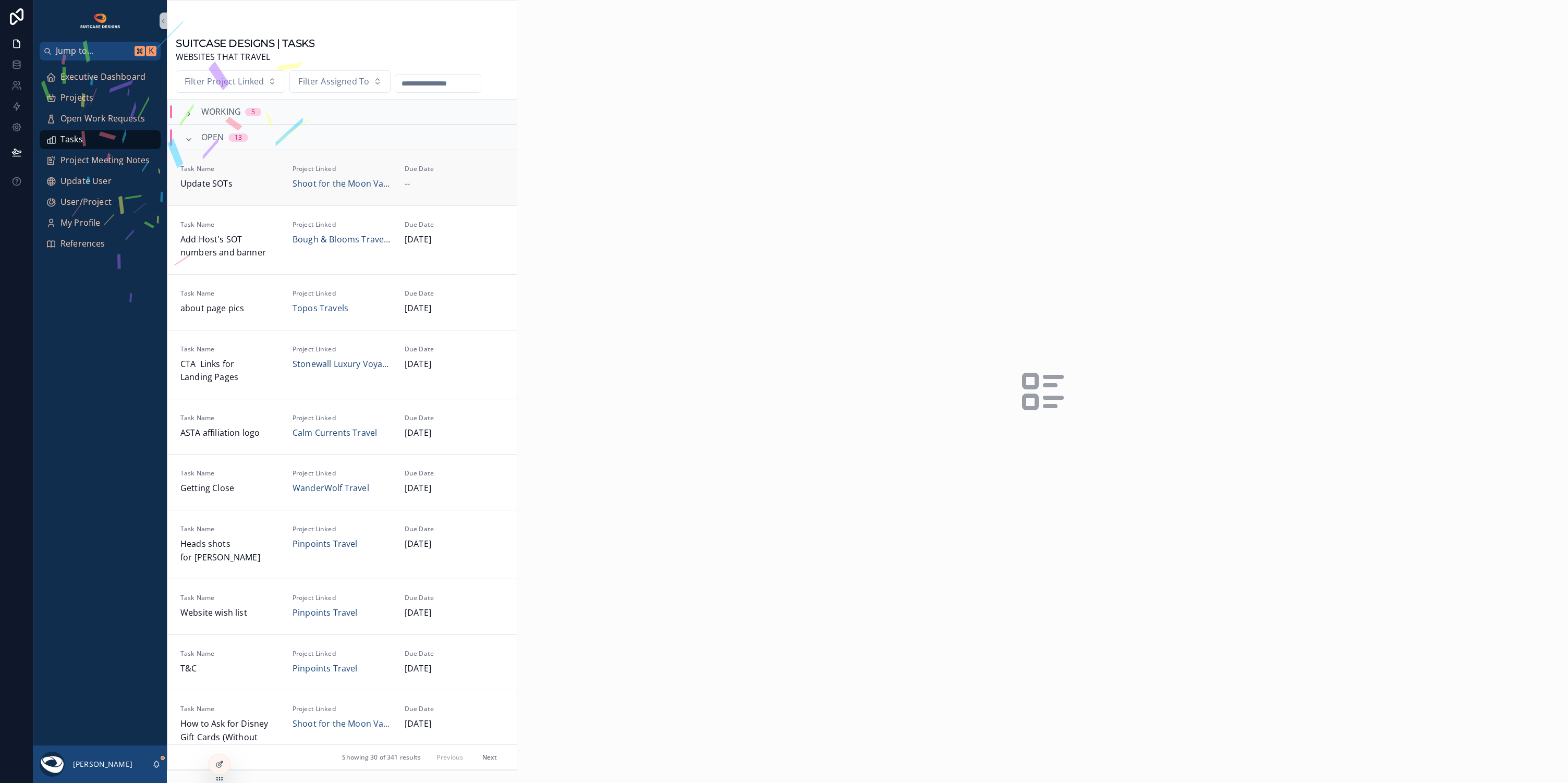
click at [431, 184] on div "--" at bounding box center [454, 184] width 100 height 14
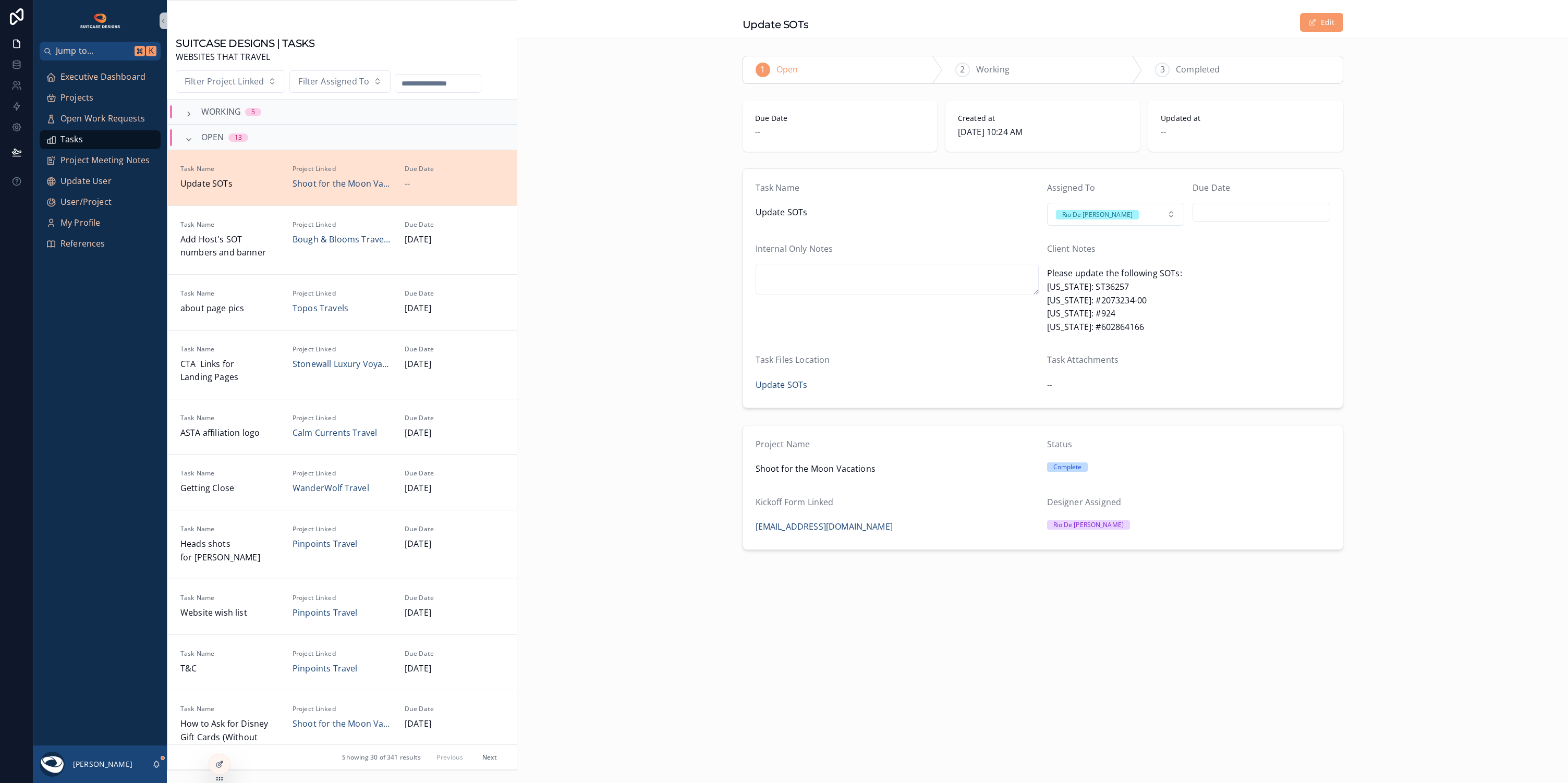
click at [1279, 212] on input "scrollable content" at bounding box center [1261, 212] width 136 height 14
click at [1318, 299] on button "6" at bounding box center [1318, 298] width 19 height 19
type input "********"
click at [1430, 242] on div "Task Name Update SOTs Assigned To Rio De [PERSON_NAME] Due Date ******** Intern…" at bounding box center [1042, 288] width 1051 height 248
click at [102, 75] on span "Executive Dashboard" at bounding box center [103, 77] width 85 height 14
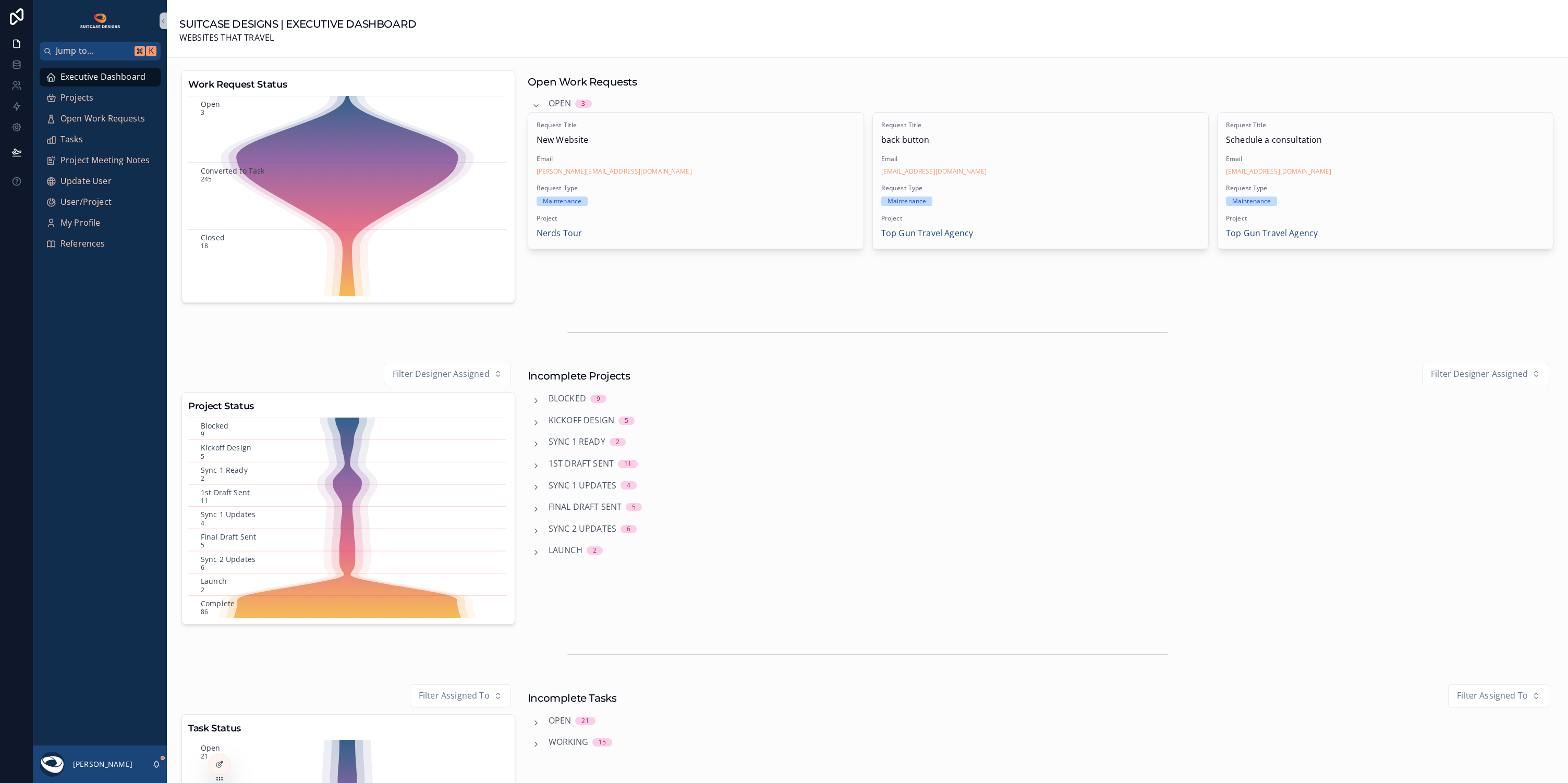
click at [590, 440] on span "Sync 1 Ready" at bounding box center [577, 442] width 57 height 14
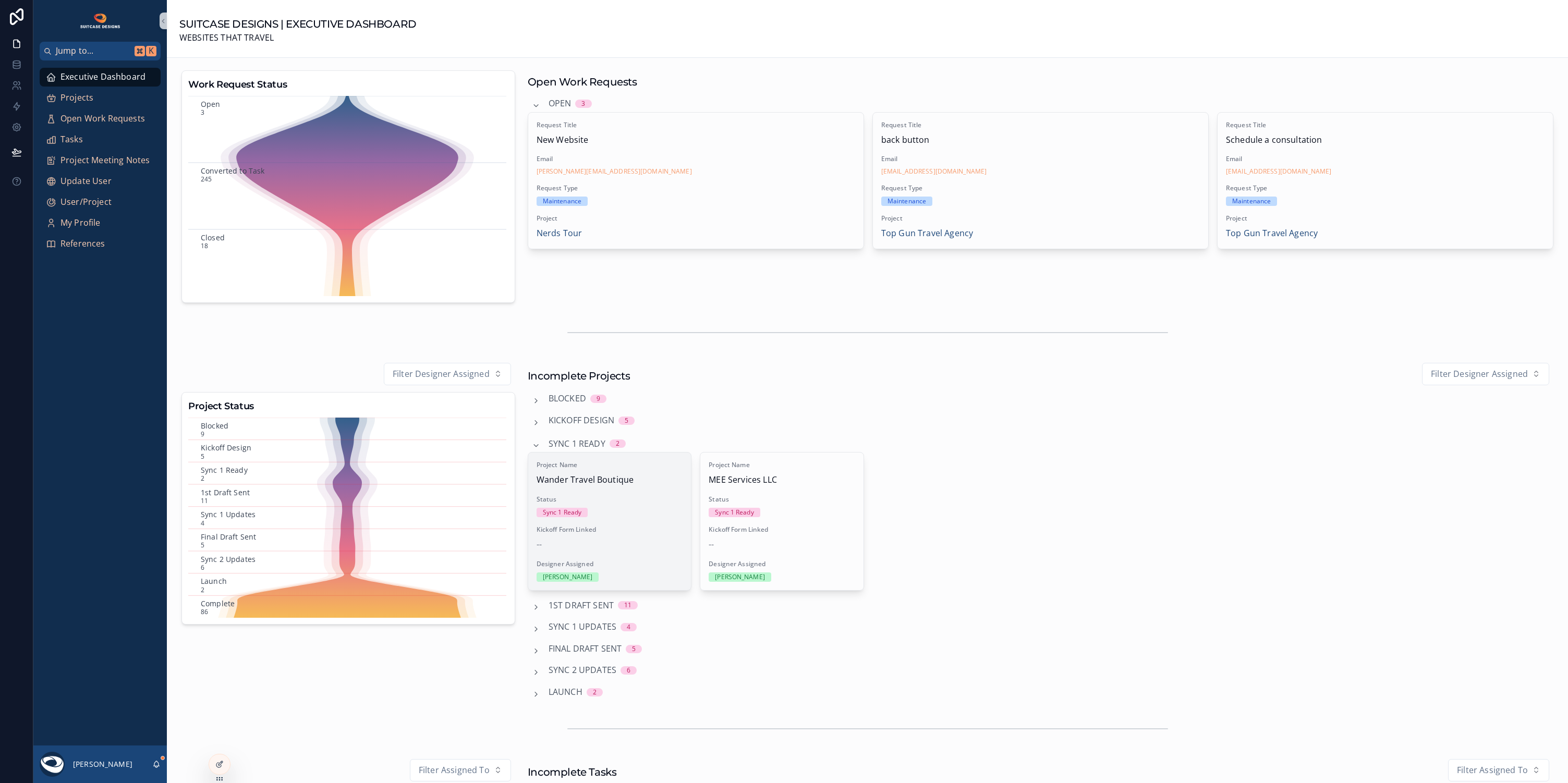
click at [667, 526] on span "Kickoff Form Linked" at bounding box center [610, 530] width 146 height 9
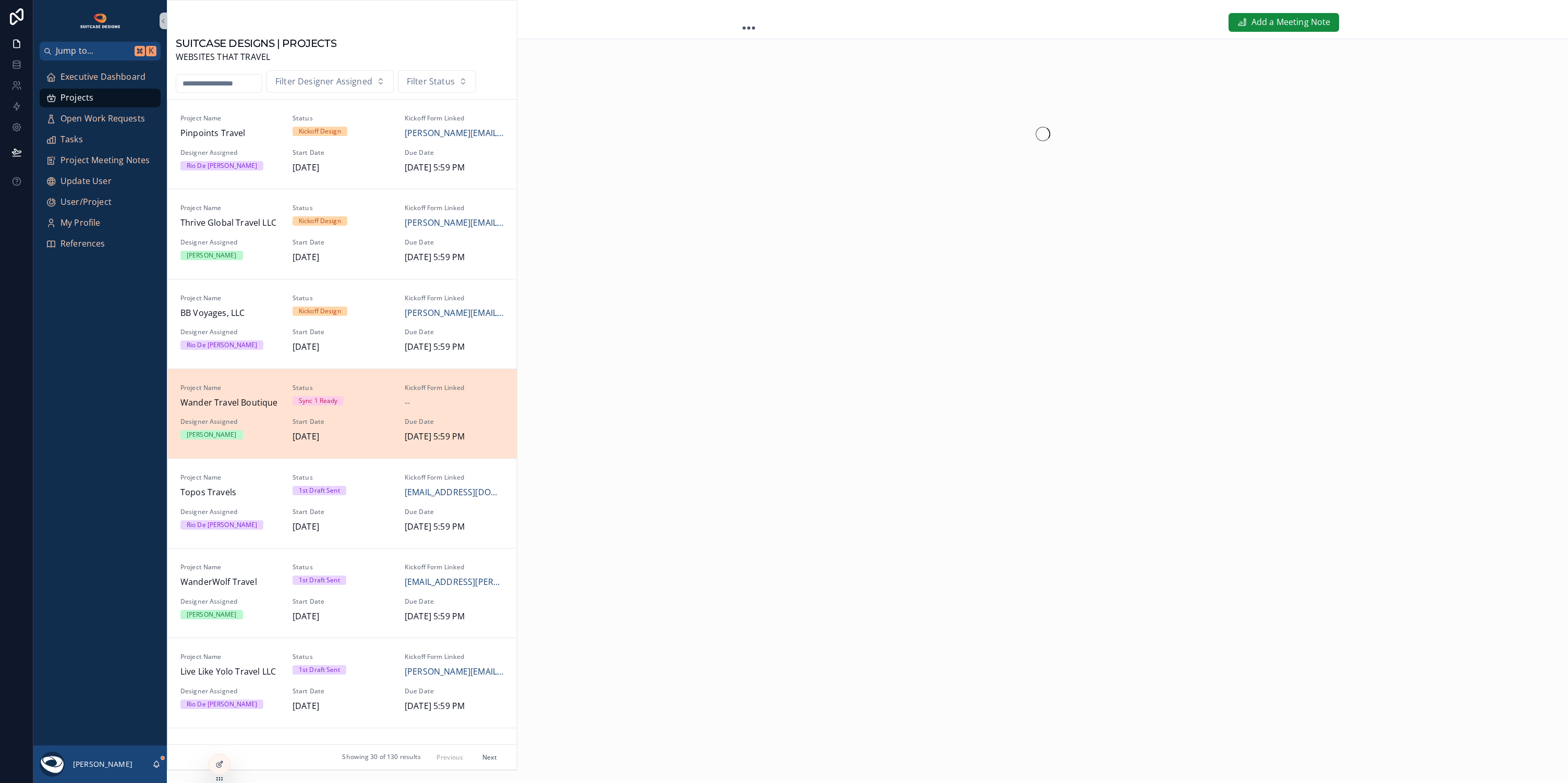
scroll to position [267, 0]
